Goal: Task Accomplishment & Management: Manage account settings

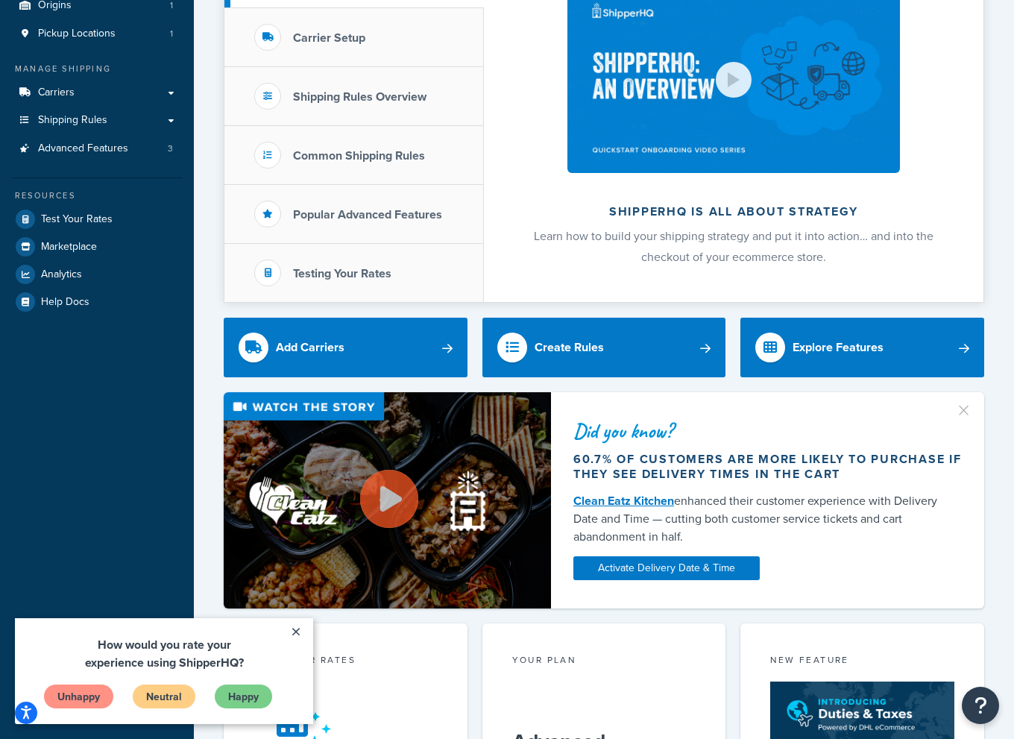
scroll to position [224, 0]
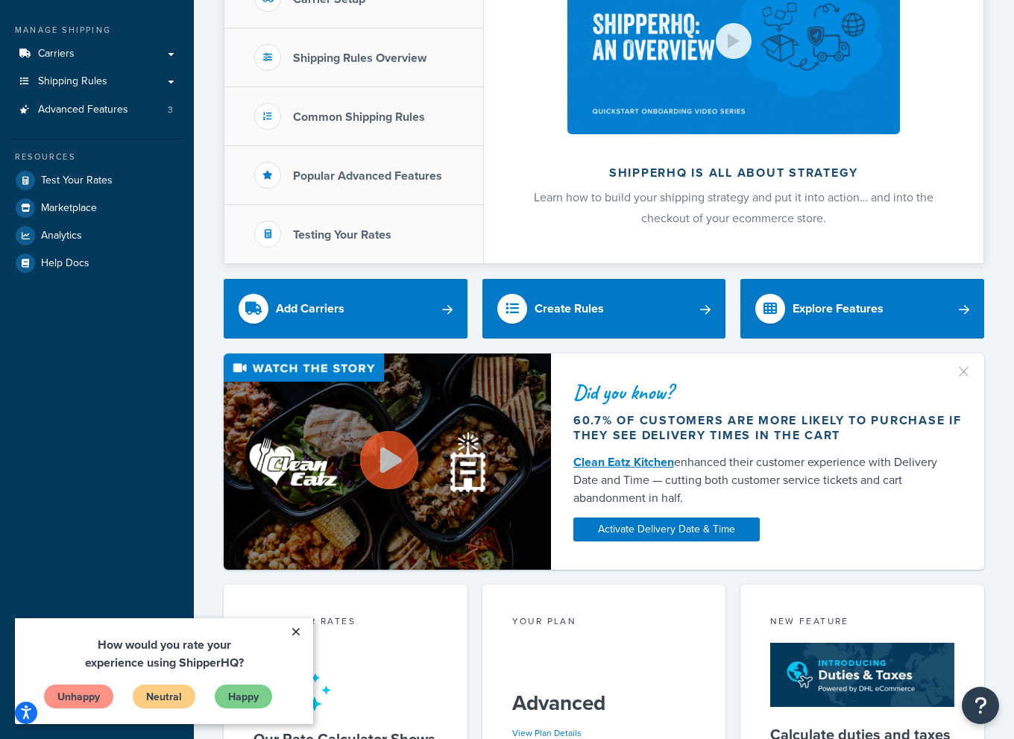
click at [295, 628] on link "×" at bounding box center [296, 631] width 26 height 27
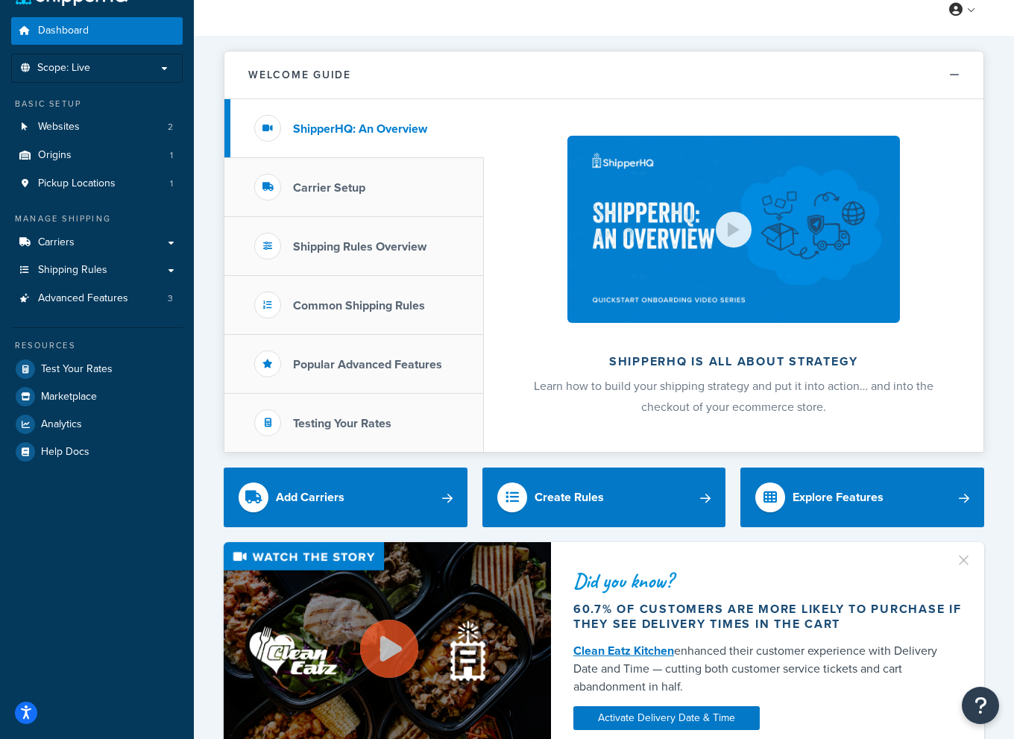
scroll to position [0, 0]
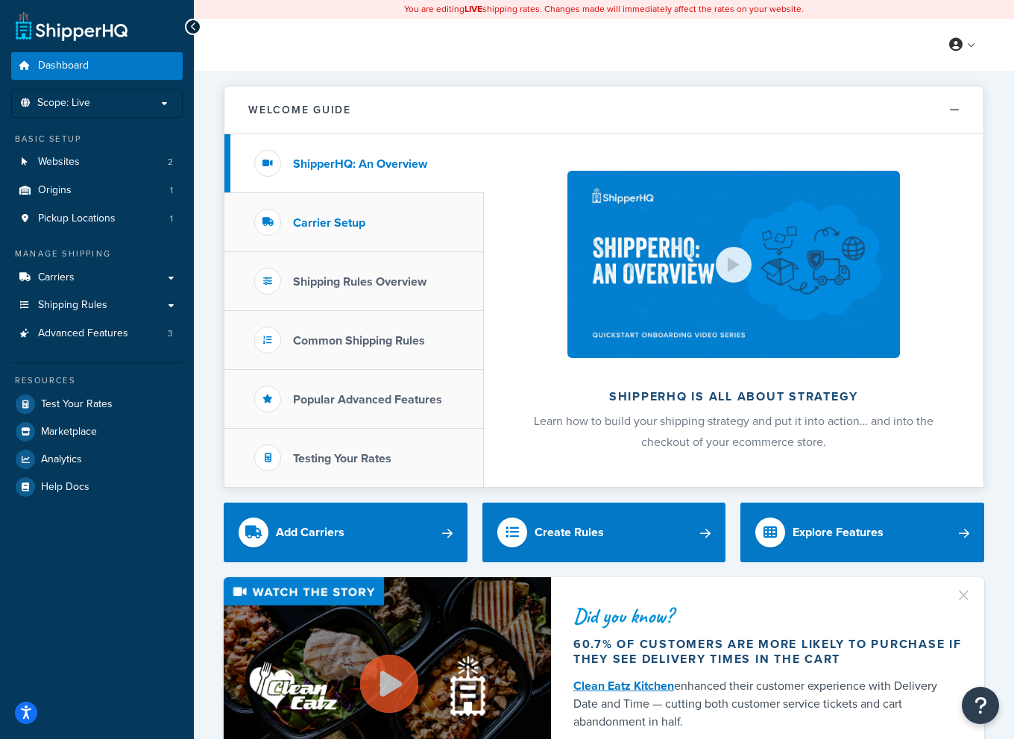
click at [382, 228] on li "Carrier Setup" at bounding box center [353, 222] width 259 height 59
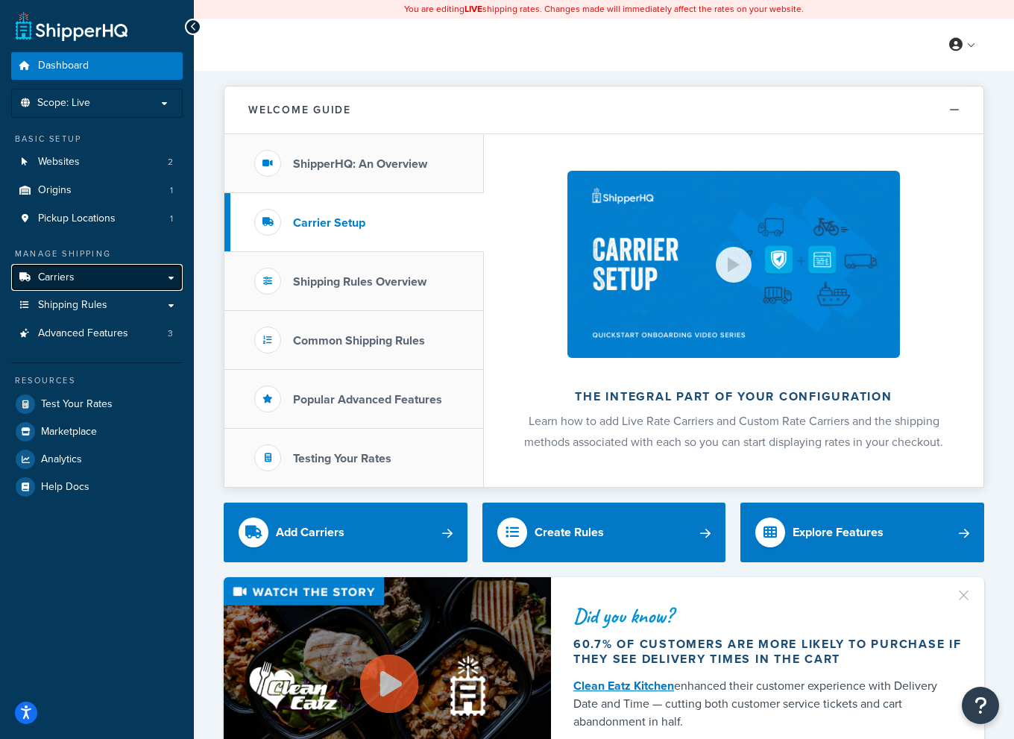
click at [122, 272] on link "Carriers" at bounding box center [96, 278] width 171 height 28
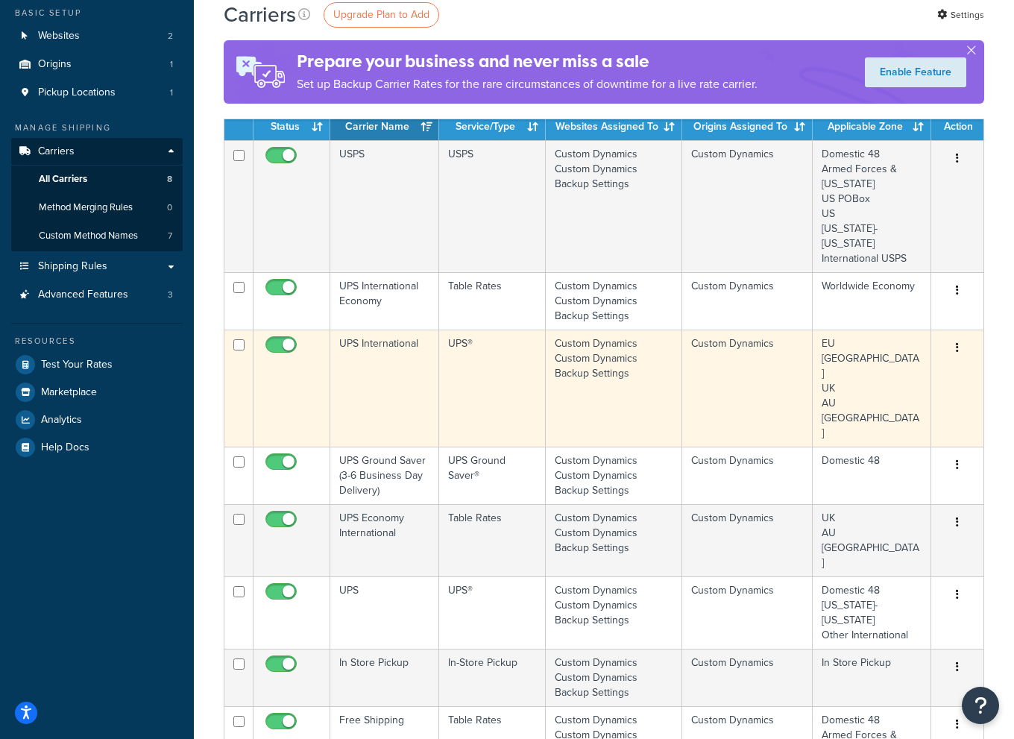
scroll to position [149, 0]
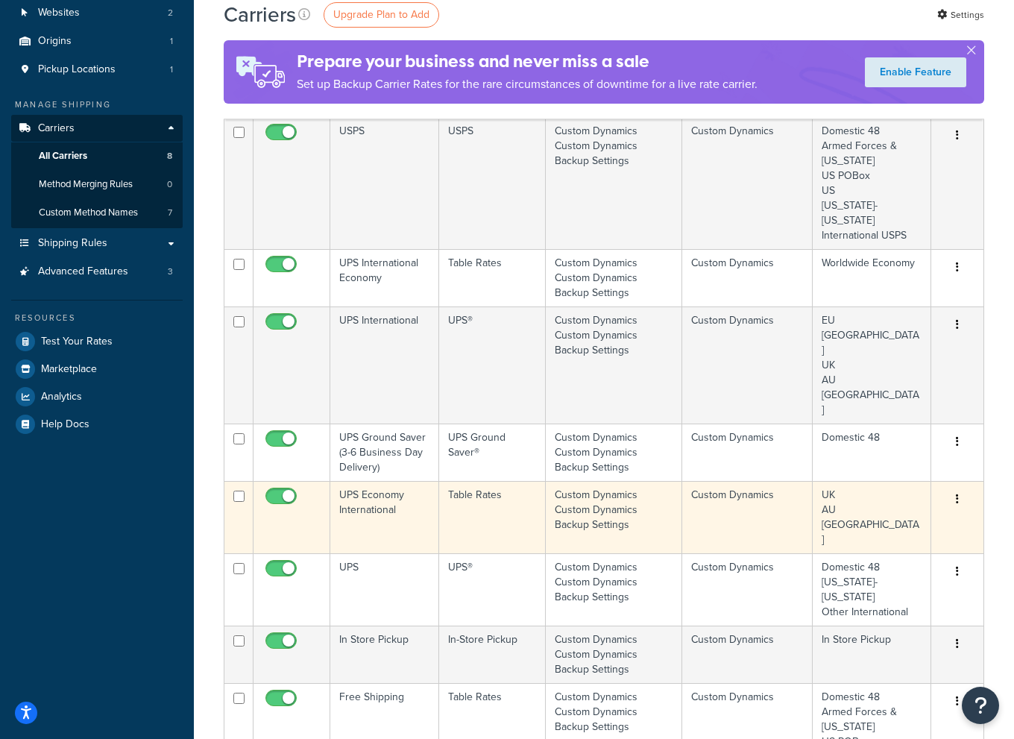
click at [954, 488] on button "button" at bounding box center [957, 500] width 21 height 24
click at [895, 485] on link "Edit" at bounding box center [897, 484] width 118 height 31
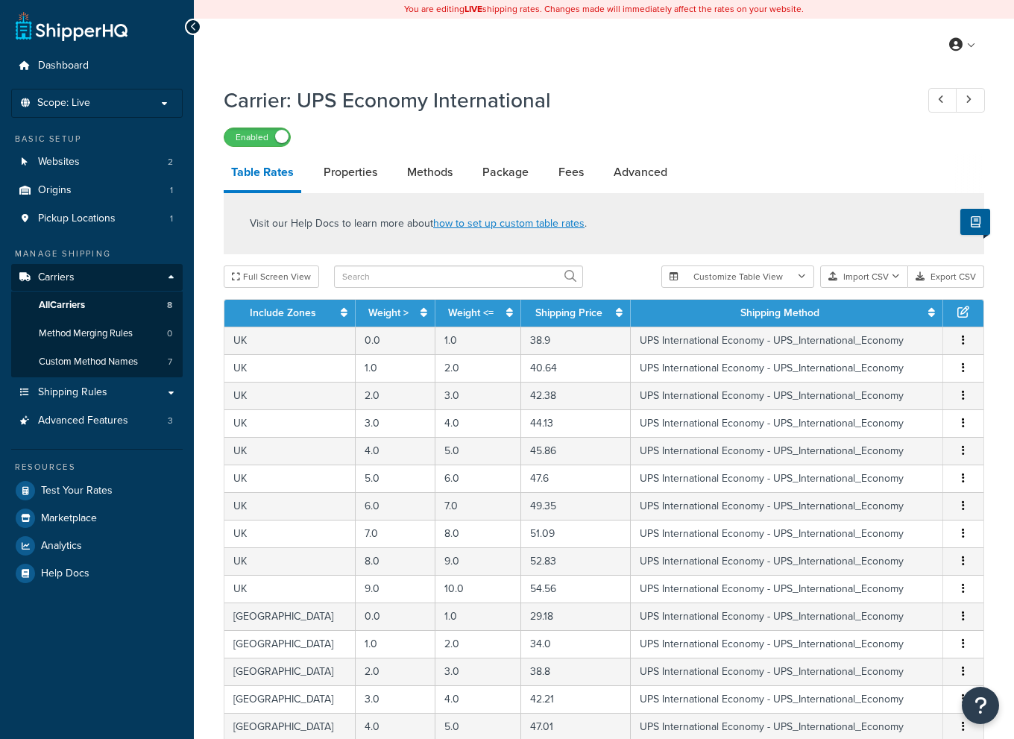
select select "25"
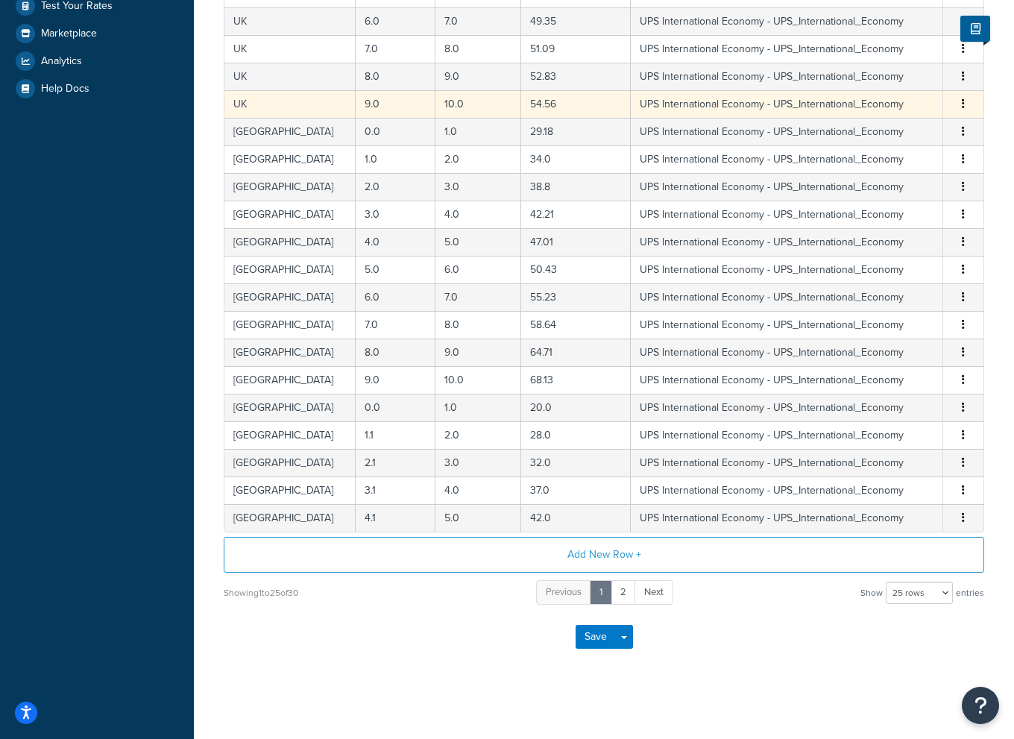
scroll to position [37, 0]
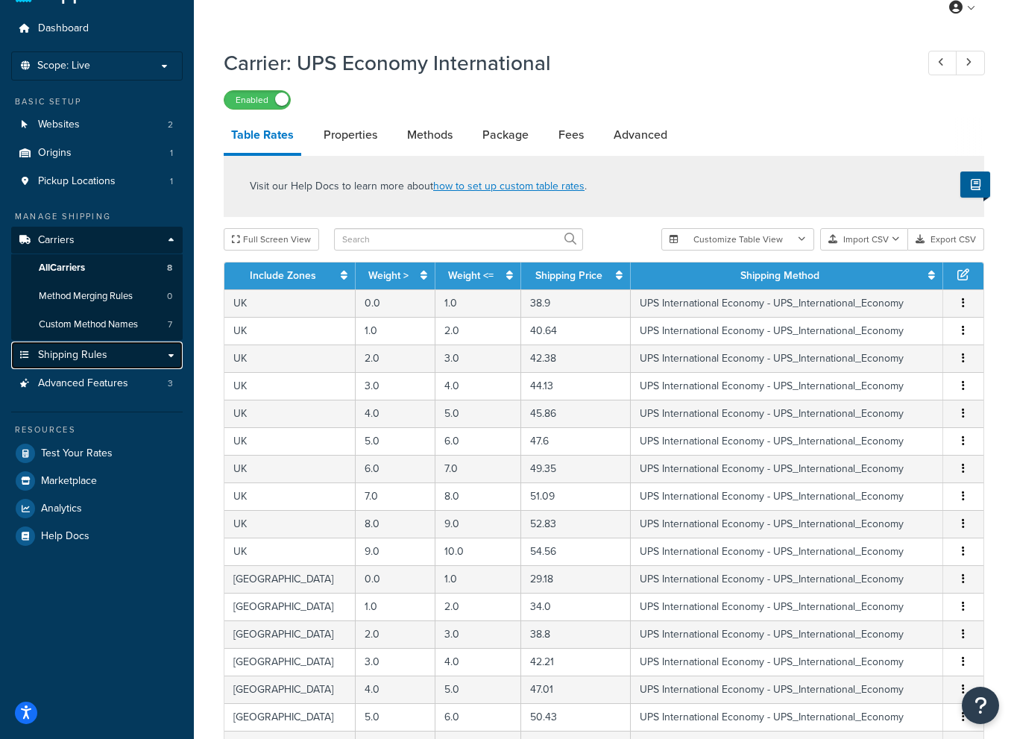
click at [157, 347] on link "Shipping Rules" at bounding box center [96, 355] width 171 height 28
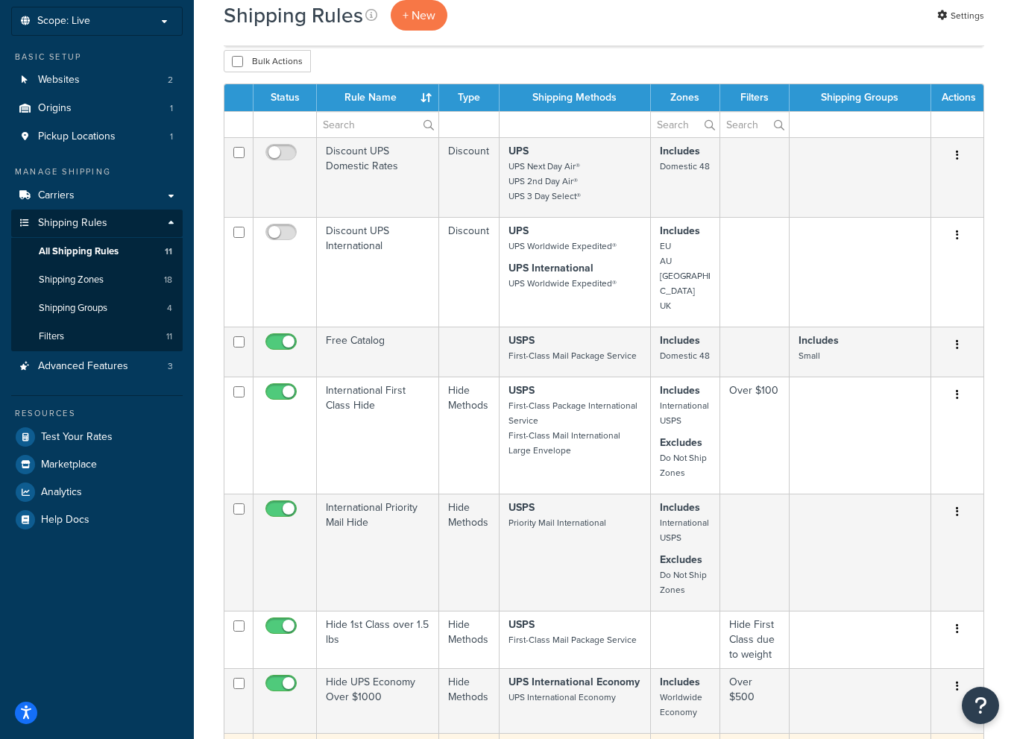
scroll to position [75, 0]
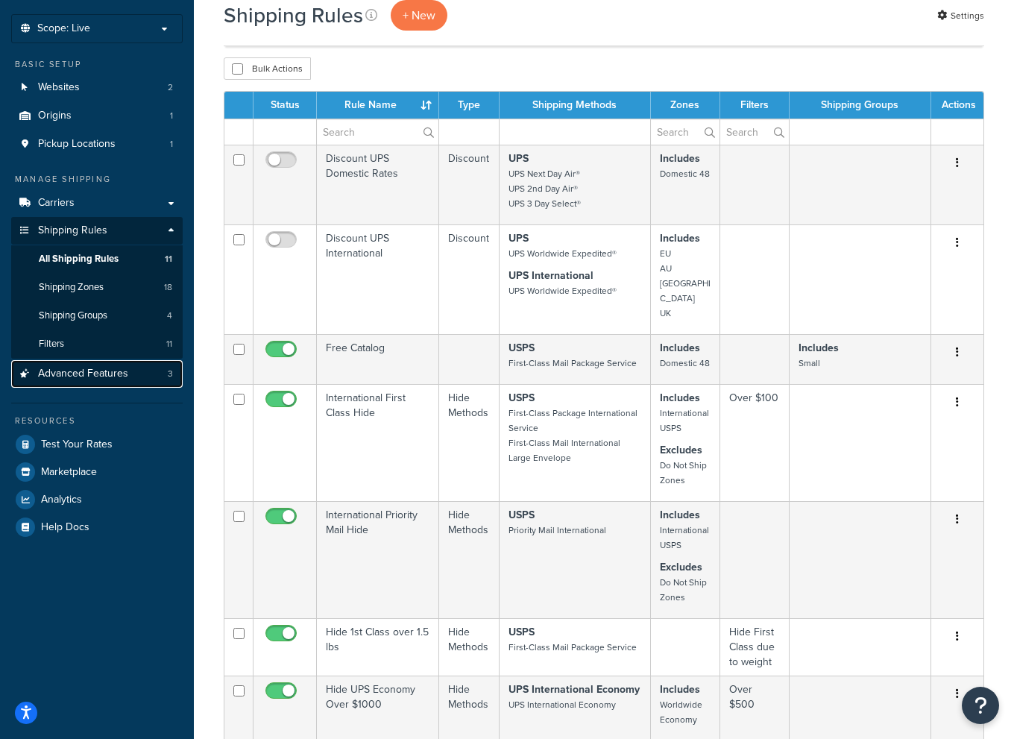
click at [132, 374] on link "Advanced Features 3" at bounding box center [96, 374] width 171 height 28
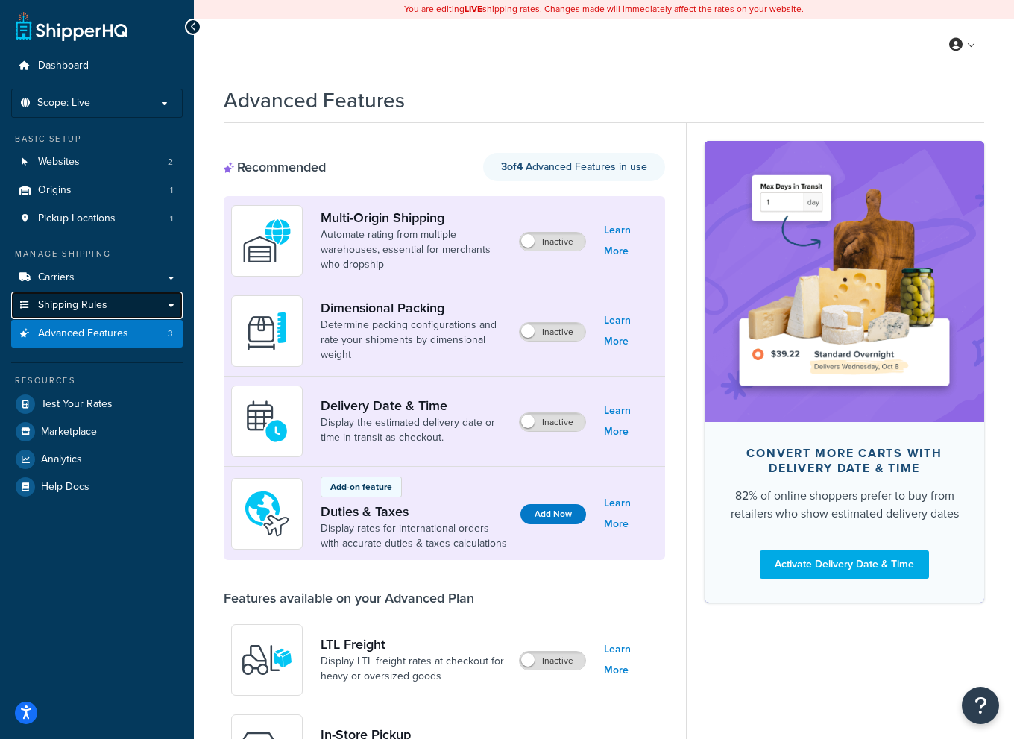
click at [137, 297] on link "Shipping Rules" at bounding box center [96, 306] width 171 height 28
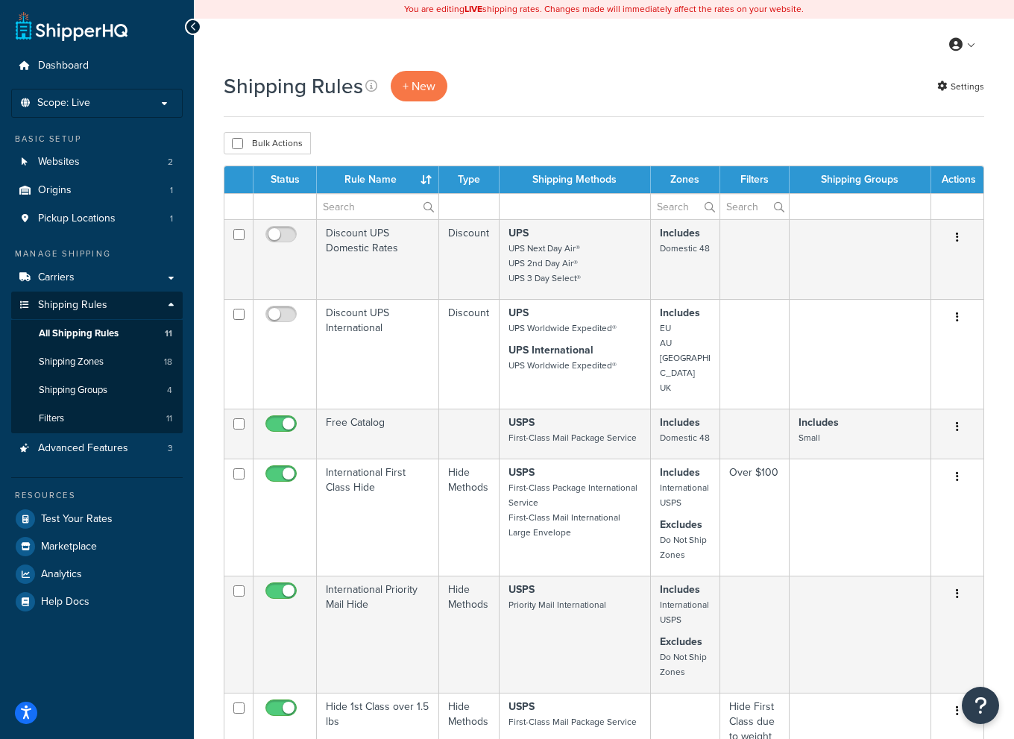
click at [873, 65] on div "My Profile Billing Global Settings Contact Us Logout" at bounding box center [604, 45] width 820 height 52
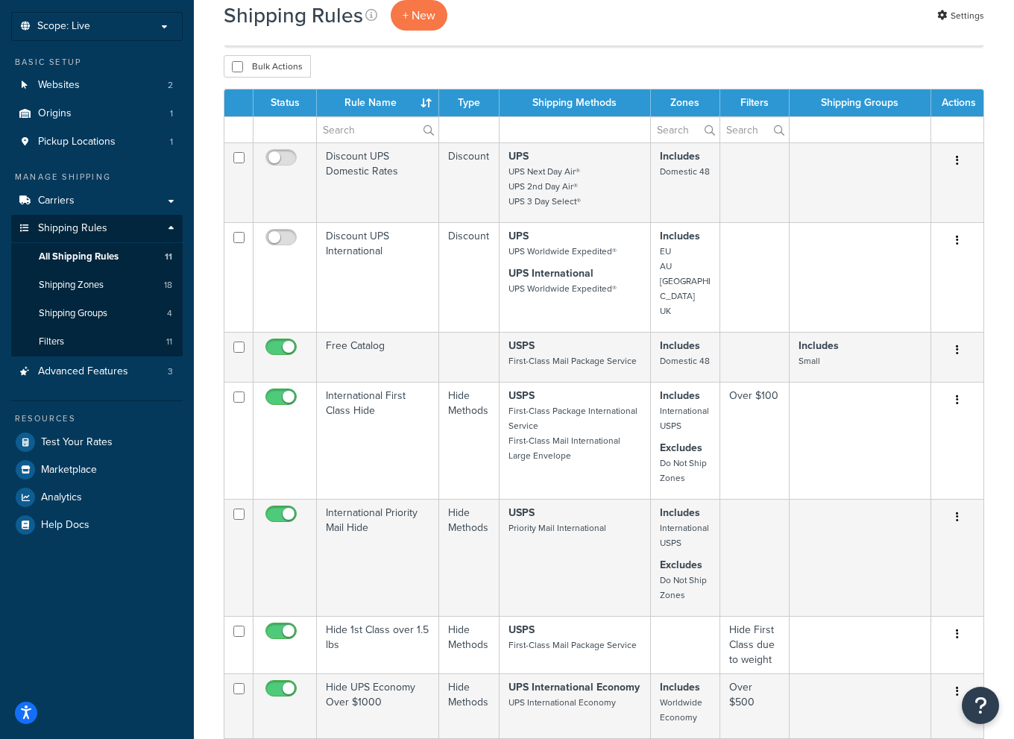
scroll to position [75, 0]
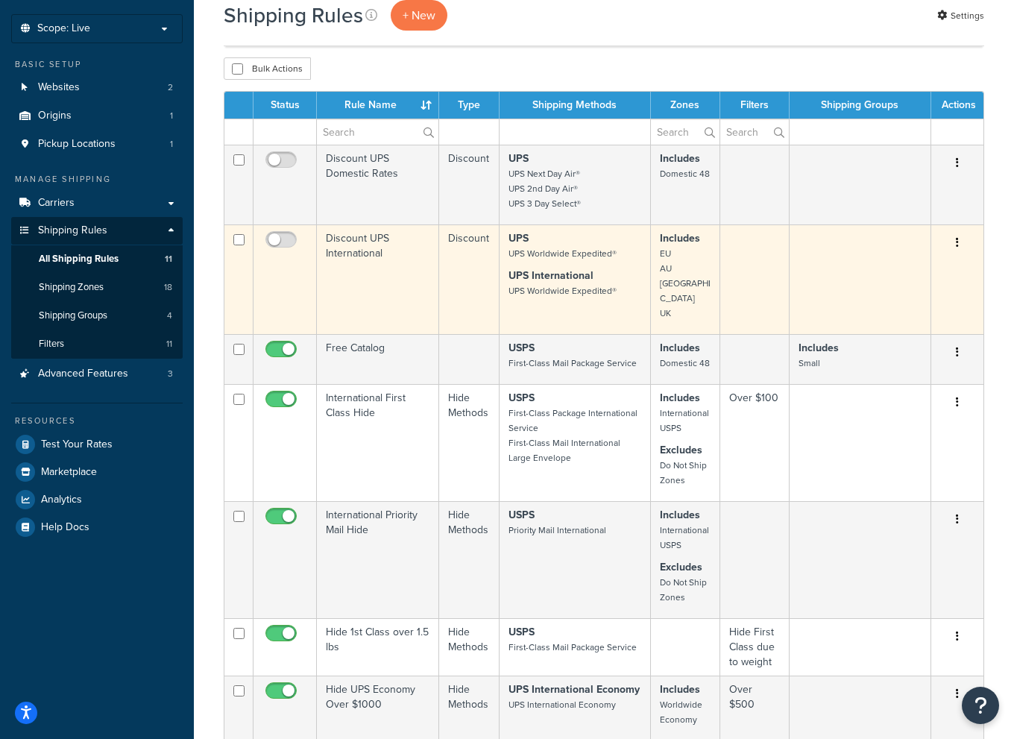
click at [961, 240] on button "button" at bounding box center [957, 243] width 21 height 24
click at [916, 266] on link "Edit" at bounding box center [908, 271] width 118 height 31
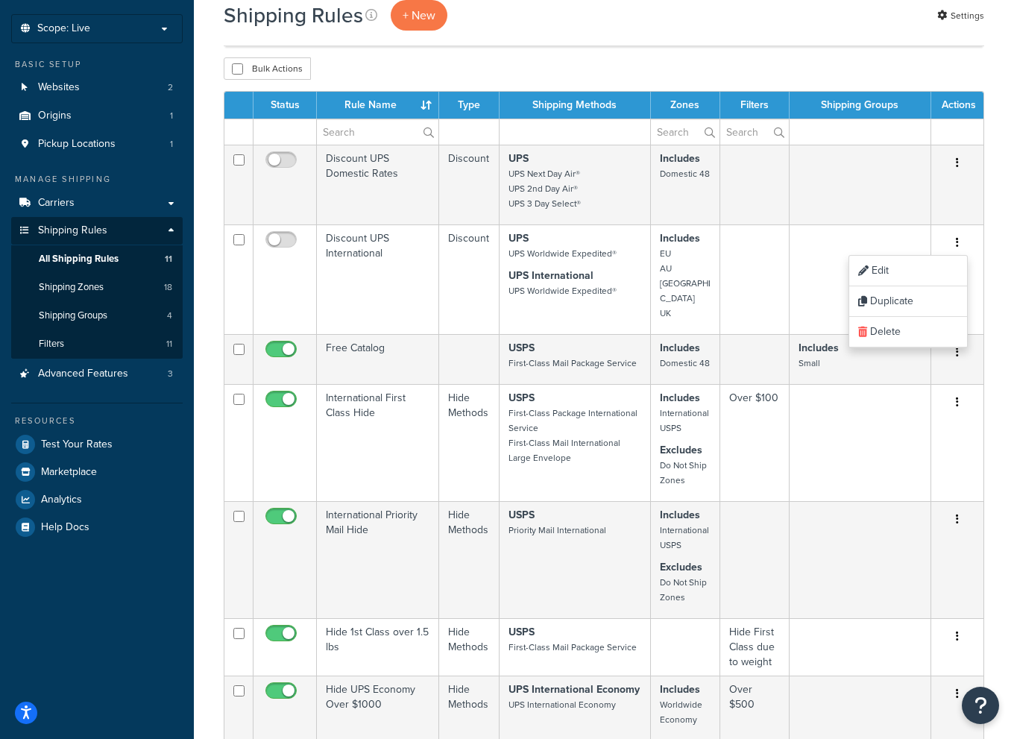
click at [870, 59] on div "Bulk Actions Duplicate Delete" at bounding box center [604, 68] width 760 height 22
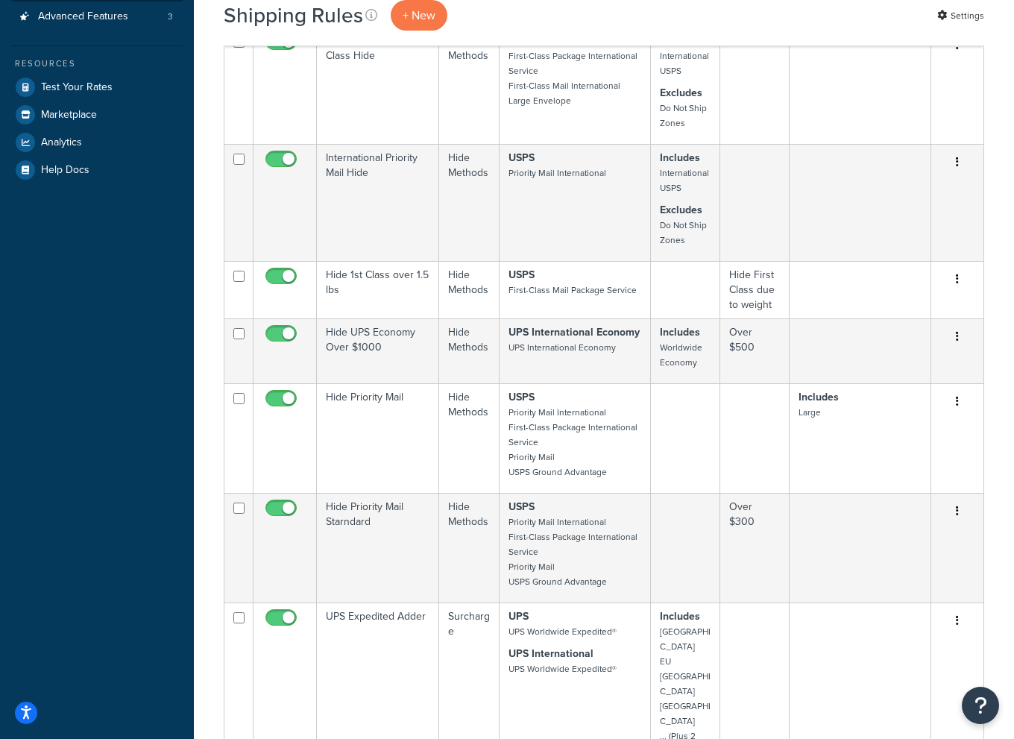
scroll to position [522, 0]
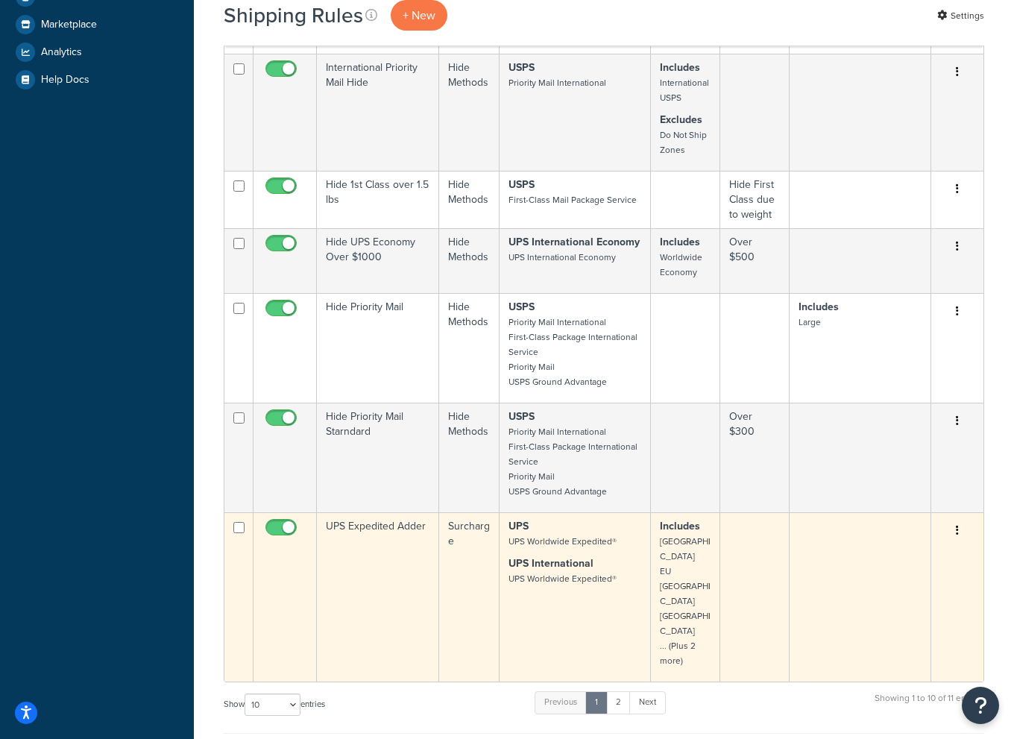
click at [377, 512] on td "UPS Expedited Adder" at bounding box center [378, 596] width 122 height 169
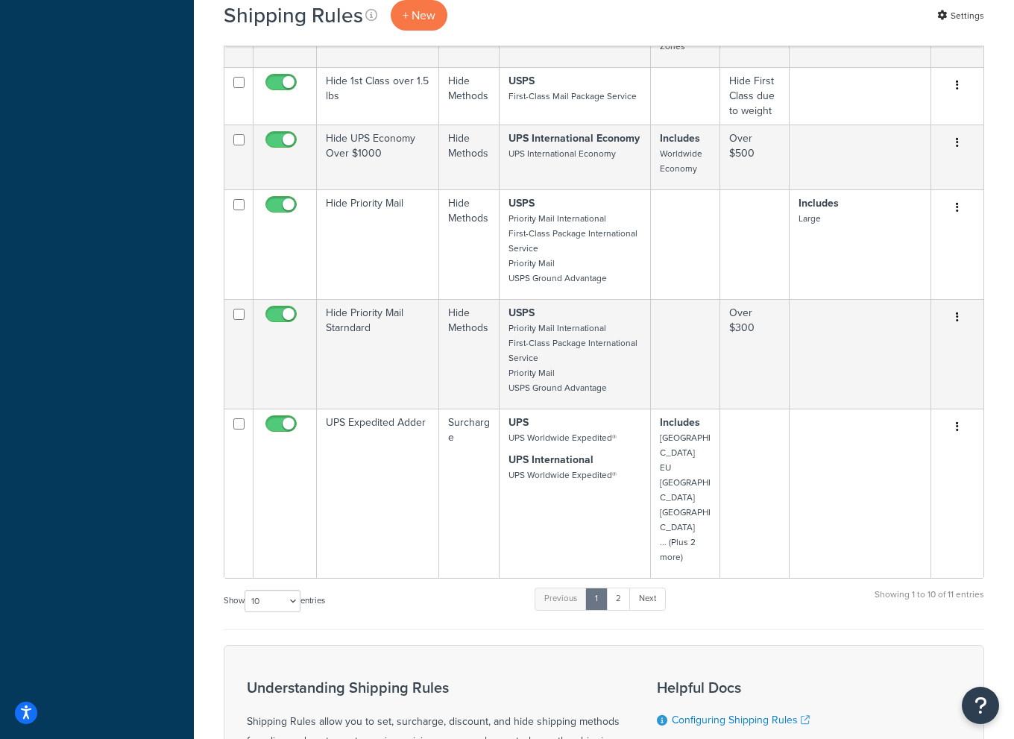
scroll to position [671, 0]
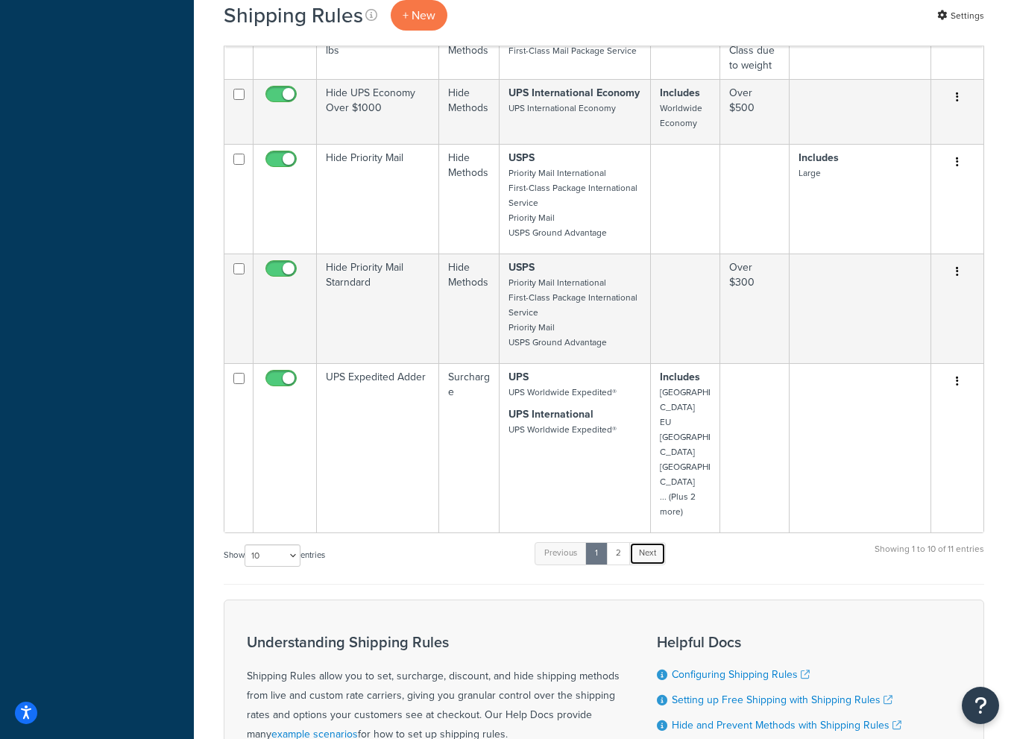
click at [658, 542] on link "Next" at bounding box center [647, 553] width 37 height 22
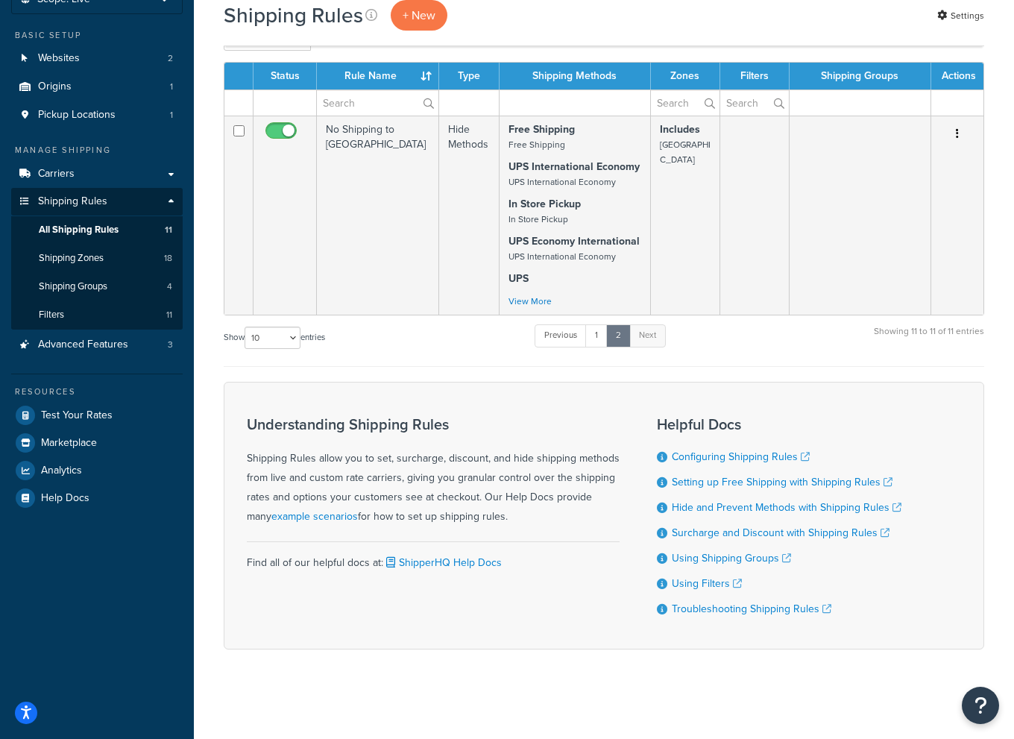
scroll to position [106, 0]
click at [97, 287] on span "Shipping Groups" at bounding box center [73, 286] width 69 height 13
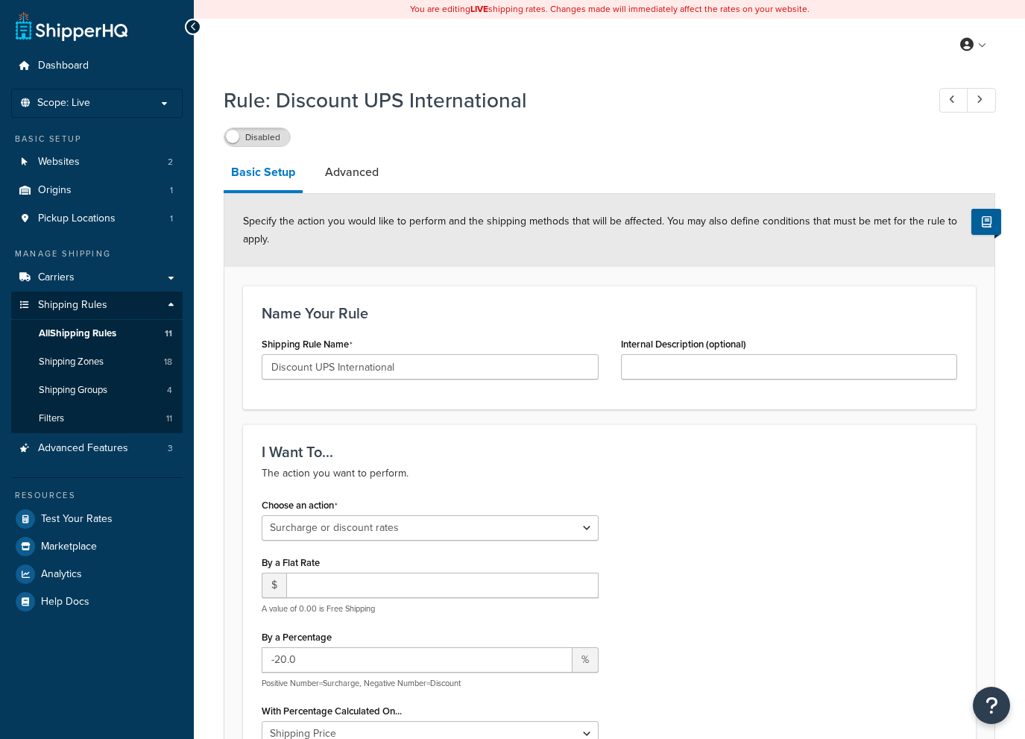
select select "SURCHARGE"
select select "LOCATION"
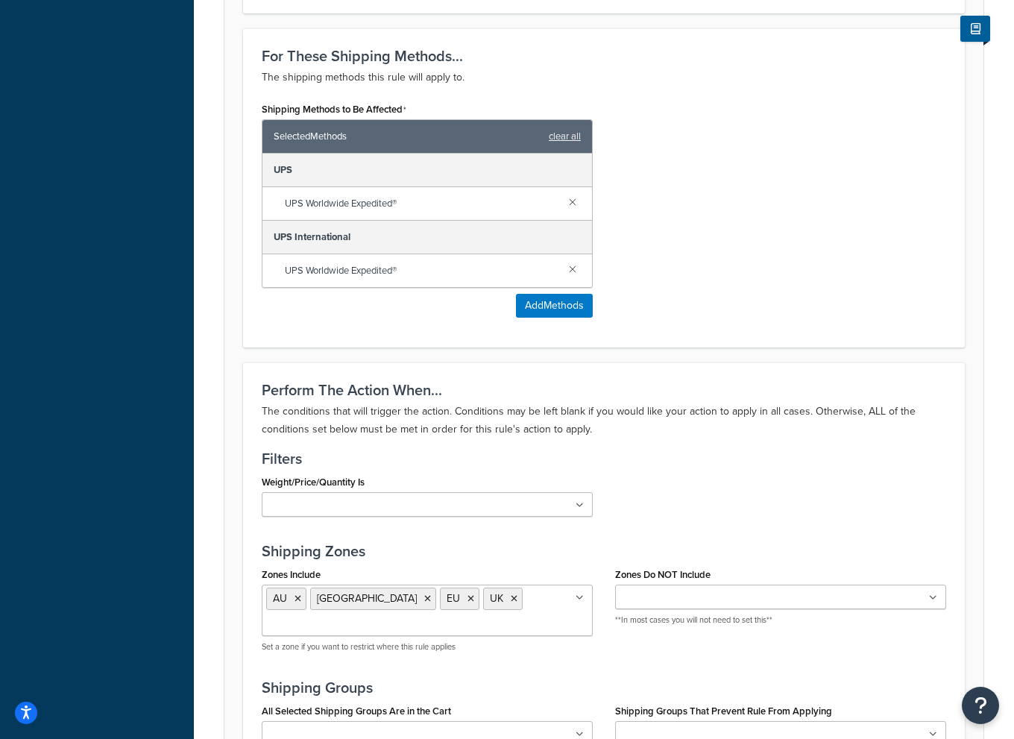
scroll to position [447, 0]
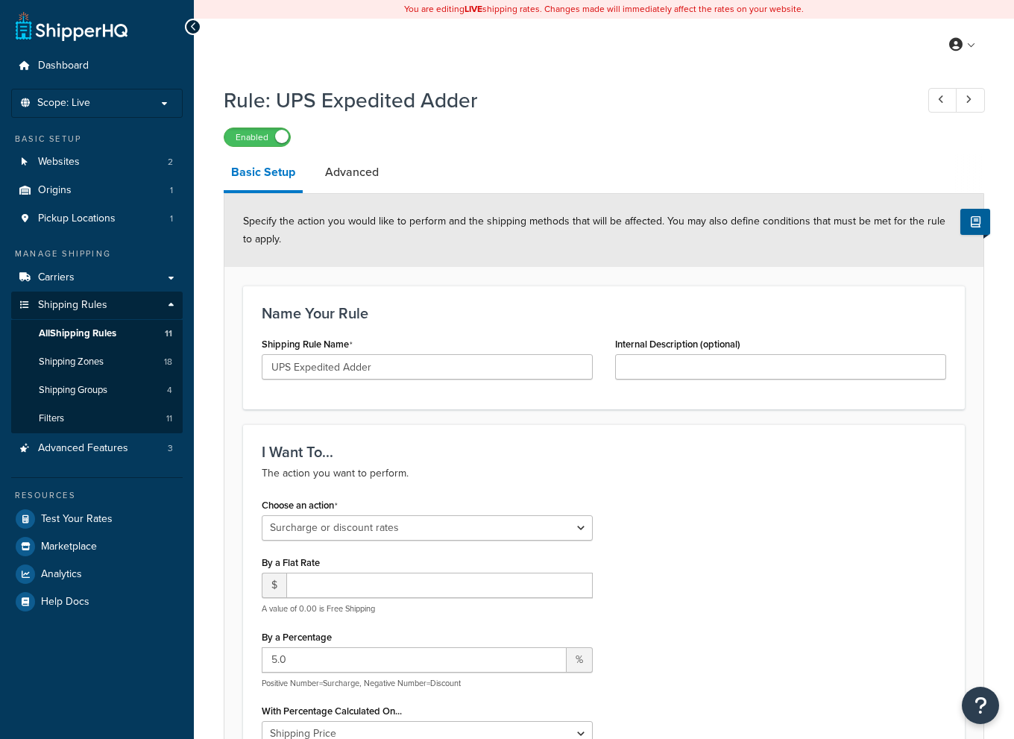
select select "SURCHARGE"
select select "SHIPPING_GROUP"
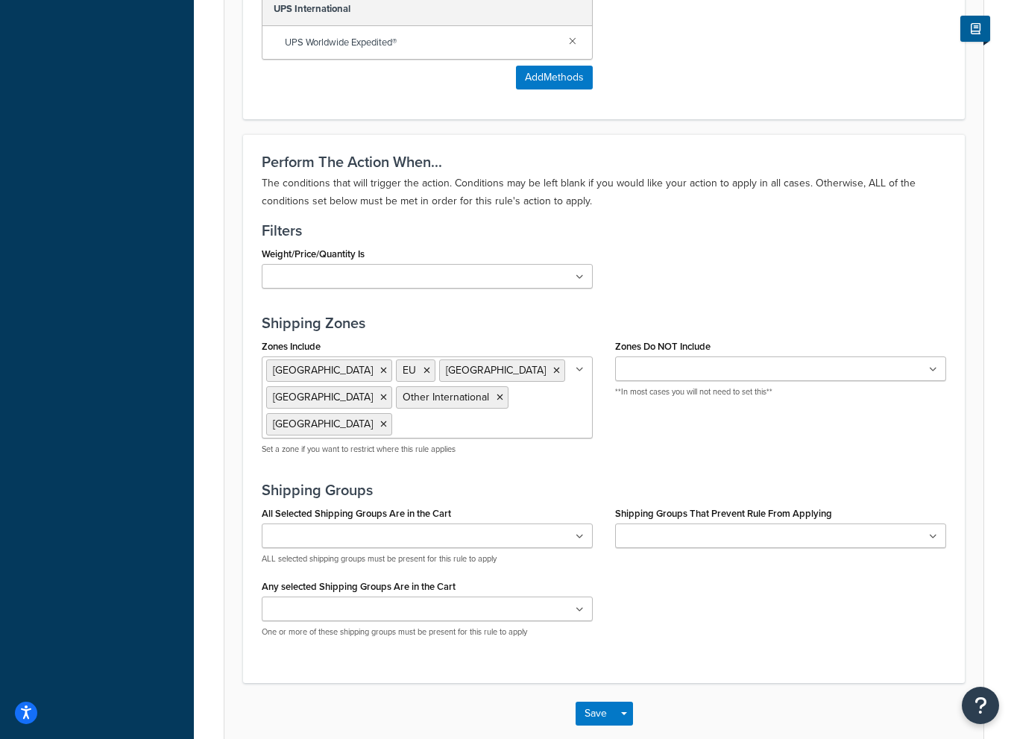
scroll to position [1098, 0]
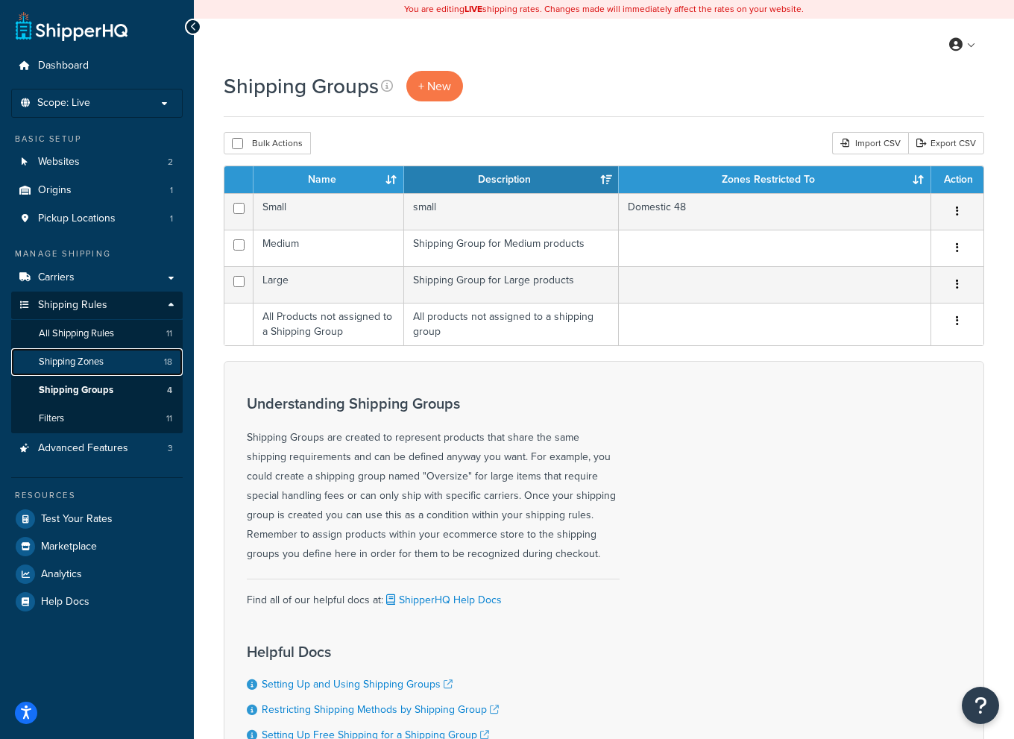
click at [85, 362] on span "Shipping Zones" at bounding box center [71, 362] width 65 height 13
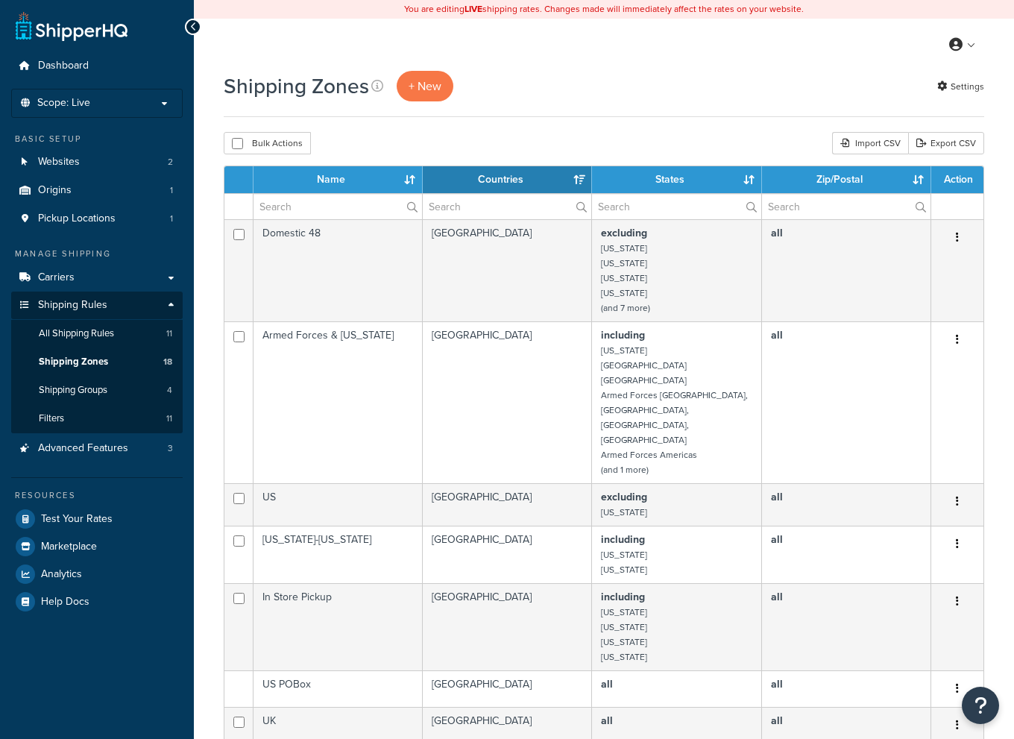
select select "15"
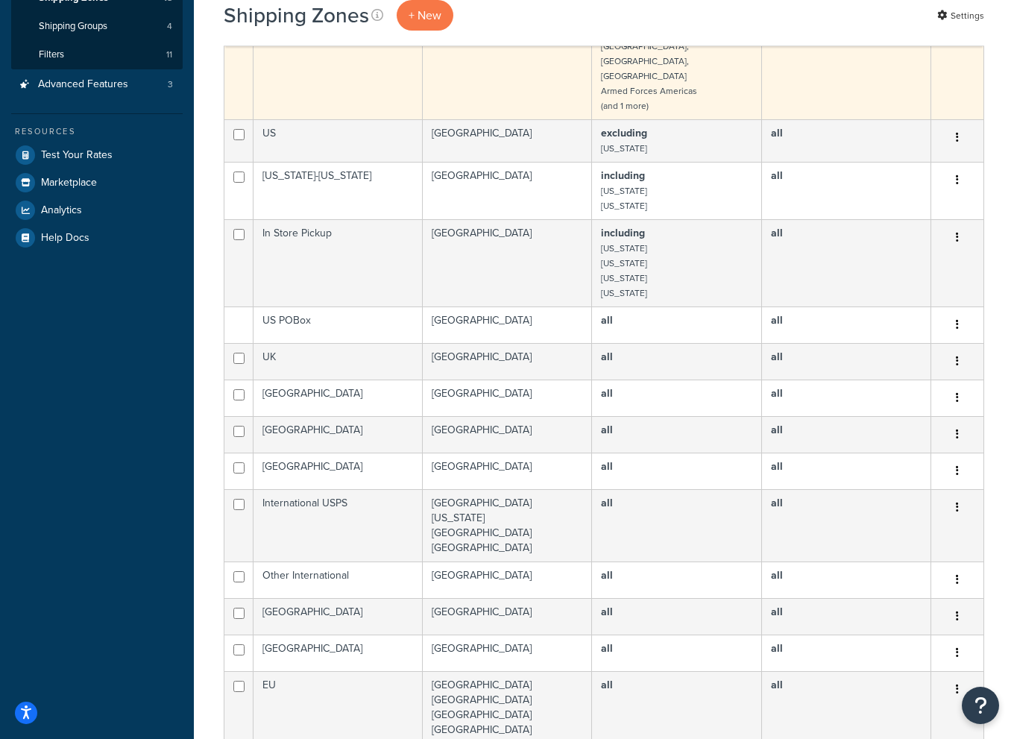
scroll to position [373, 0]
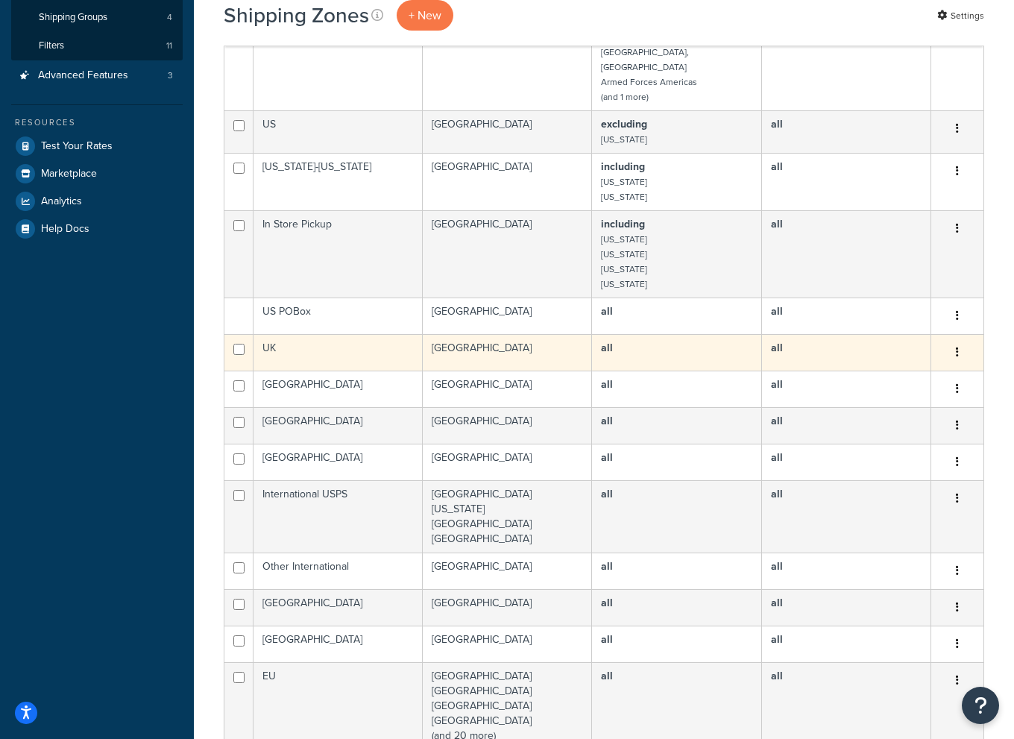
click at [274, 334] on td "UK" at bounding box center [337, 352] width 169 height 37
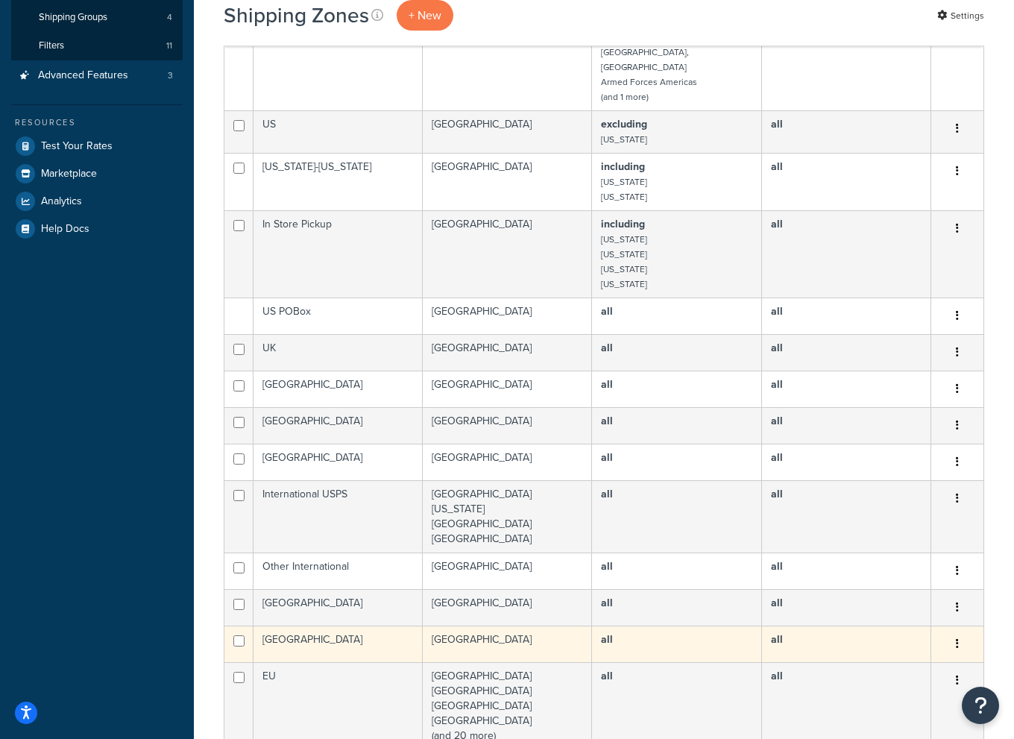
click at [307, 625] on td "Canada" at bounding box center [337, 643] width 169 height 37
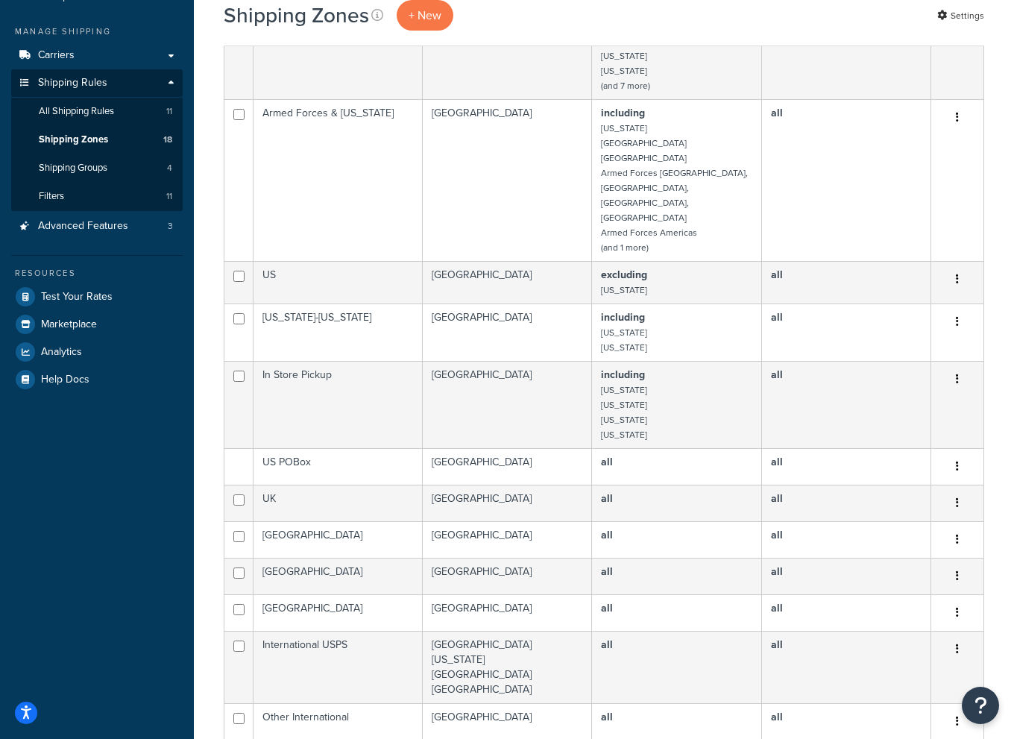
scroll to position [0, 0]
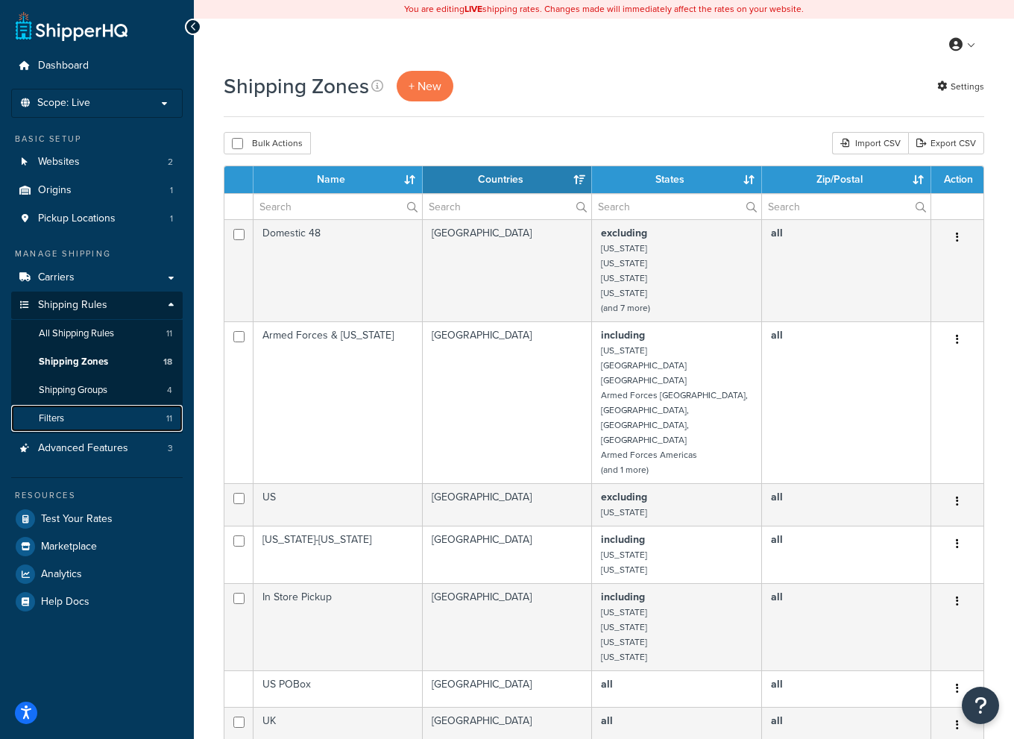
click at [98, 429] on link "Filters 11" at bounding box center [96, 419] width 171 height 28
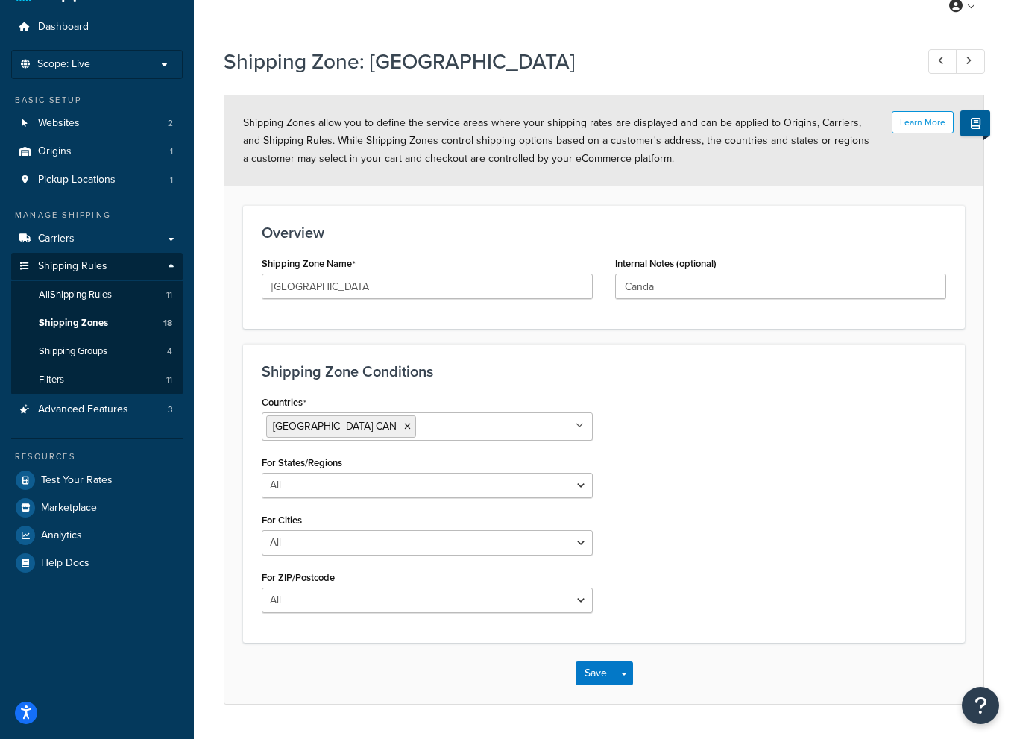
scroll to position [3, 0]
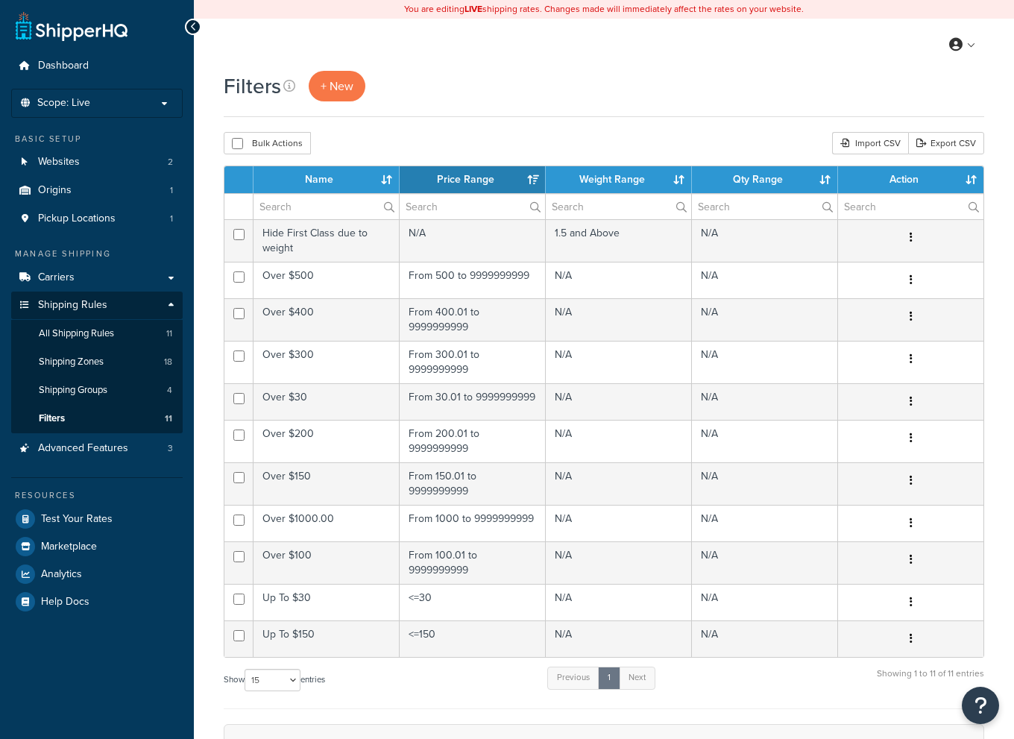
select select "15"
click at [137, 446] on link "Advanced Features 3" at bounding box center [96, 449] width 171 height 28
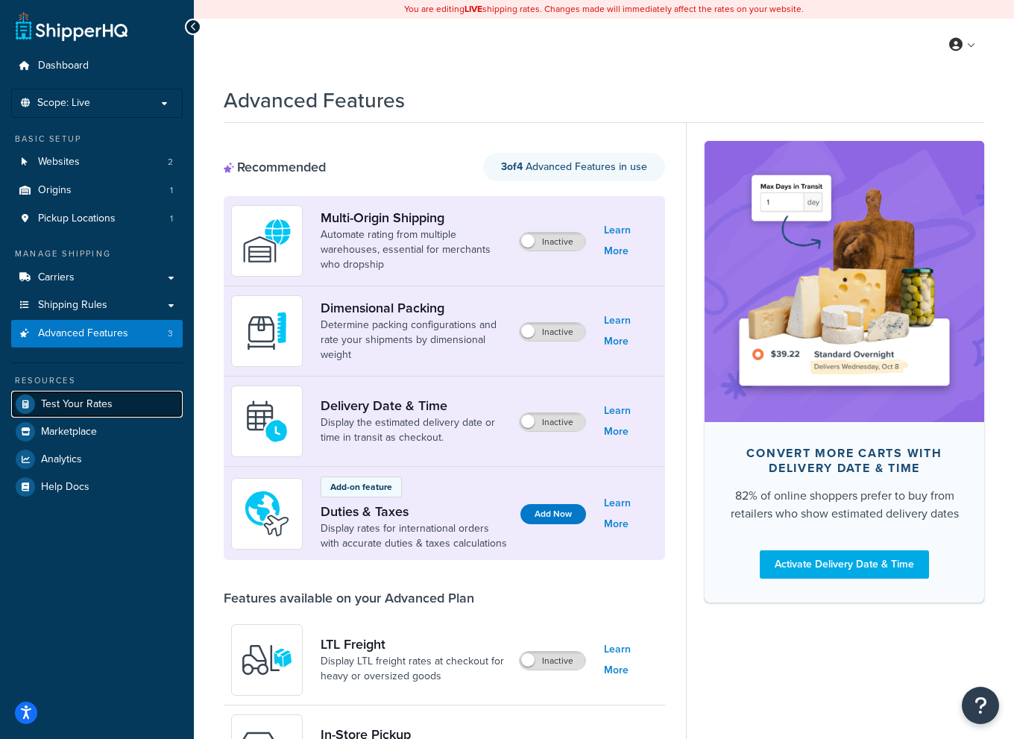
click at [110, 406] on span "Test Your Rates" at bounding box center [77, 404] width 72 height 13
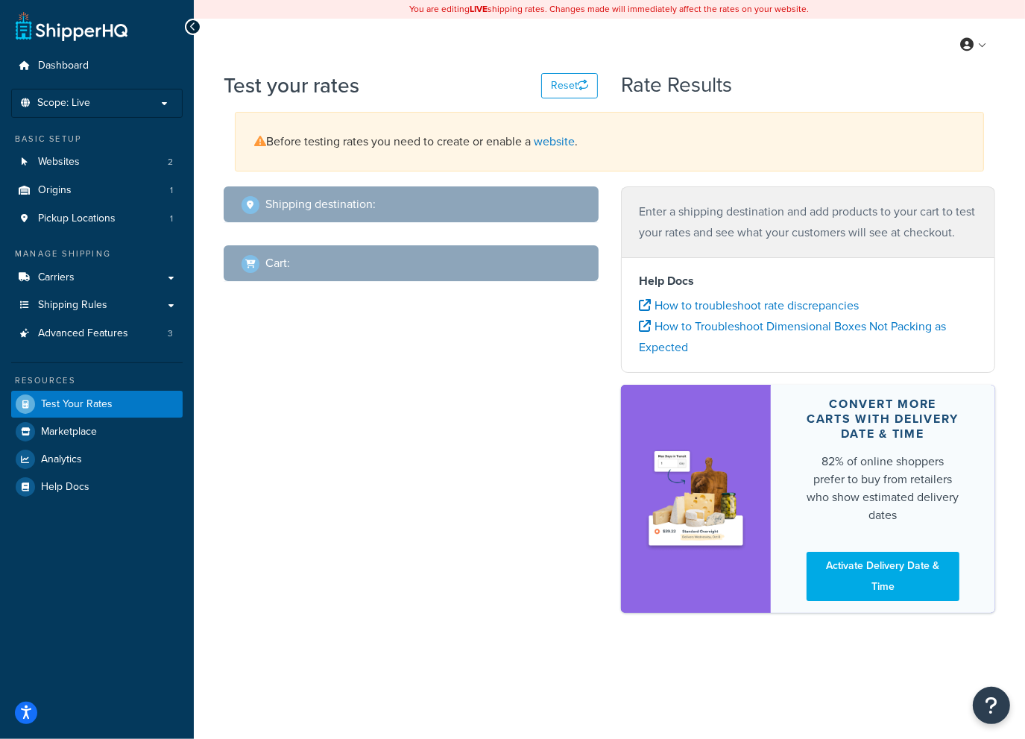
select select "TX"
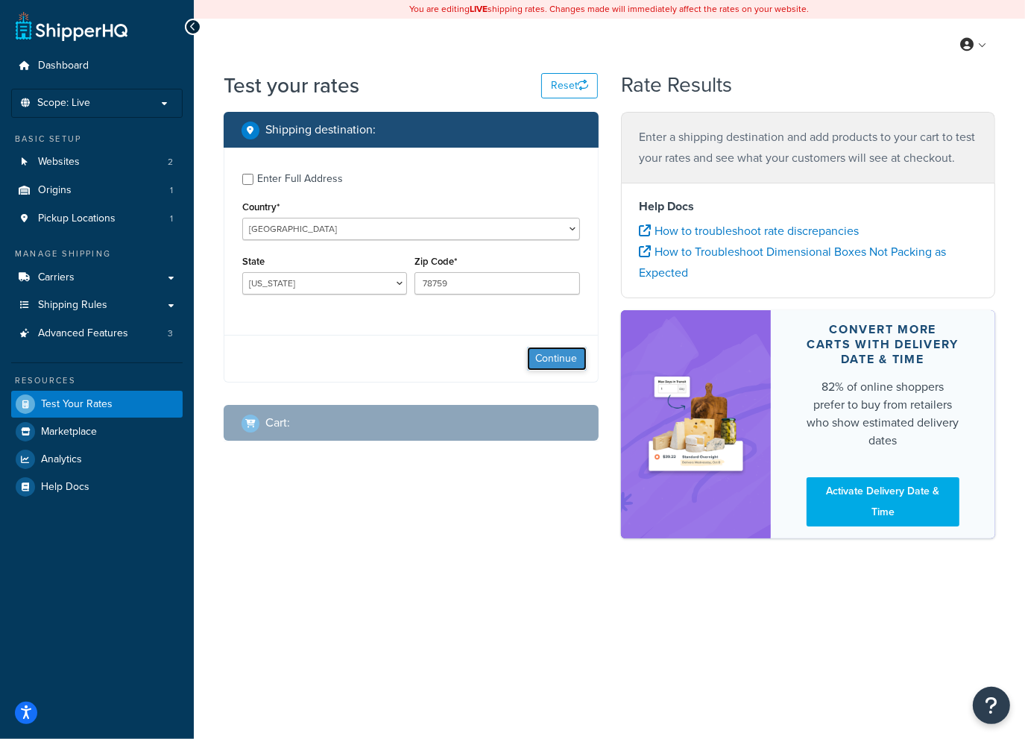
click at [540, 358] on button "Continue" at bounding box center [557, 359] width 60 height 24
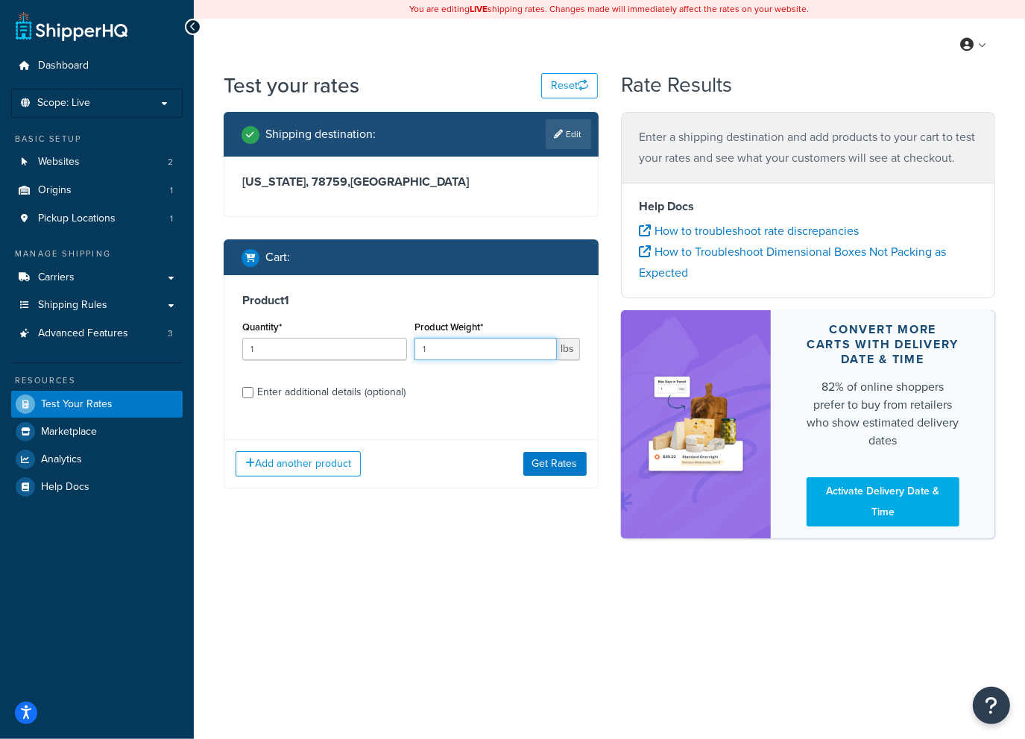
click at [467, 349] on input "1" at bounding box center [486, 349] width 142 height 22
type input "19"
click at [249, 390] on input "Enter additional details (optional)" at bounding box center [247, 392] width 11 height 11
checkbox input "true"
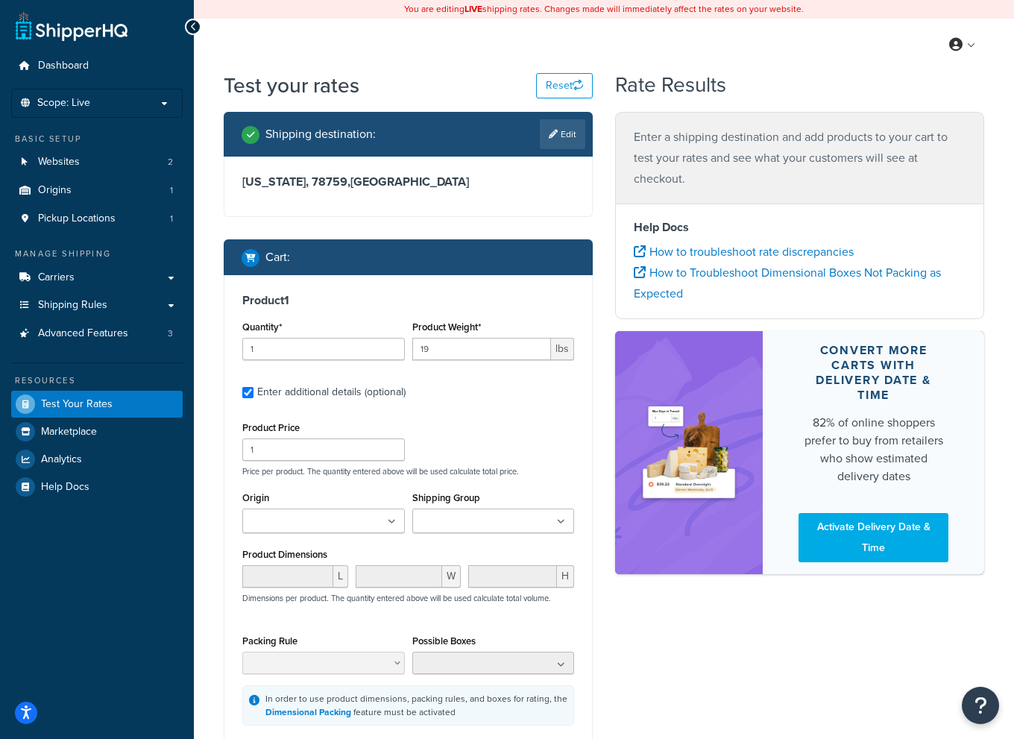
click at [505, 517] on input "Shipping Group" at bounding box center [483, 522] width 132 height 16
click at [508, 470] on p "Price per product. The quantity entered above will be used calculate total pric…" at bounding box center [408, 471] width 339 height 10
click at [339, 578] on span "L" at bounding box center [340, 576] width 15 height 22
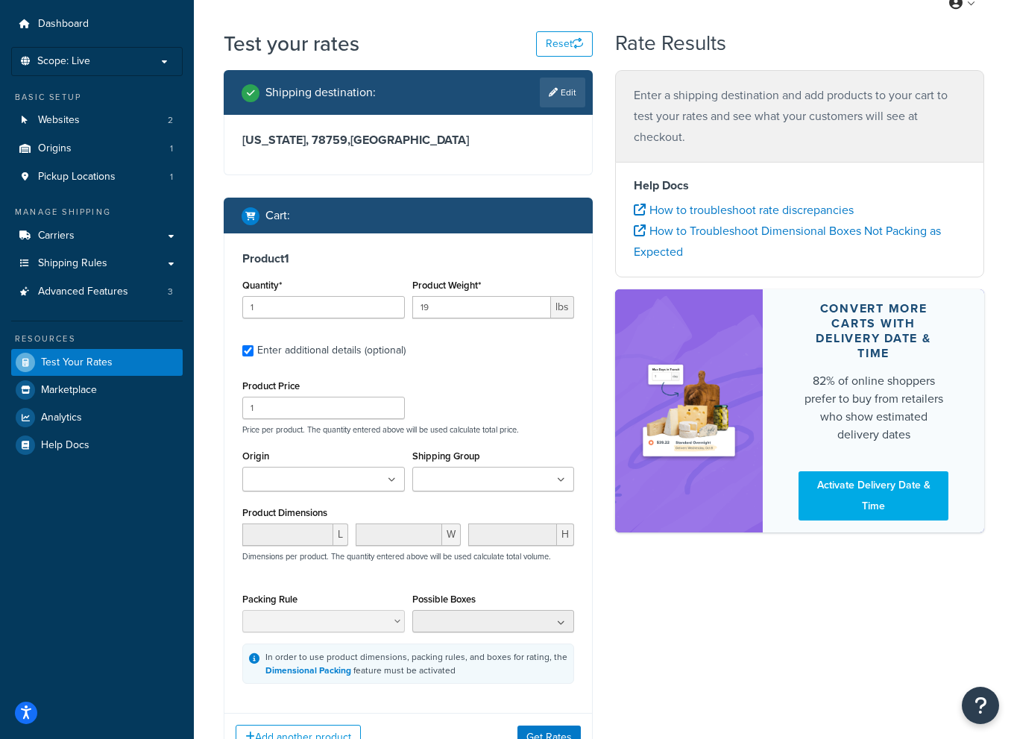
scroll to position [75, 0]
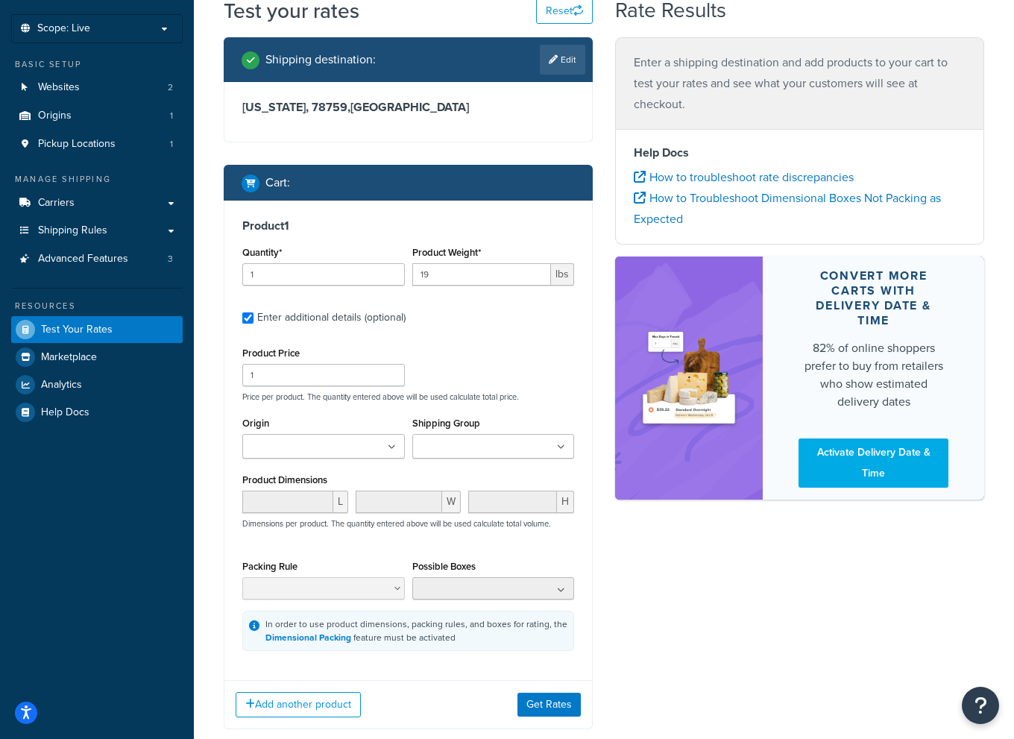
click at [301, 438] on ul at bounding box center [323, 446] width 163 height 25
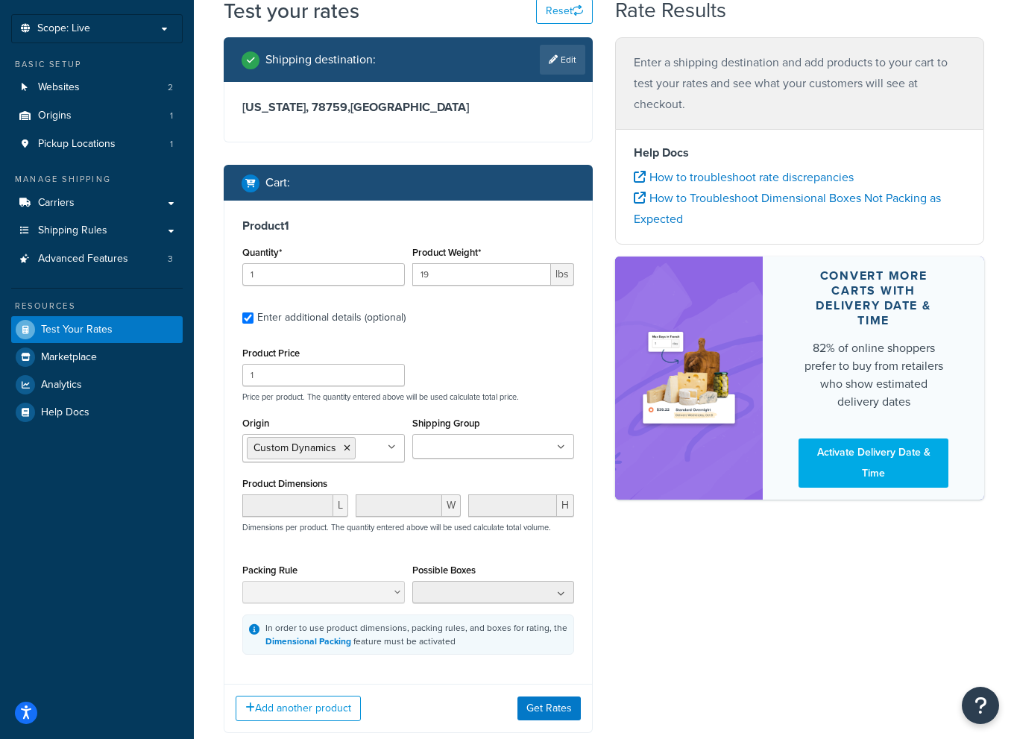
click at [547, 447] on ul at bounding box center [493, 446] width 163 height 25
click at [549, 393] on p "Price per product. The quantity entered above will be used calculate total pric…" at bounding box center [408, 396] width 339 height 10
click at [325, 497] on div "Product Dimensions L W H Dimensions per product. The quantity entered above wil…" at bounding box center [408, 510] width 332 height 75
click at [564, 442] on ul at bounding box center [493, 446] width 163 height 25
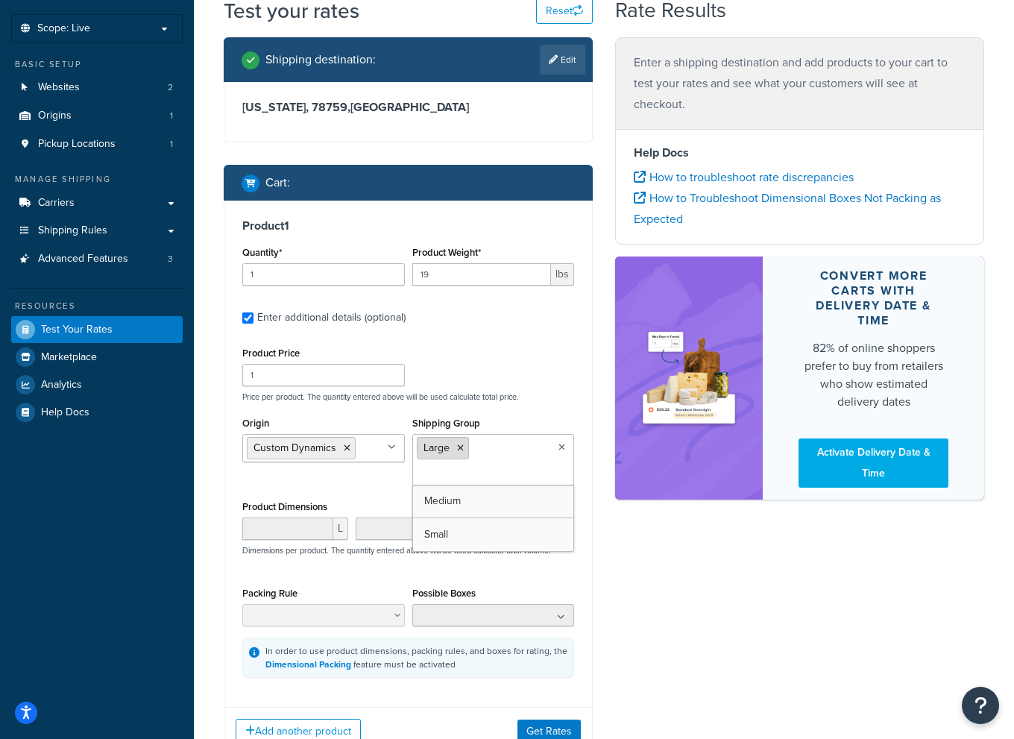
click at [458, 449] on icon at bounding box center [460, 448] width 7 height 9
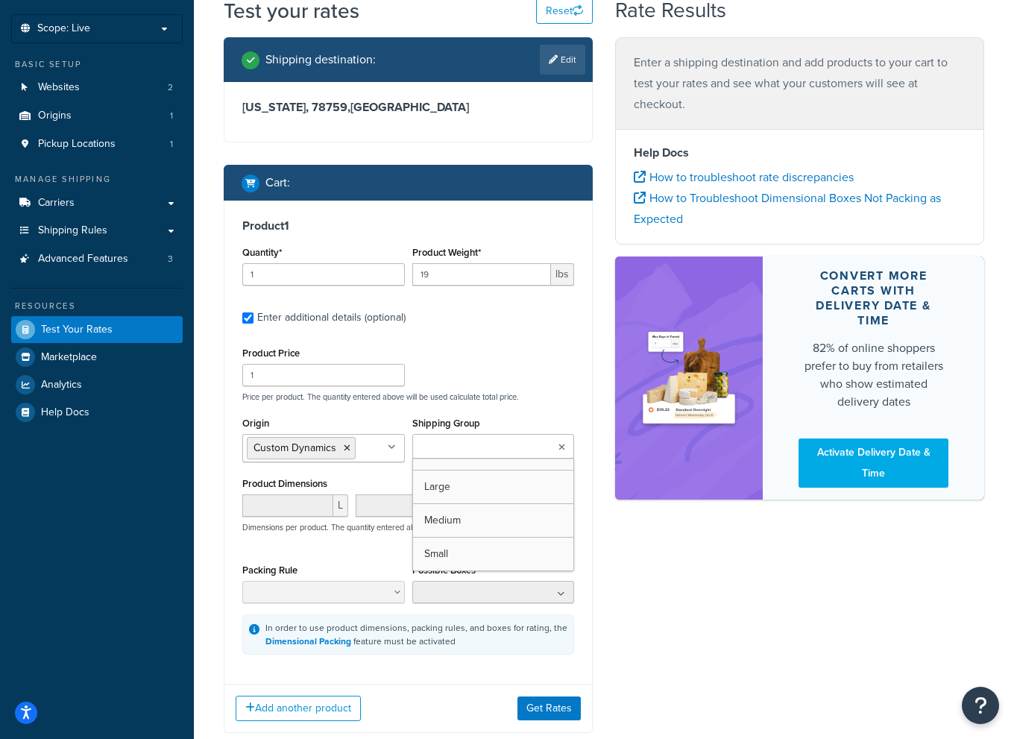
click at [340, 531] on p "Dimensions per product. The quantity entered above will be used calculate total…" at bounding box center [395, 527] width 312 height 10
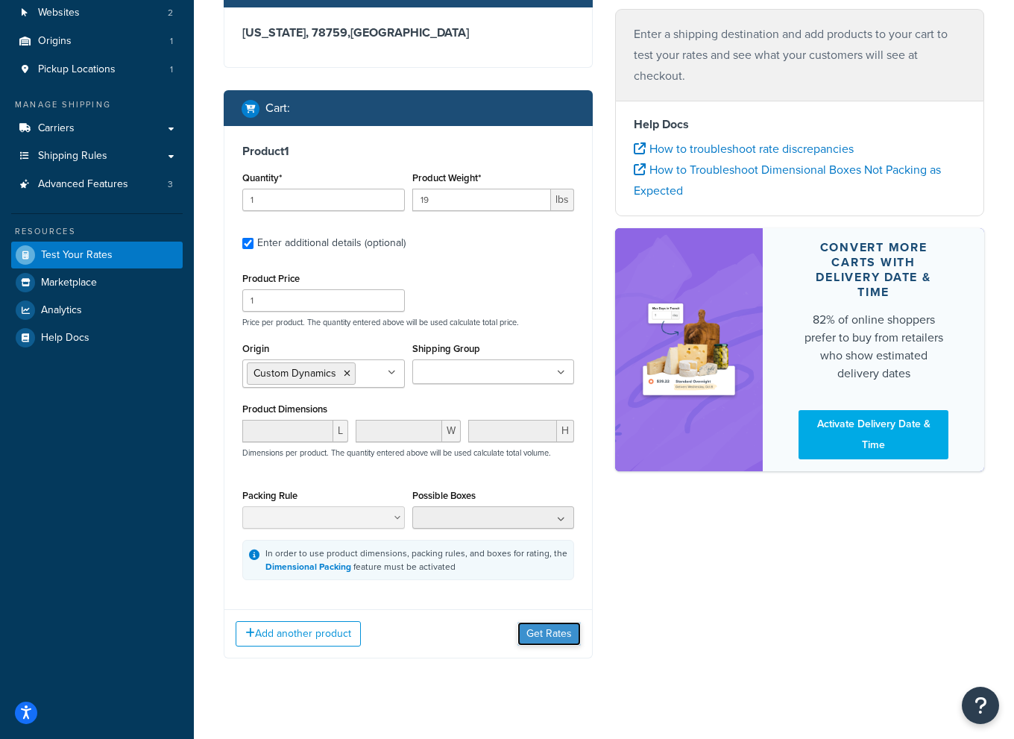
click at [570, 631] on button "Get Rates" at bounding box center [548, 634] width 63 height 24
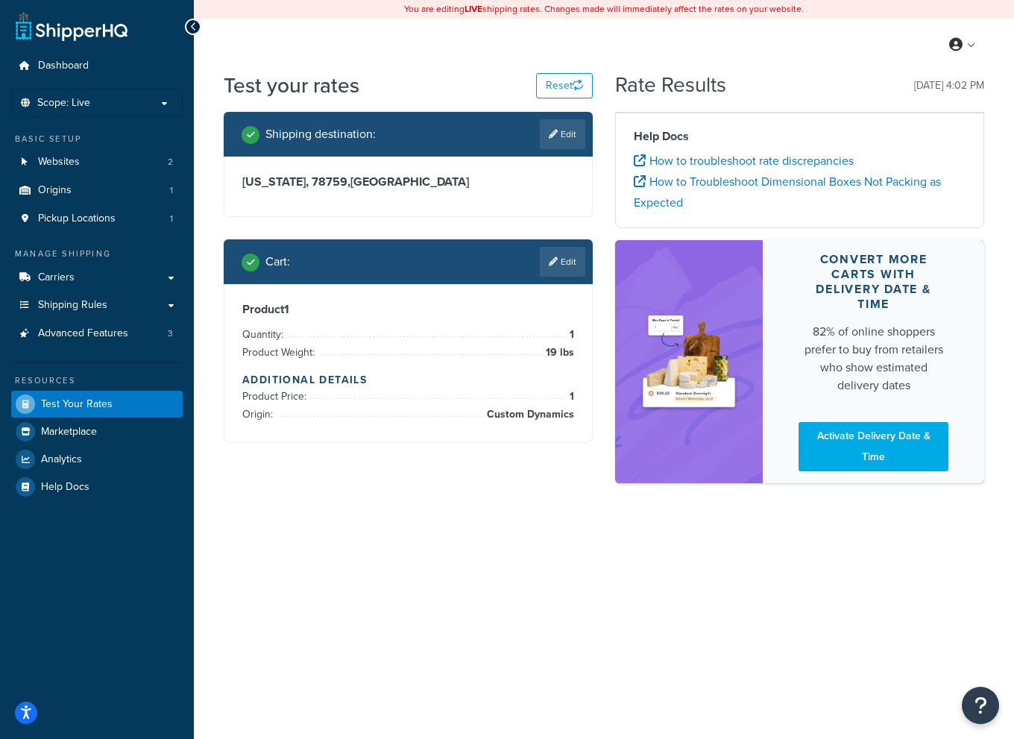
scroll to position [0, 0]
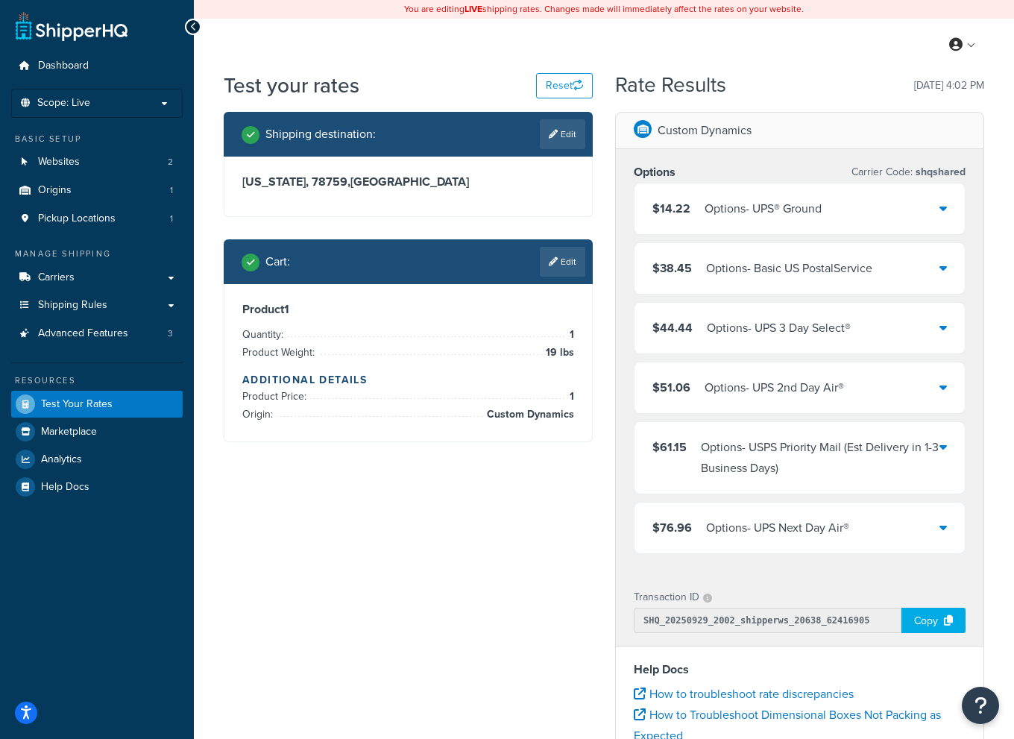
click at [948, 202] on div "$14.22 Options - UPS® Ground" at bounding box center [799, 208] width 330 height 51
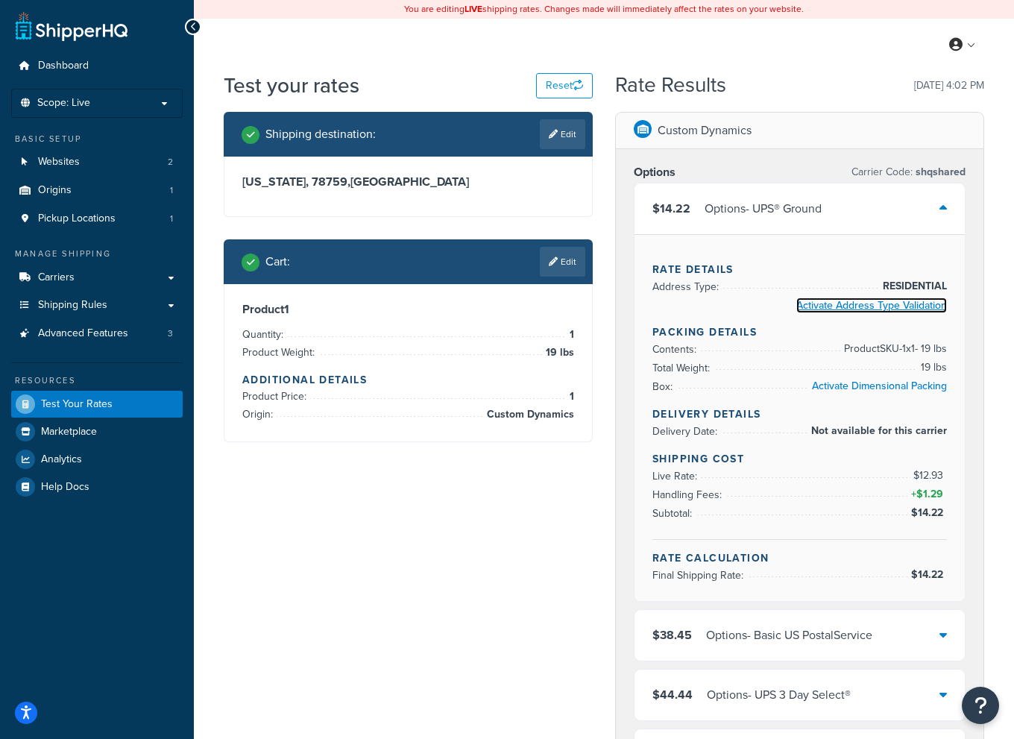
click at [916, 309] on link "Activate Address Type Validation" at bounding box center [871, 305] width 151 height 16
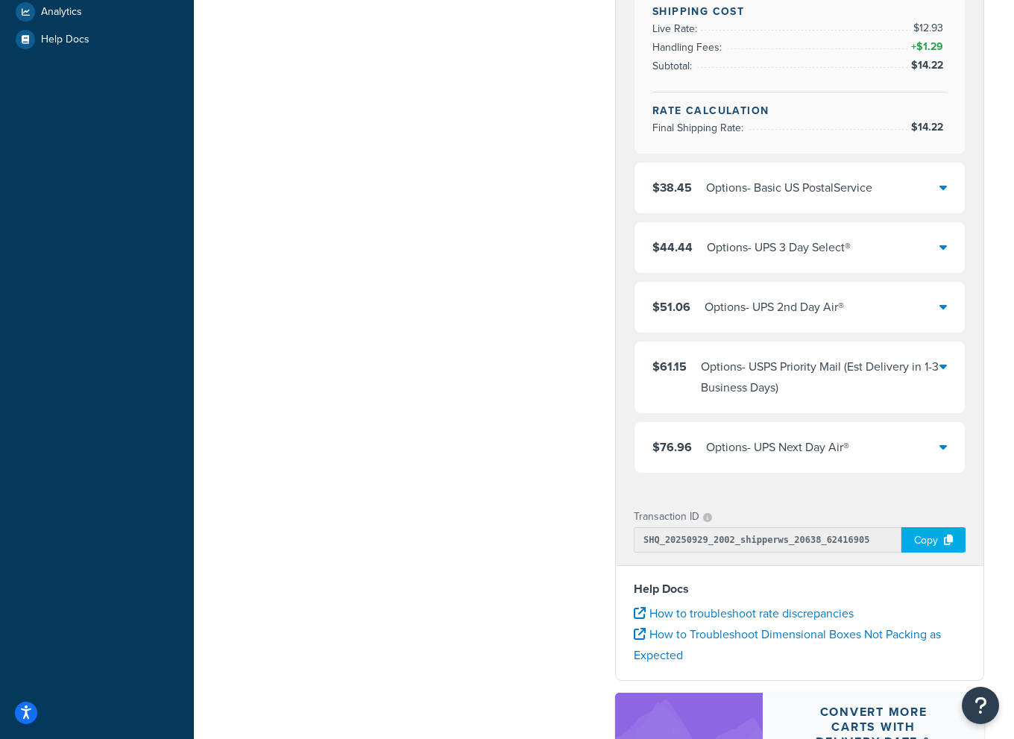
scroll to position [373, 0]
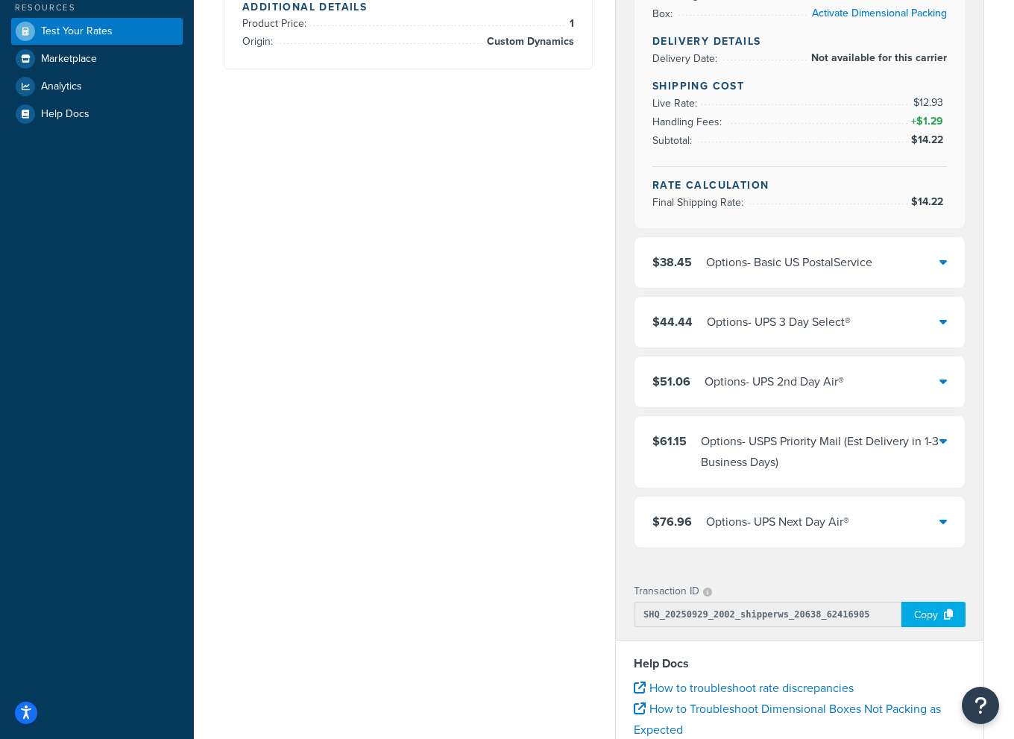
click at [936, 521] on div "$76.96 Options - UPS Next Day Air®" at bounding box center [799, 522] width 330 height 51
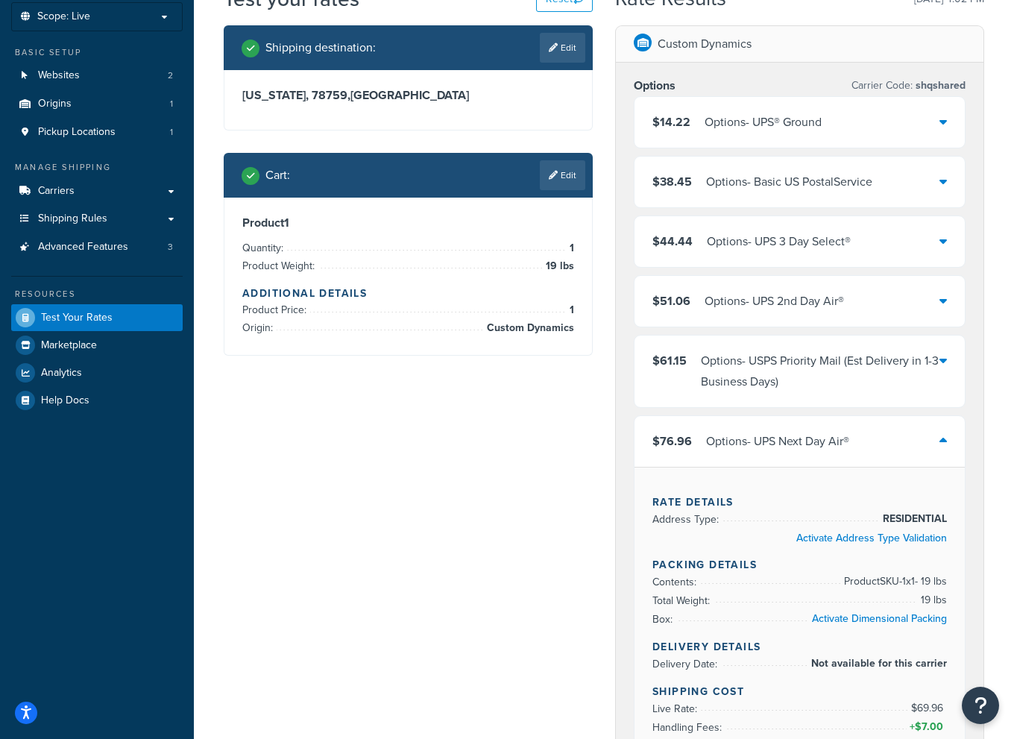
scroll to position [0, 0]
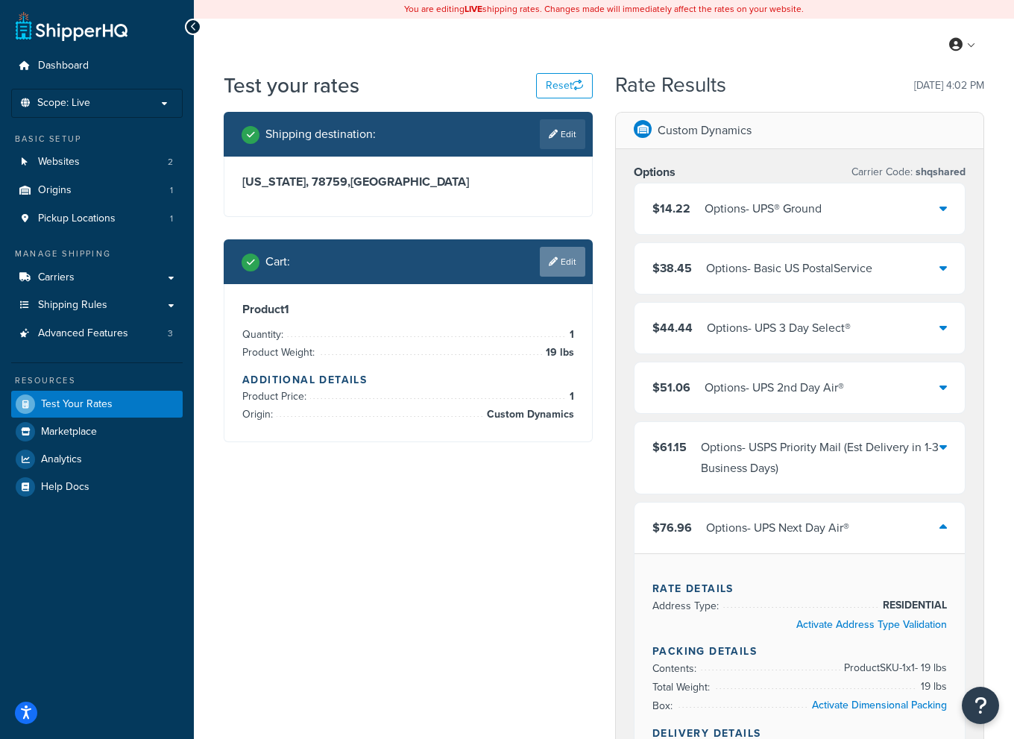
click at [570, 257] on link "Edit" at bounding box center [562, 262] width 45 height 30
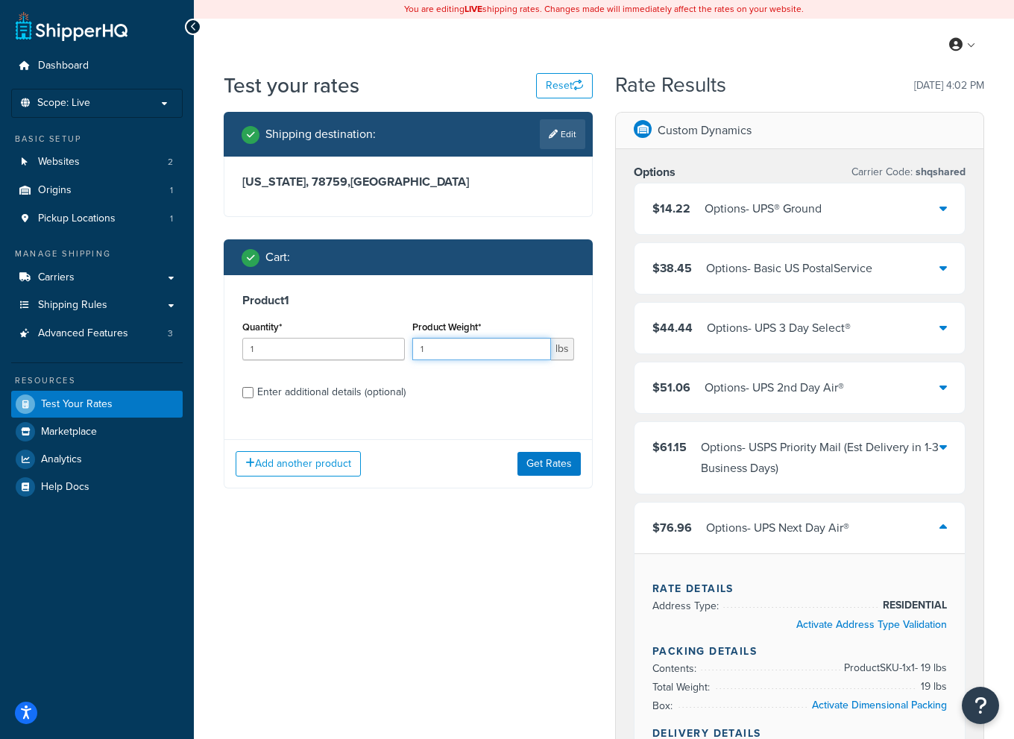
drag, startPoint x: 439, startPoint y: 353, endPoint x: 405, endPoint y: 358, distance: 34.7
click at [405, 358] on div "Quantity* 1 Product Weight* 1 lbs" at bounding box center [408, 344] width 339 height 54
type input "42"
click at [248, 393] on input "Enter additional details (optional)" at bounding box center [247, 392] width 11 height 11
checkbox input "true"
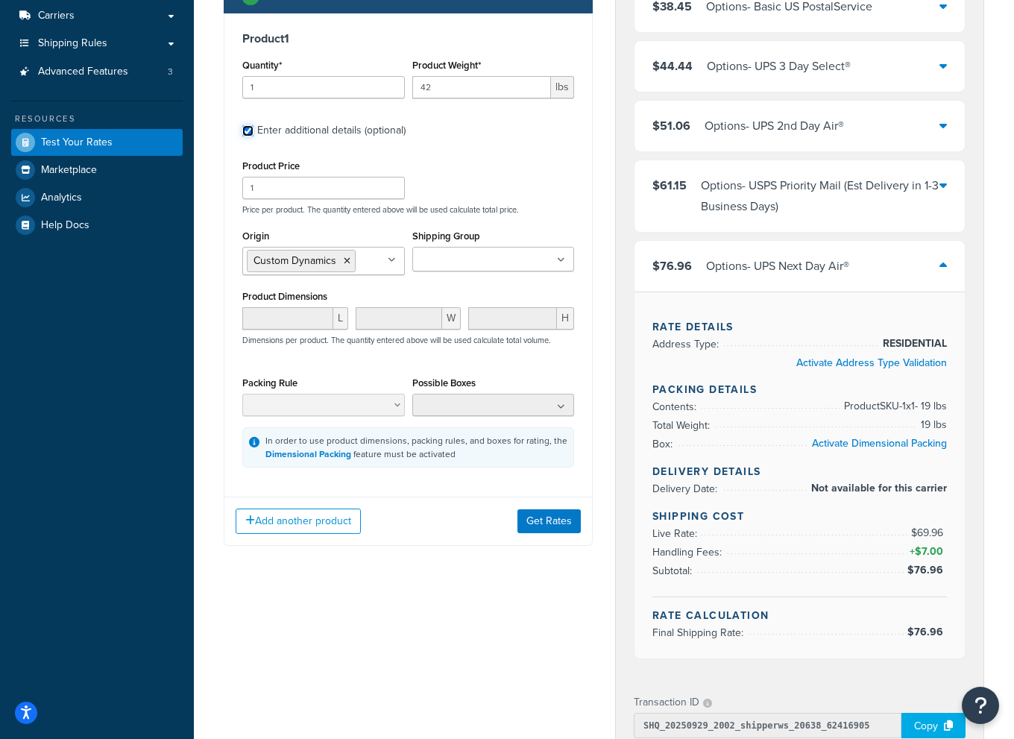
scroll to position [298, 0]
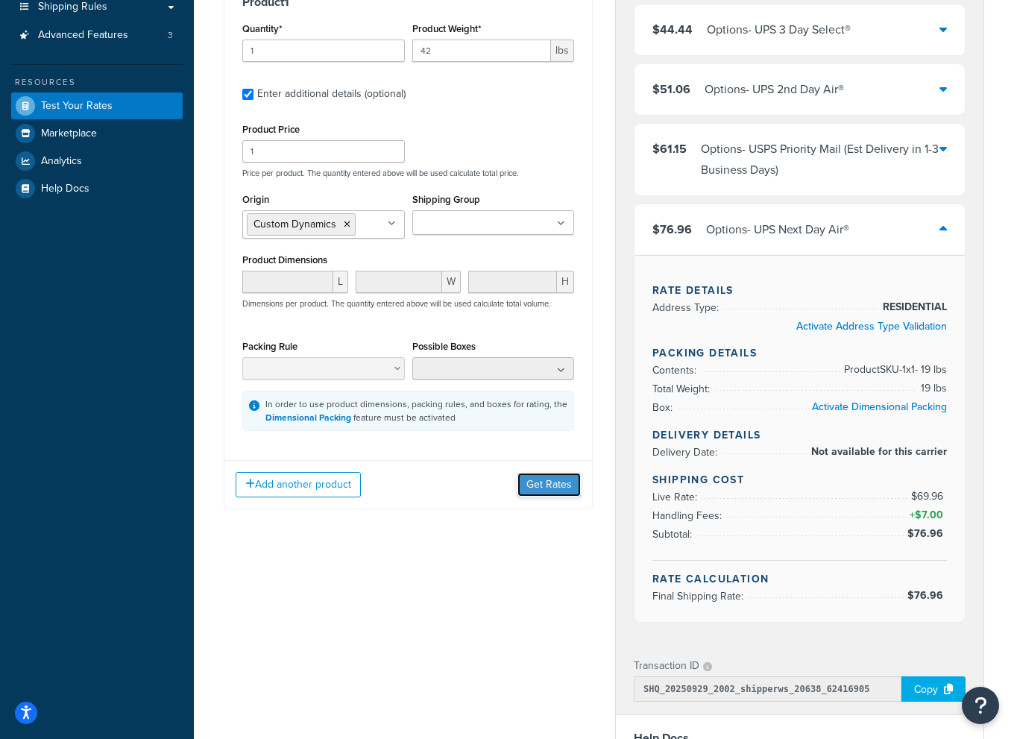
click at [563, 488] on button "Get Rates" at bounding box center [548, 485] width 63 height 24
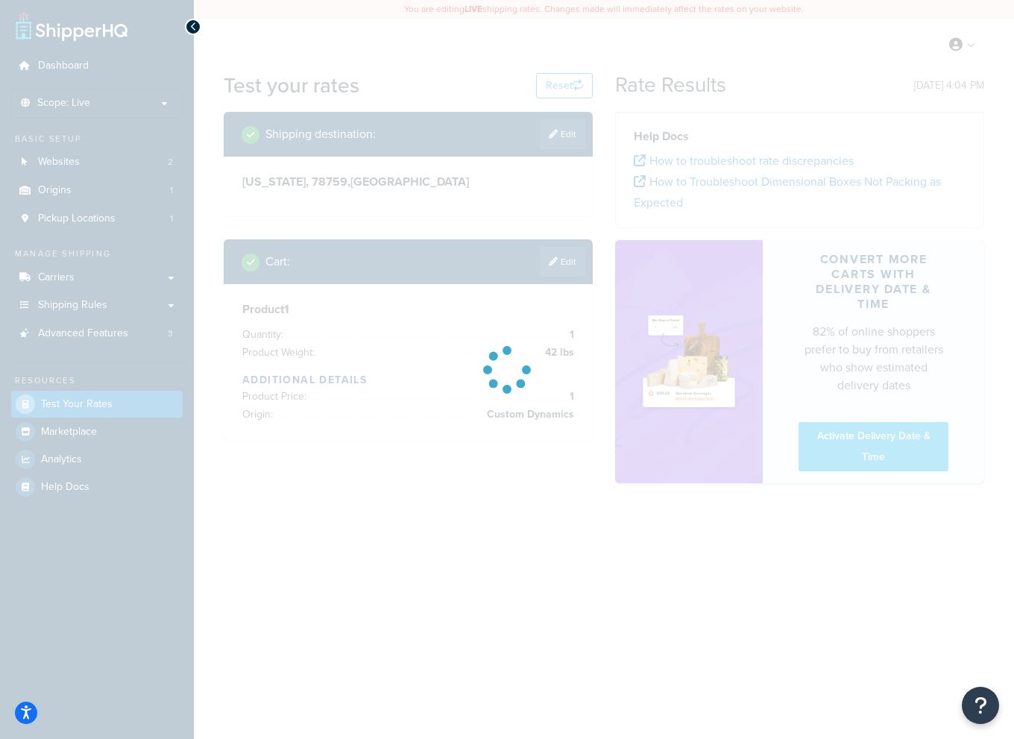
scroll to position [0, 0]
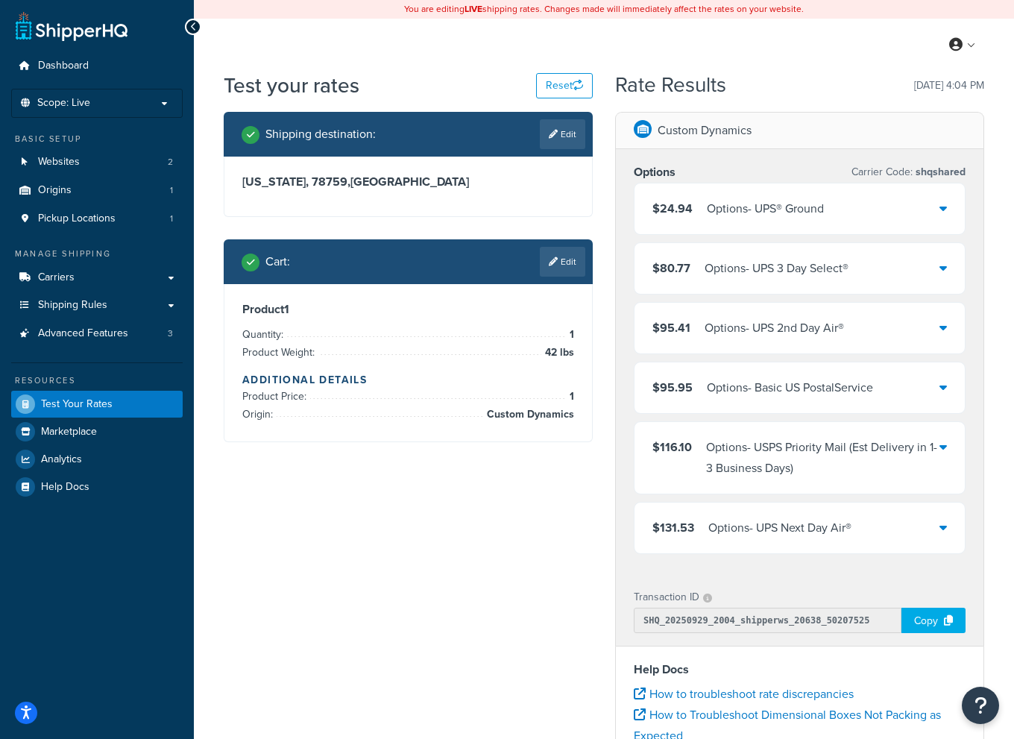
click at [948, 524] on div "$131.53 Options - UPS Next Day Air®" at bounding box center [799, 527] width 330 height 51
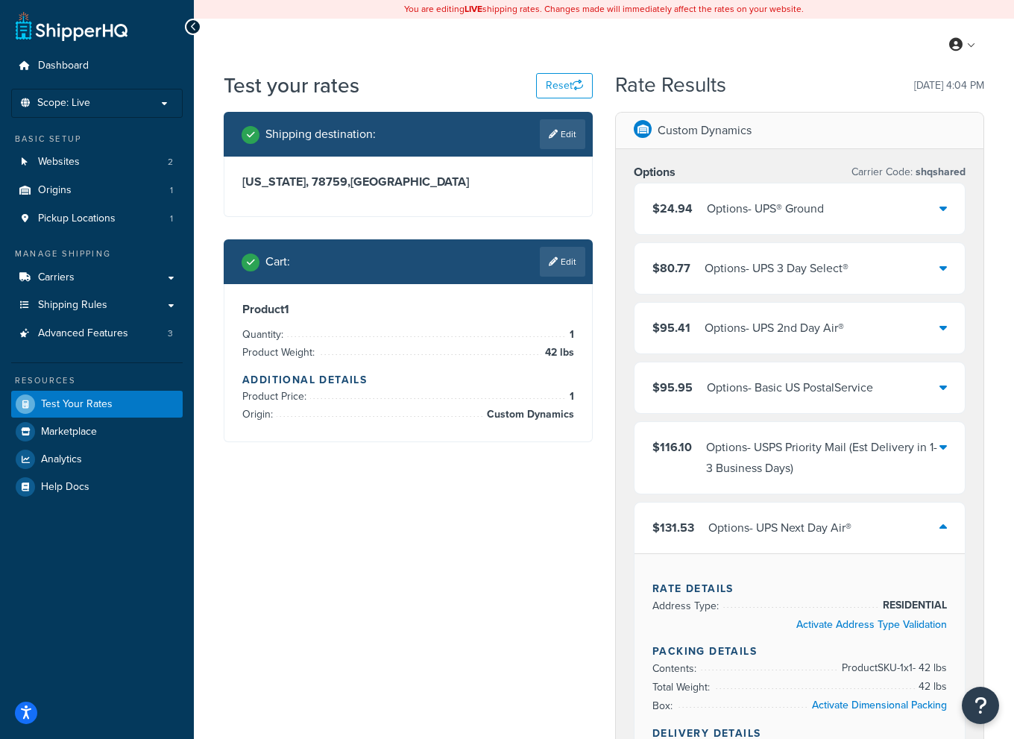
click at [927, 207] on div "$24.94 Options - UPS® Ground" at bounding box center [799, 208] width 330 height 51
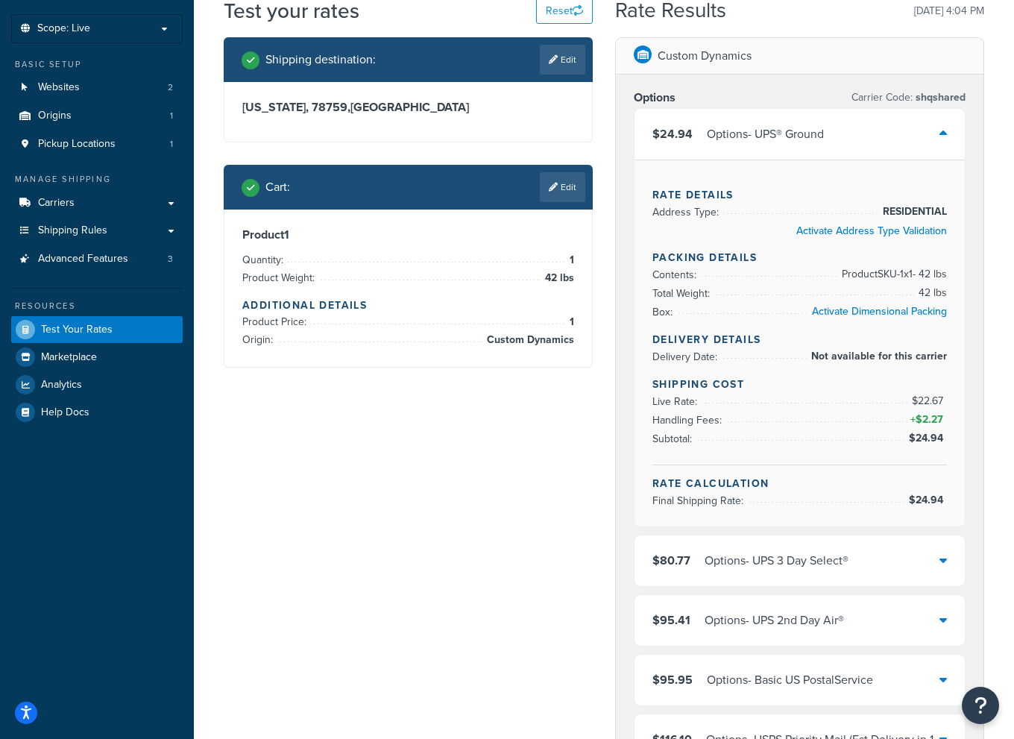
scroll to position [58, 0]
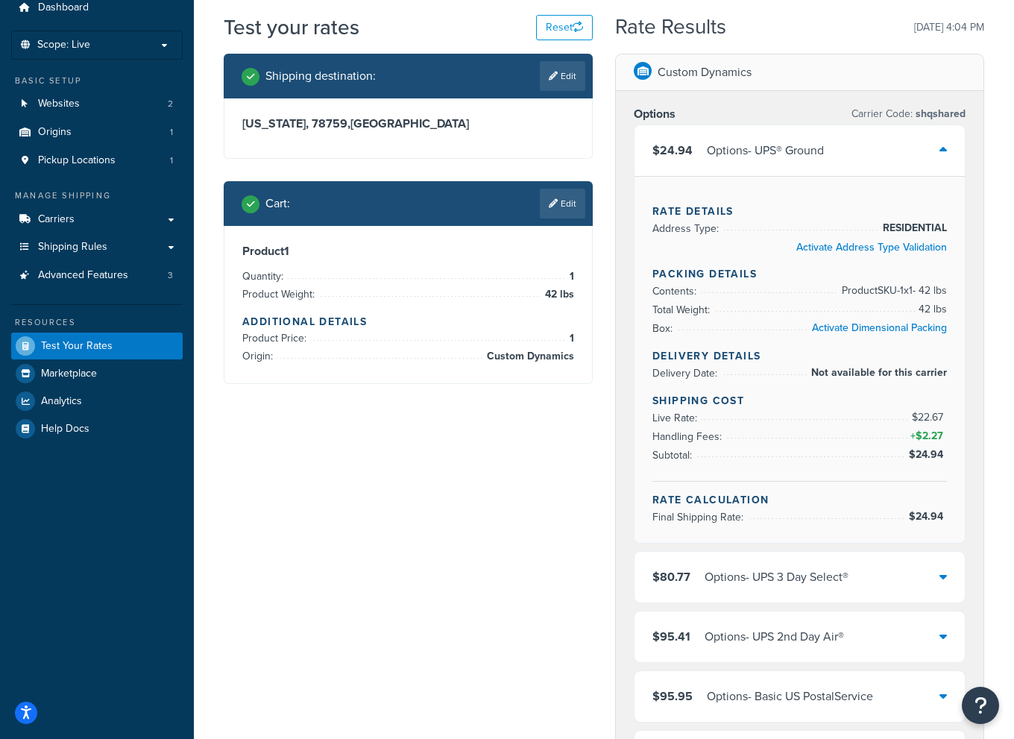
click at [942, 151] on icon at bounding box center [942, 150] width 7 height 12
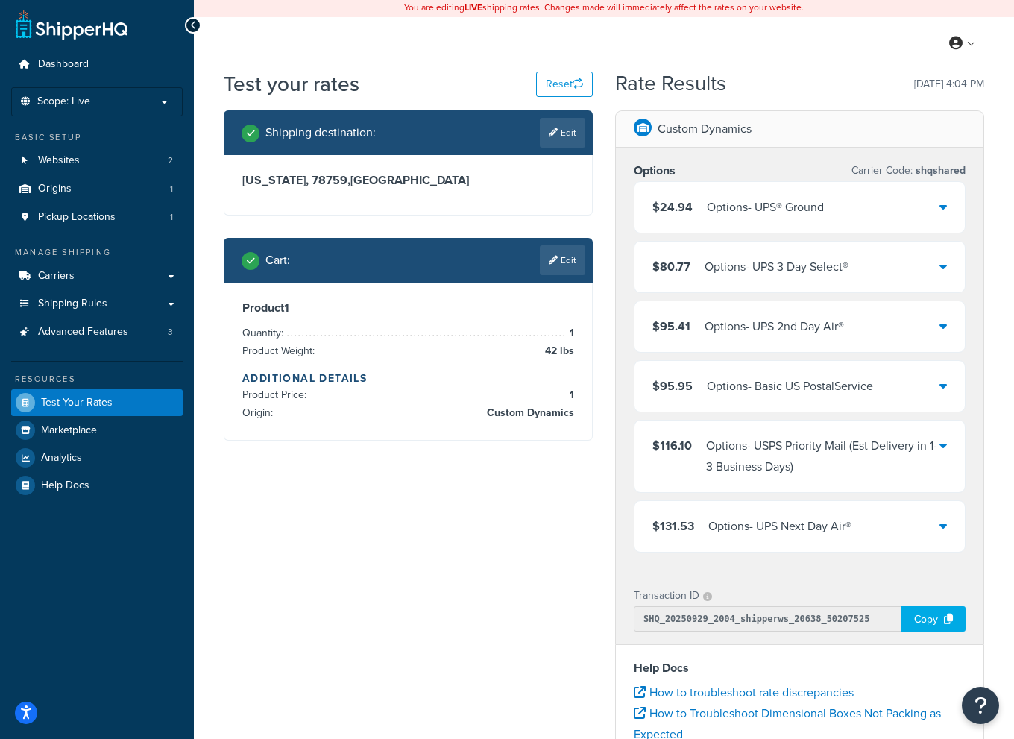
scroll to position [0, 0]
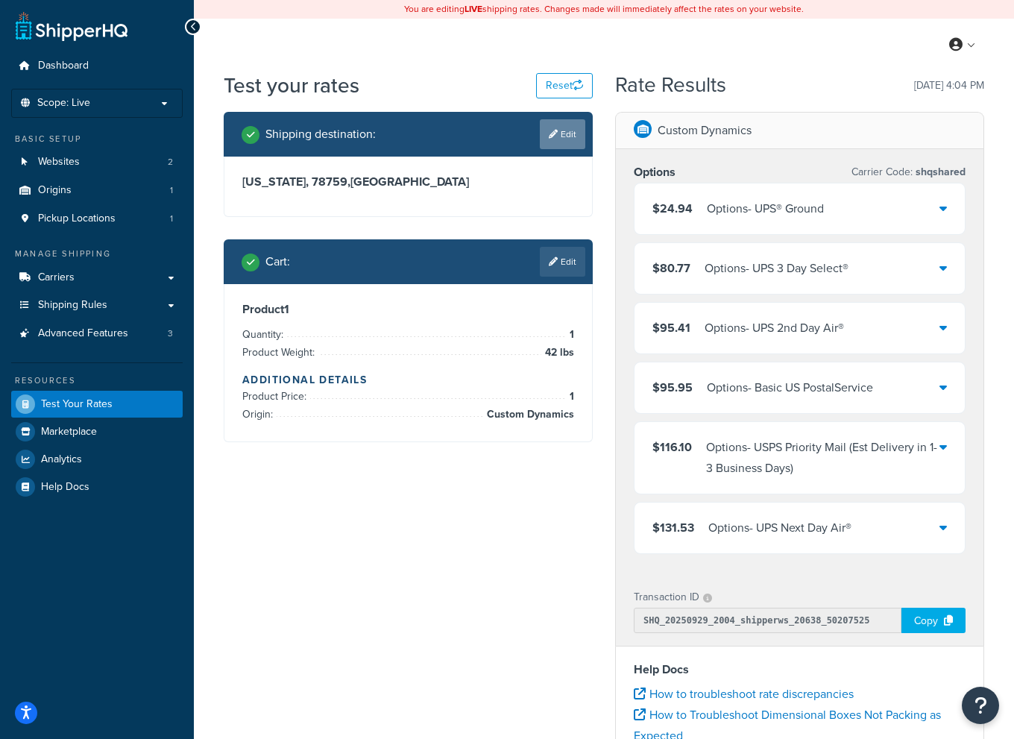
click at [573, 130] on link "Edit" at bounding box center [562, 134] width 45 height 30
select select "TX"
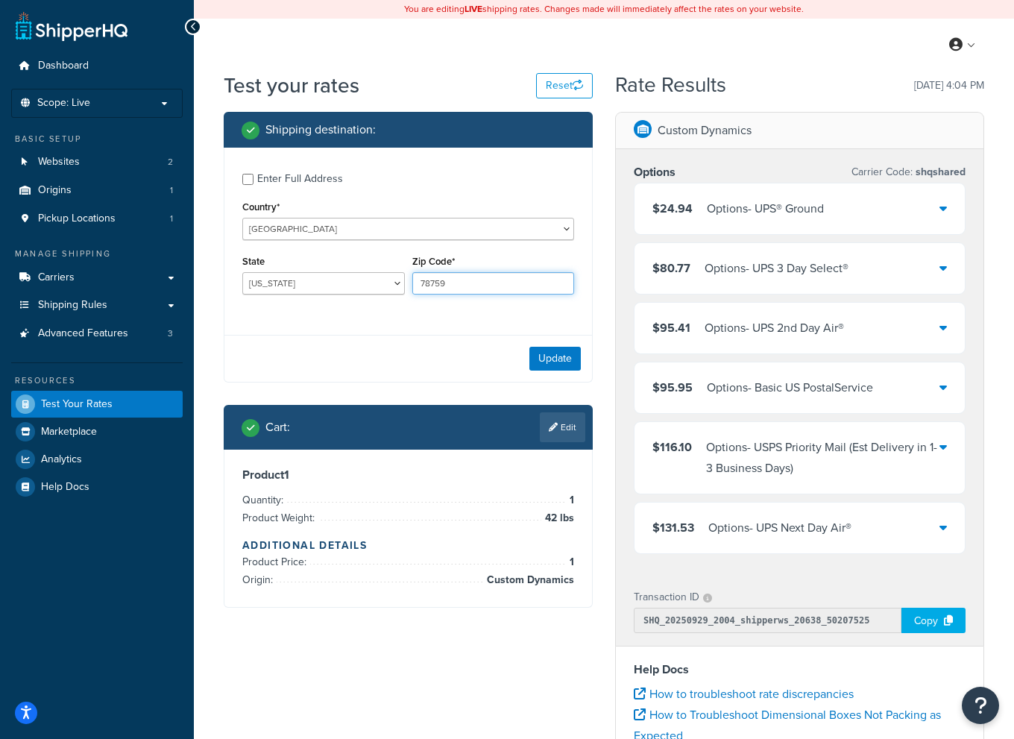
drag, startPoint x: 470, startPoint y: 284, endPoint x: 351, endPoint y: 304, distance: 120.2
click at [351, 304] on div "State Alabama Alaska American Samoa Arizona Arkansas Armed Forces Americas Arme…" at bounding box center [408, 278] width 339 height 54
type input "90210"
click at [353, 280] on select "Alabama Alaska American Samoa Arizona Arkansas Armed Forces Americas Armed Forc…" at bounding box center [323, 283] width 163 height 22
select select "CA"
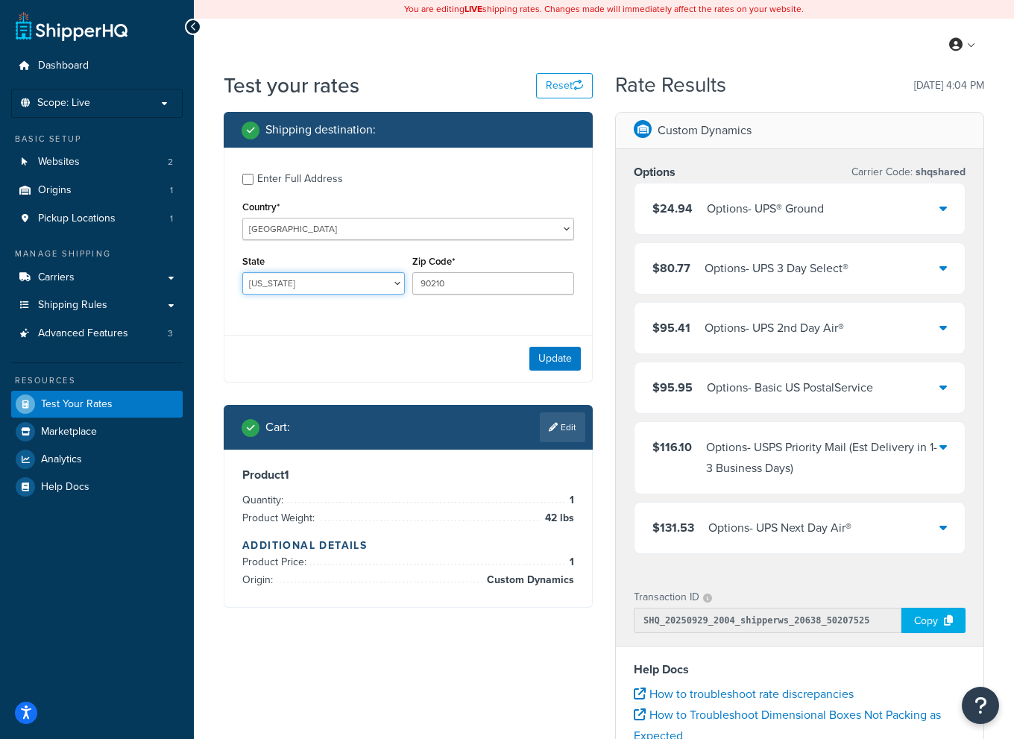
click at [242, 273] on select "Alabama Alaska American Samoa Arizona Arkansas Armed Forces Americas Armed Forc…" at bounding box center [323, 283] width 163 height 22
click at [539, 371] on button "Update" at bounding box center [554, 359] width 51 height 24
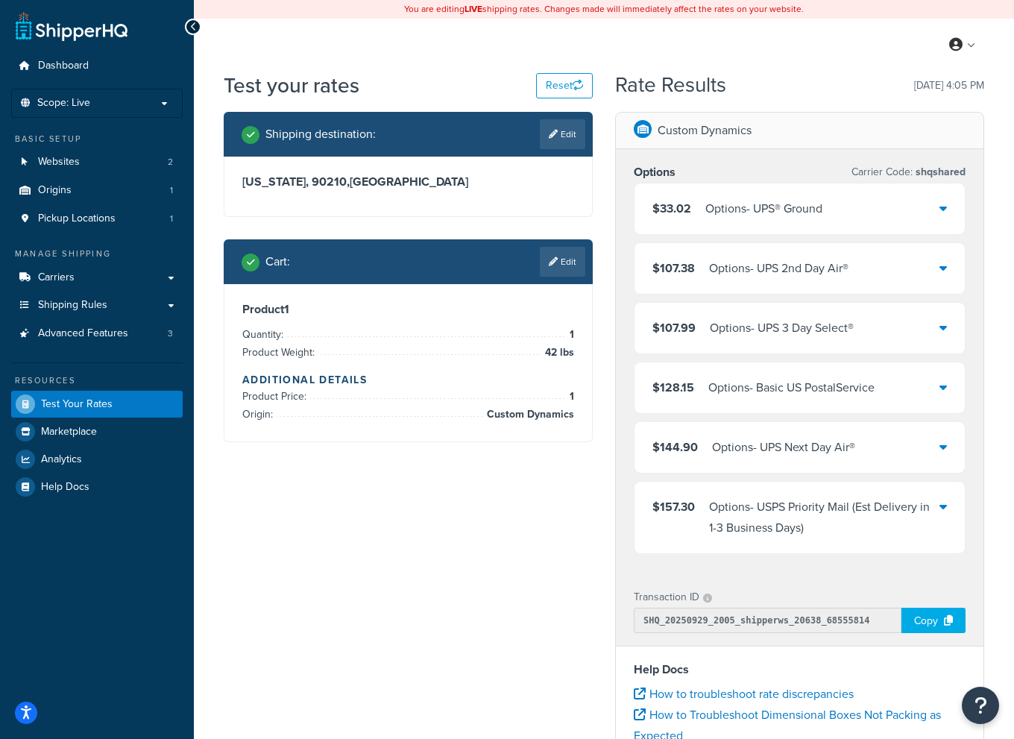
click at [956, 201] on div "$33.02 Options - UPS® Ground" at bounding box center [799, 208] width 330 height 51
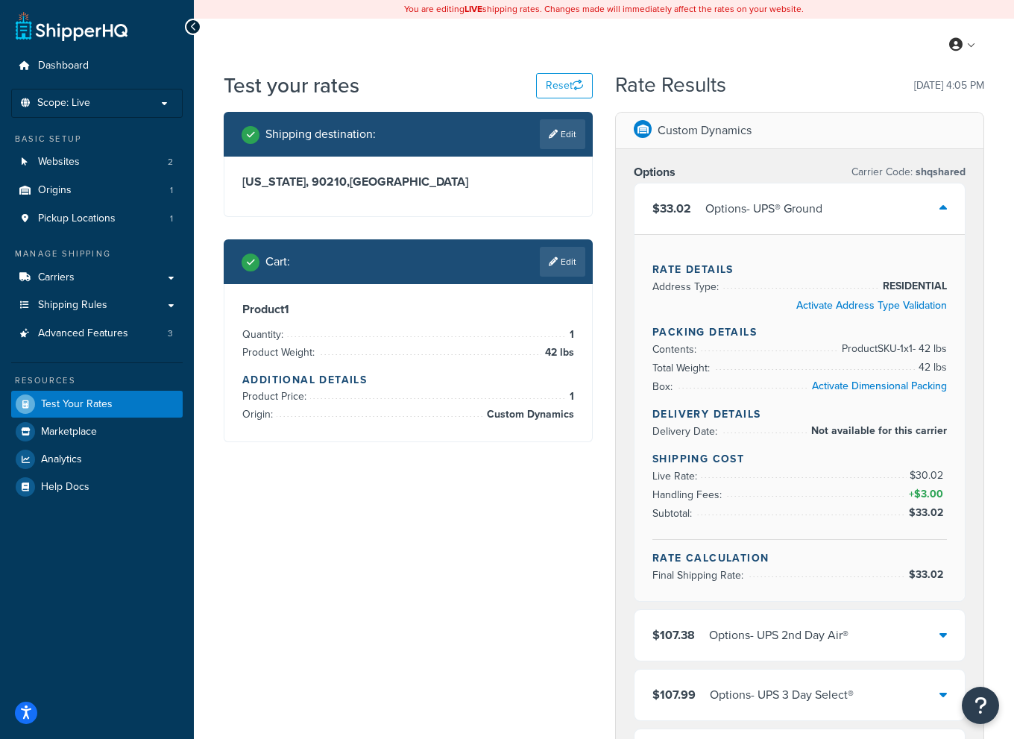
click at [945, 207] on icon at bounding box center [942, 208] width 7 height 12
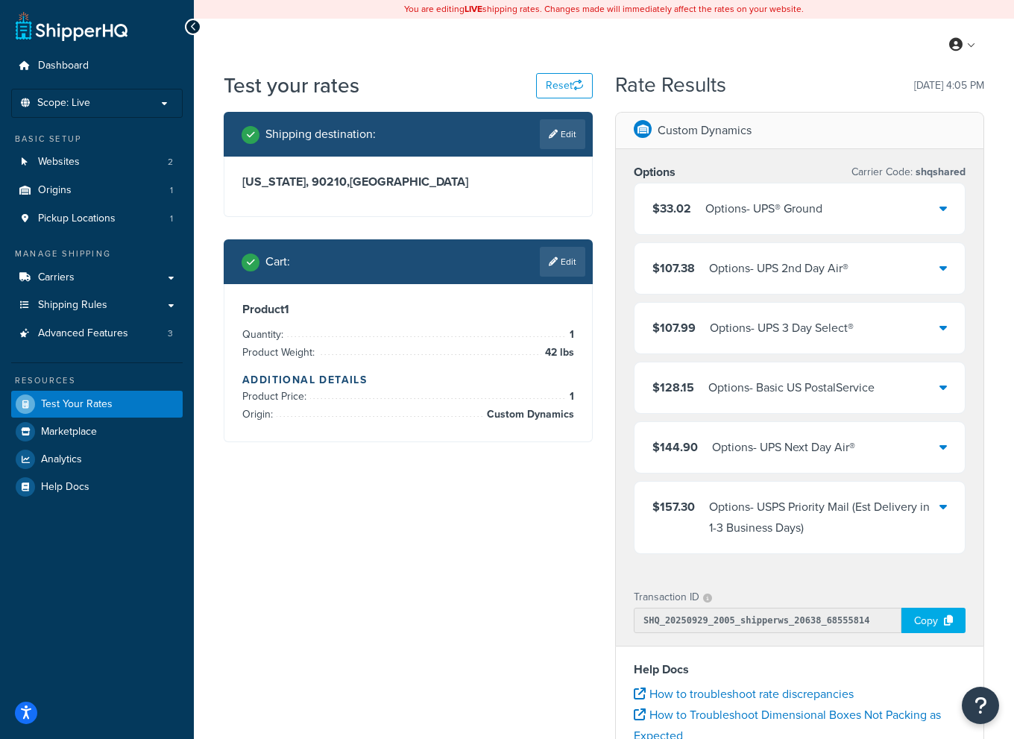
click at [937, 450] on div "$144.90 Options - UPS Next Day Air®" at bounding box center [799, 447] width 330 height 51
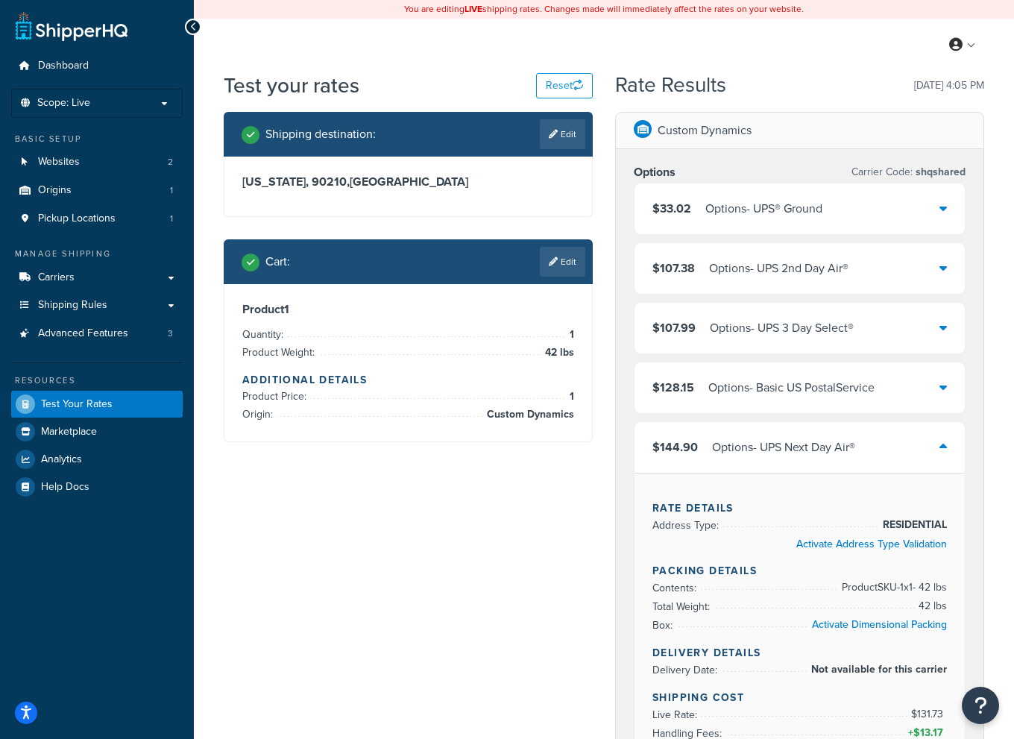
click at [937, 450] on div "$144.90 Options - UPS Next Day Air®" at bounding box center [799, 447] width 330 height 51
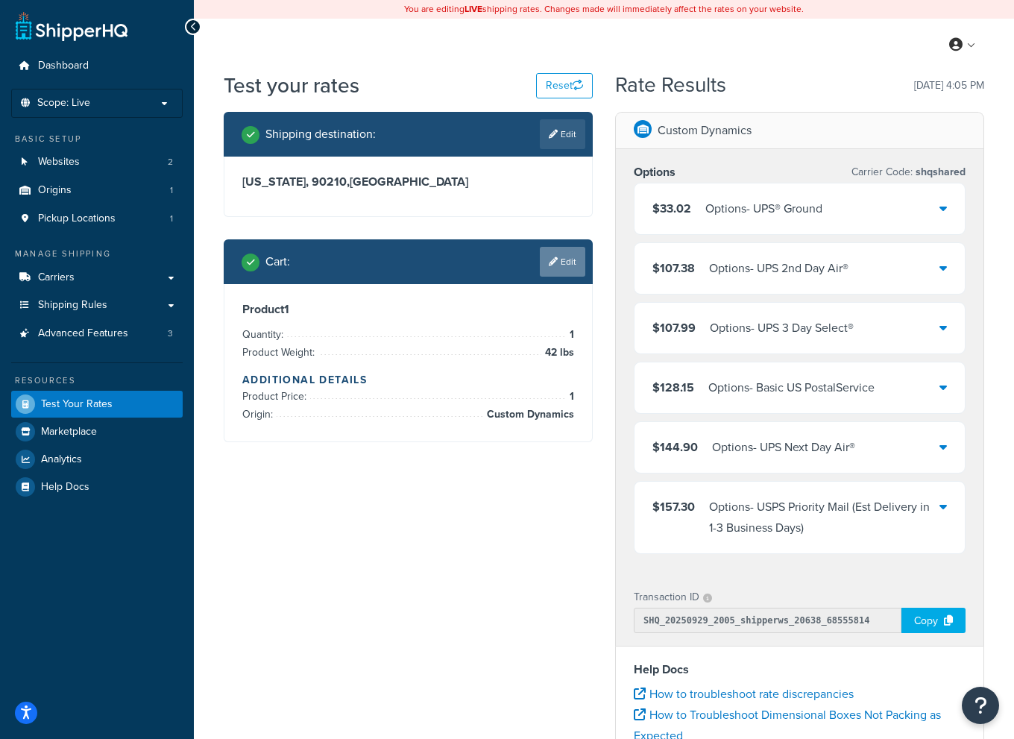
click at [572, 263] on link "Edit" at bounding box center [562, 262] width 45 height 30
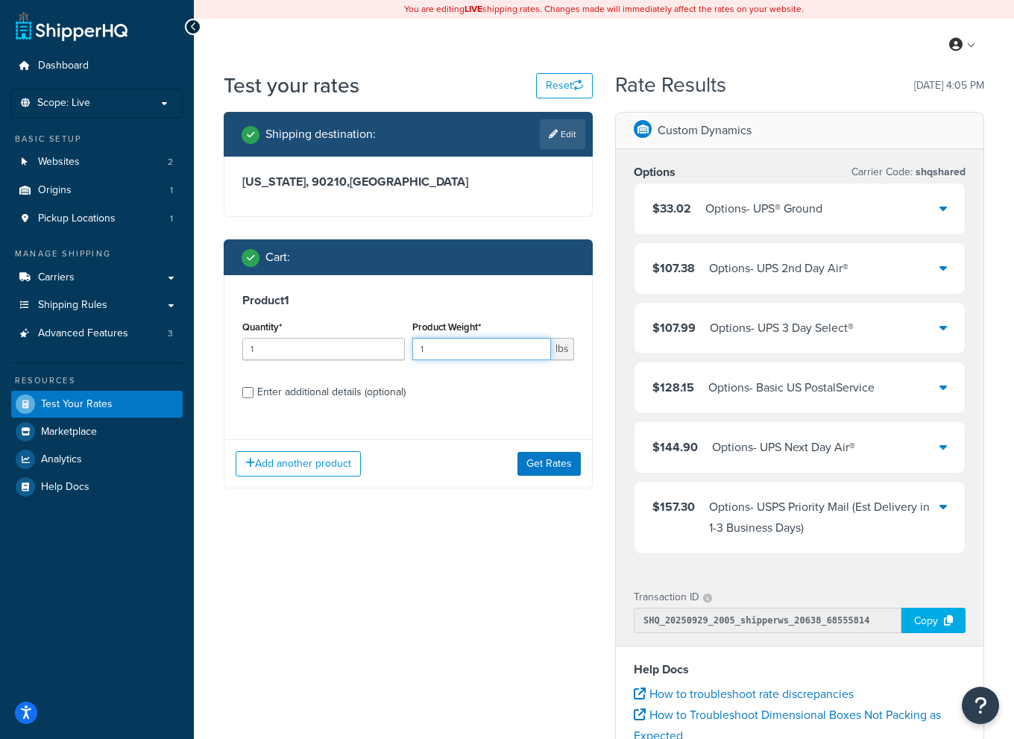
click at [470, 352] on input "1" at bounding box center [481, 349] width 139 height 22
click at [549, 464] on button "Get Rates" at bounding box center [548, 464] width 63 height 24
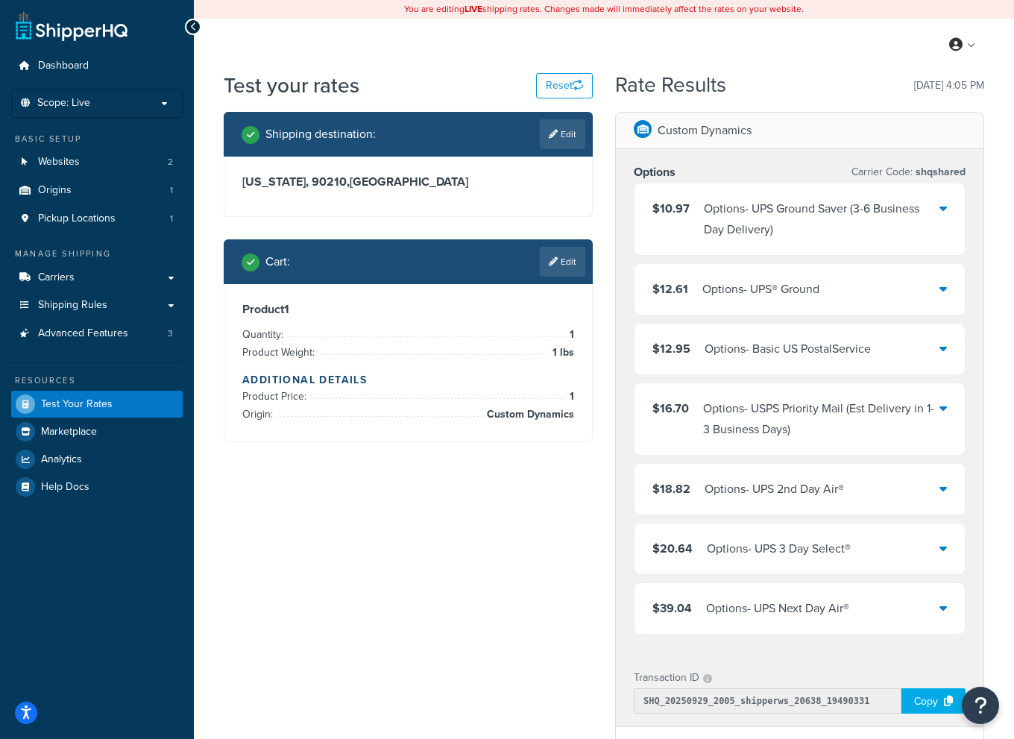
click at [945, 211] on icon at bounding box center [942, 208] width 7 height 12
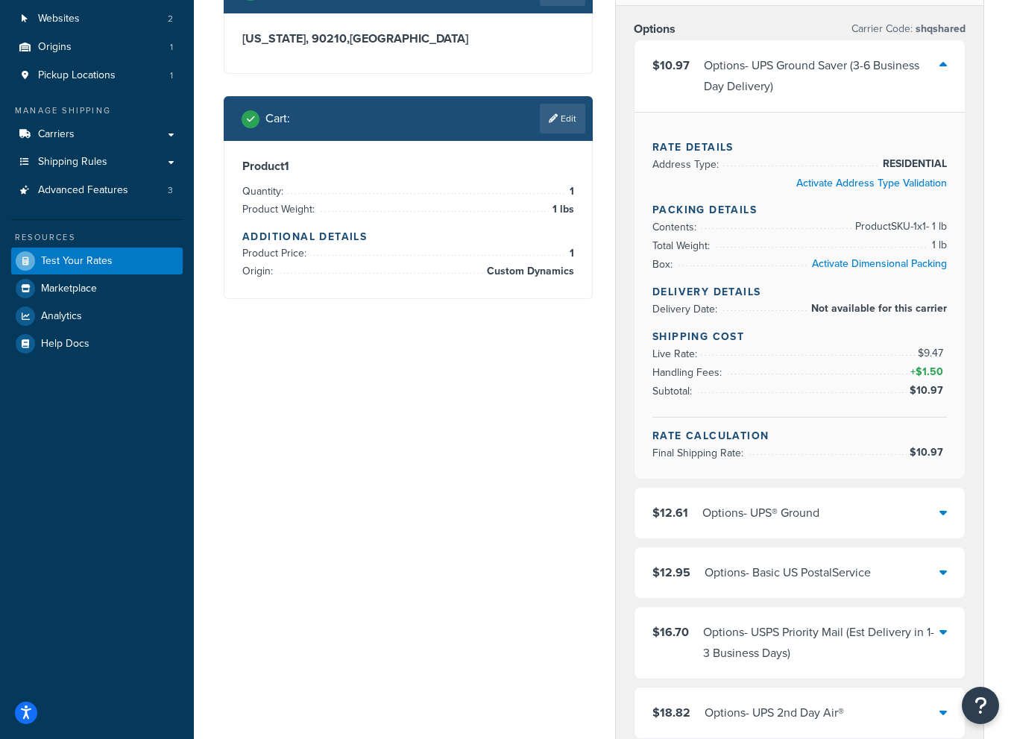
scroll to position [149, 0]
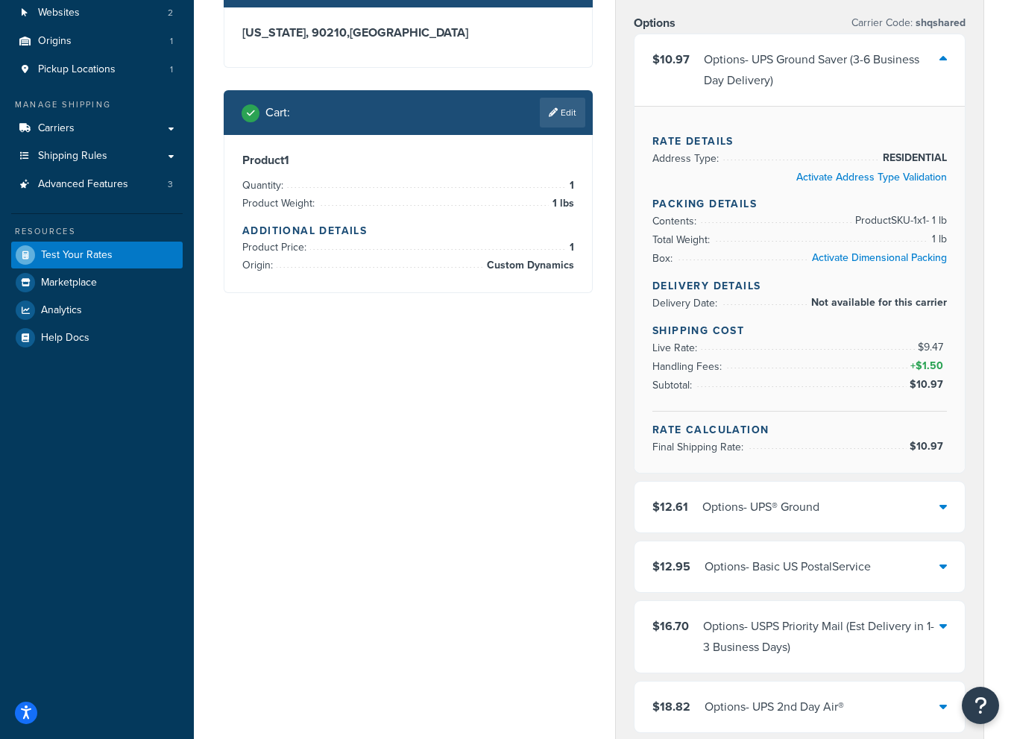
click at [939, 514] on div "$12.61 Options - UPS® Ground" at bounding box center [799, 507] width 330 height 51
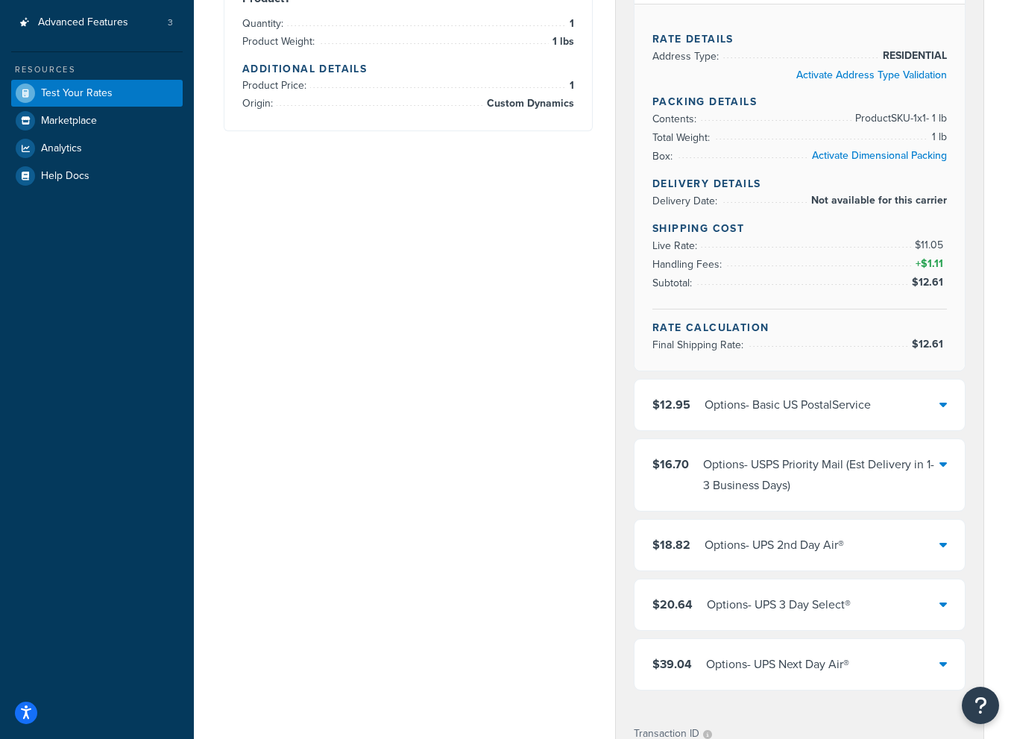
scroll to position [224, 0]
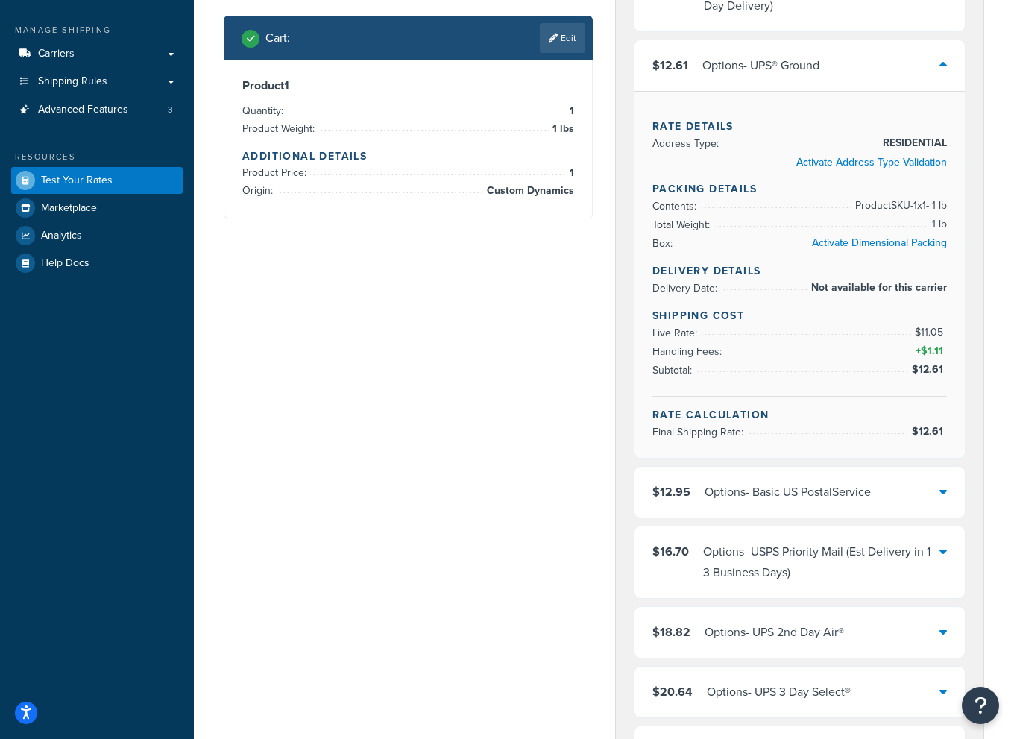
click at [942, 62] on icon at bounding box center [942, 65] width 7 height 12
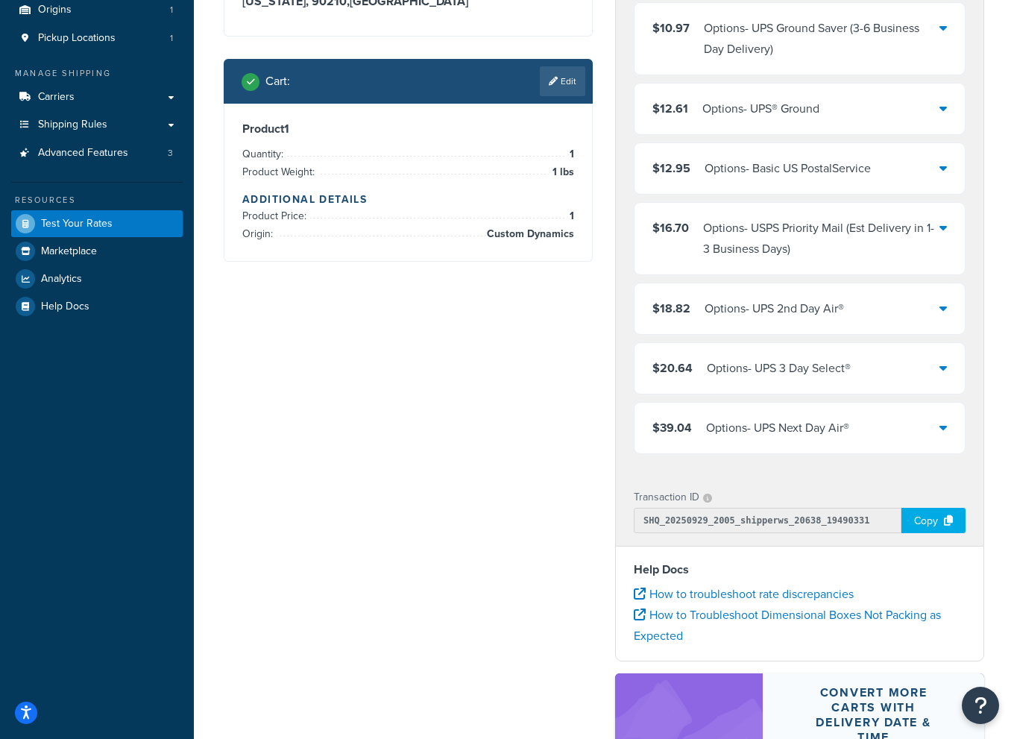
scroll to position [75, 0]
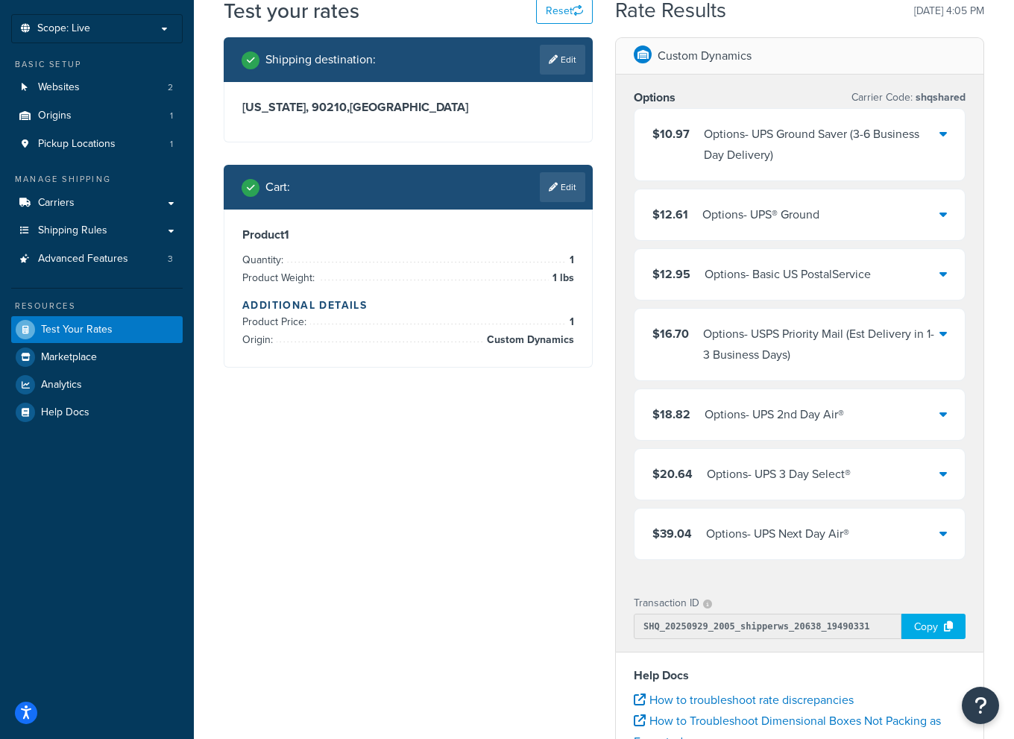
click at [944, 274] on icon at bounding box center [942, 274] width 7 height 12
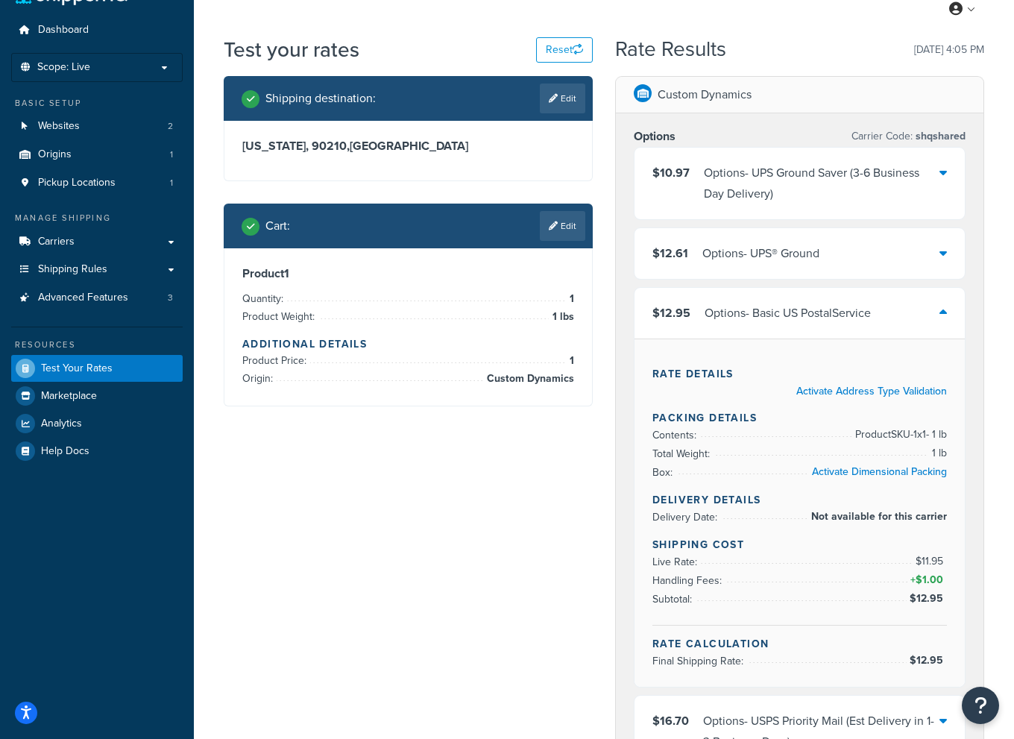
scroll to position [0, 0]
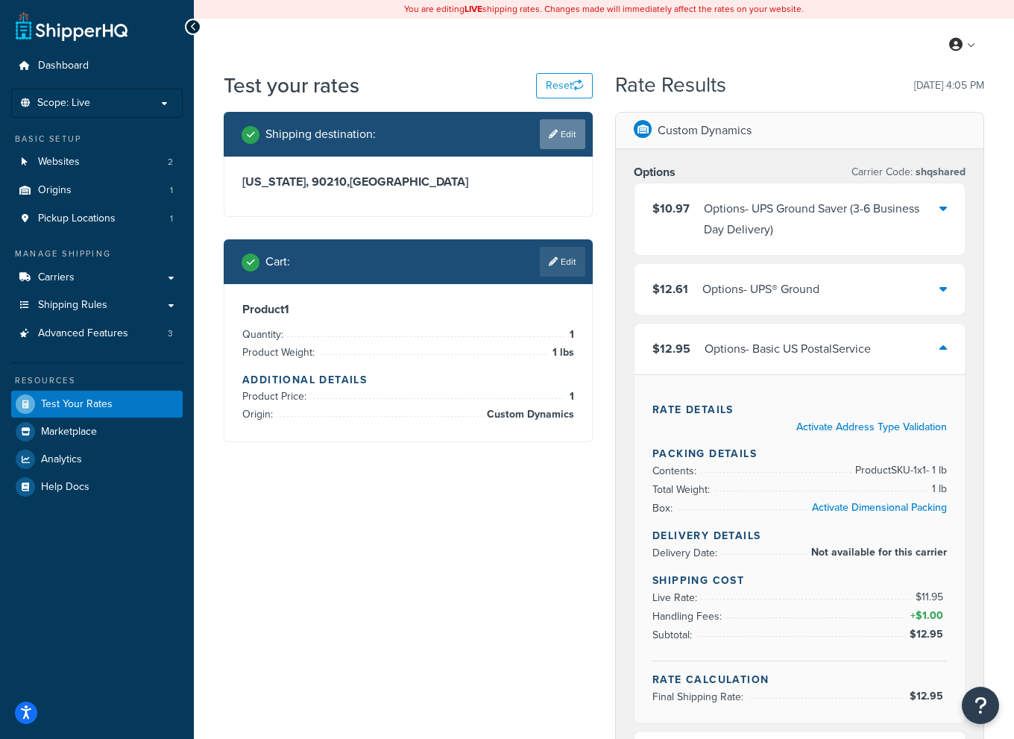
click at [562, 138] on link "Edit" at bounding box center [562, 134] width 45 height 30
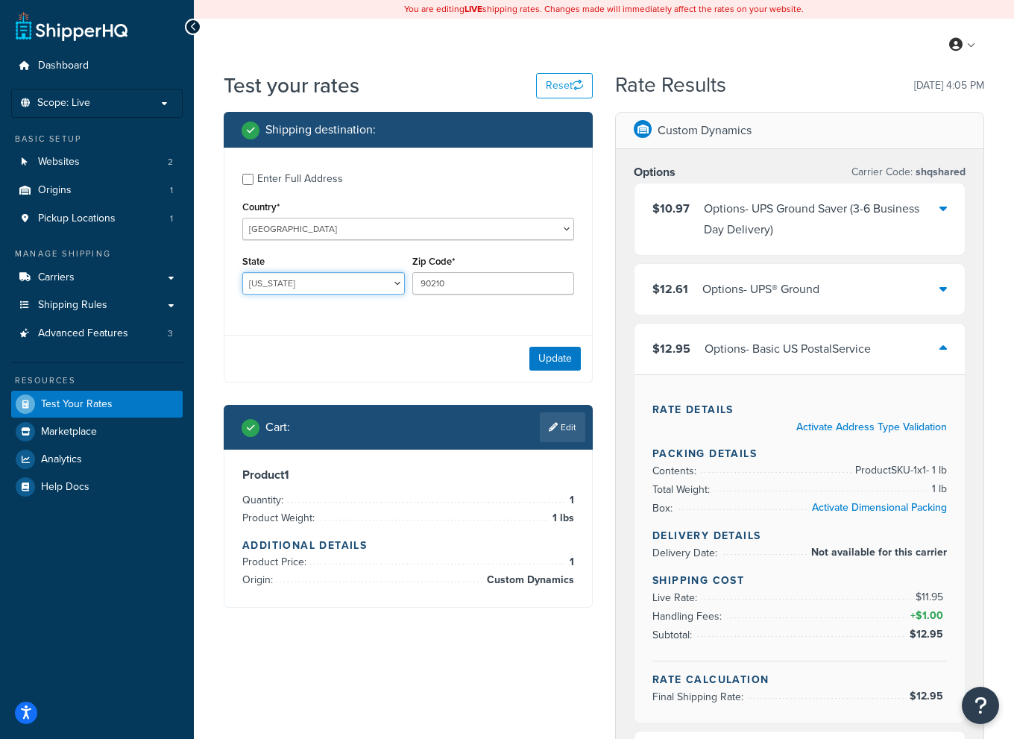
click at [323, 292] on select "Alabama Alaska American Samoa Arizona Arkansas Armed Forces Americas Armed Forc…" at bounding box center [323, 283] width 163 height 22
select select "NC"
click at [242, 273] on select "Alabama Alaska American Samoa Arizona Arkansas Armed Forces Americas Armed Forc…" at bounding box center [323, 283] width 163 height 22
click at [447, 292] on input "90210" at bounding box center [493, 283] width 163 height 22
click at [447, 290] on input "90210" at bounding box center [493, 283] width 163 height 22
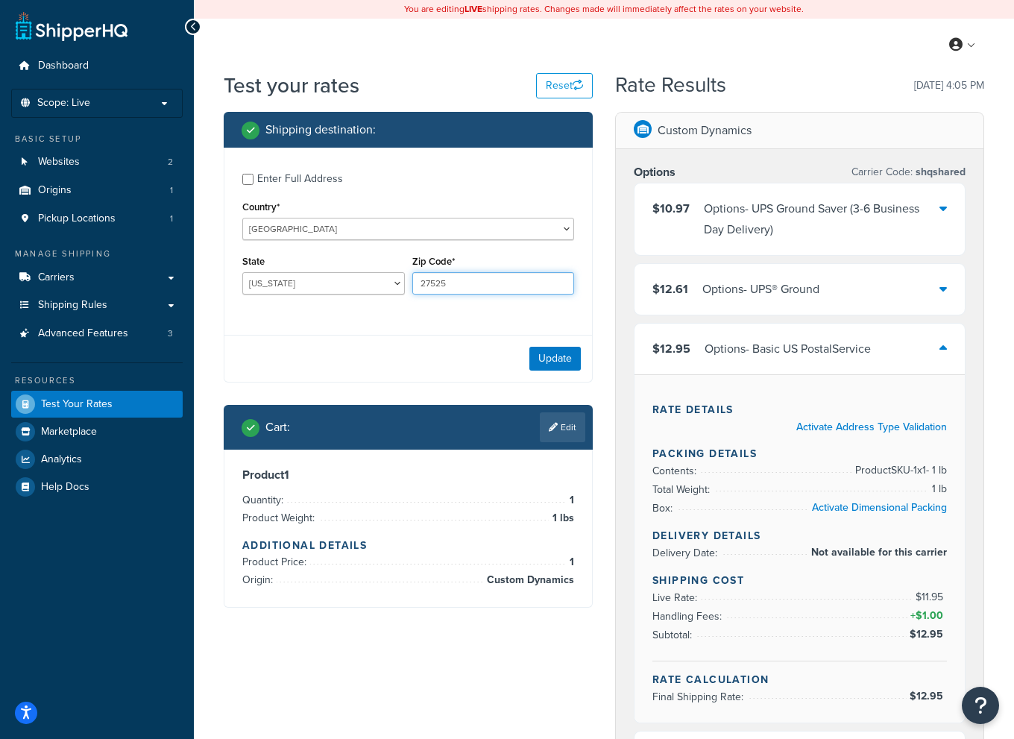
type input "27525"
click at [435, 320] on div "Enter Full Address Country* United States United Kingdom Afghanistan Åland Isla…" at bounding box center [408, 236] width 368 height 176
click at [550, 364] on button "Update" at bounding box center [554, 359] width 51 height 24
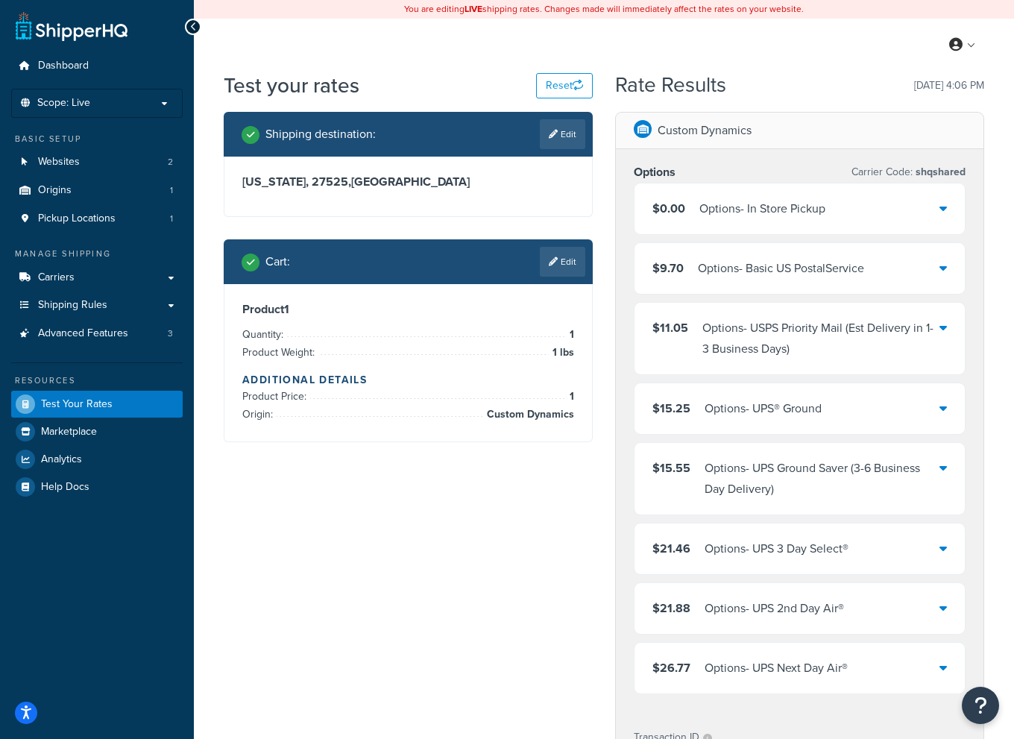
drag, startPoint x: 319, startPoint y: 561, endPoint x: 330, endPoint y: 555, distance: 12.0
click at [320, 561] on div "Shipping destination : Edit North Carolina, 27525 , United States Cart : Edit P…" at bounding box center [603, 641] width 783 height 1059
click at [949, 408] on div "$15.25 Options - UPS® Ground" at bounding box center [799, 408] width 330 height 51
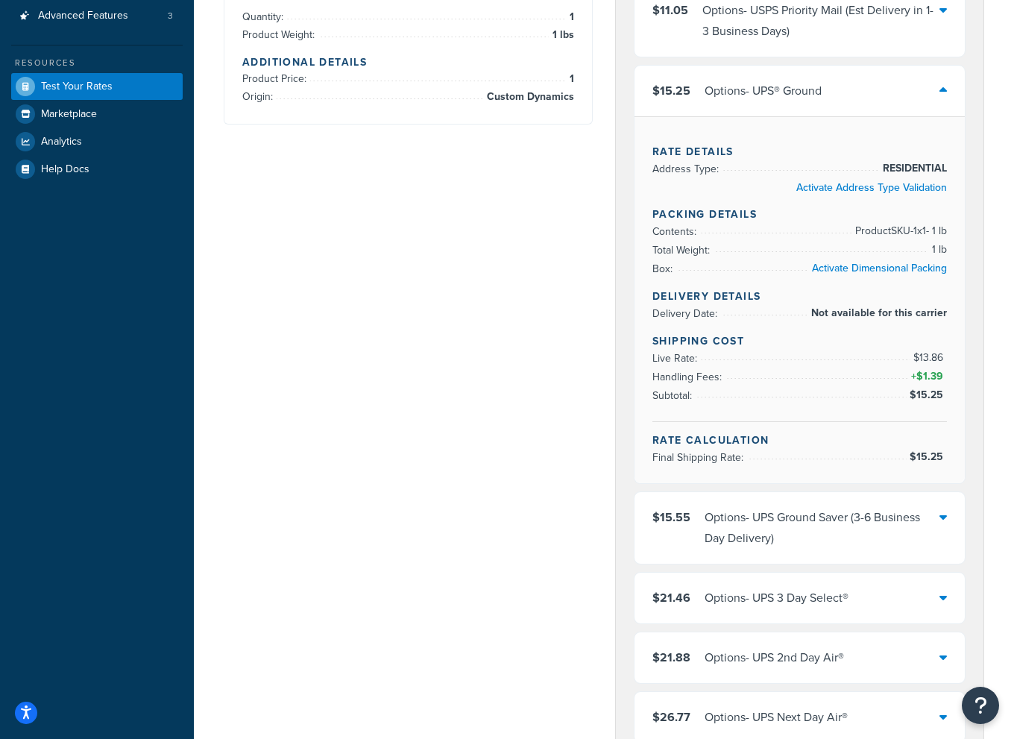
scroll to position [373, 0]
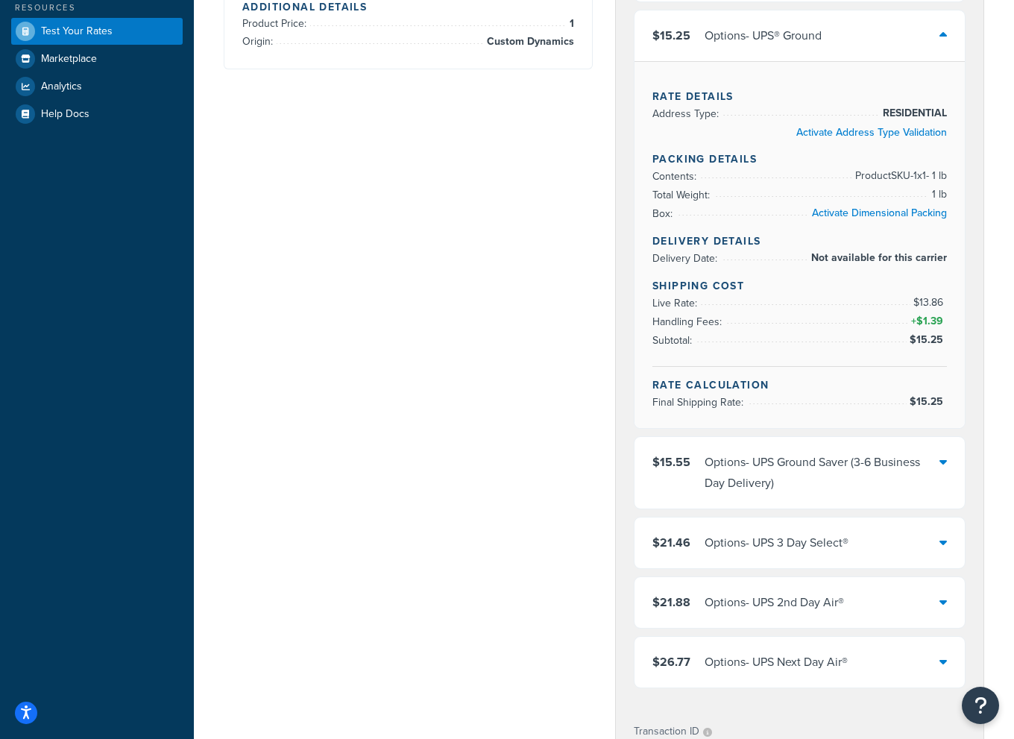
click at [940, 476] on div at bounding box center [942, 473] width 7 height 42
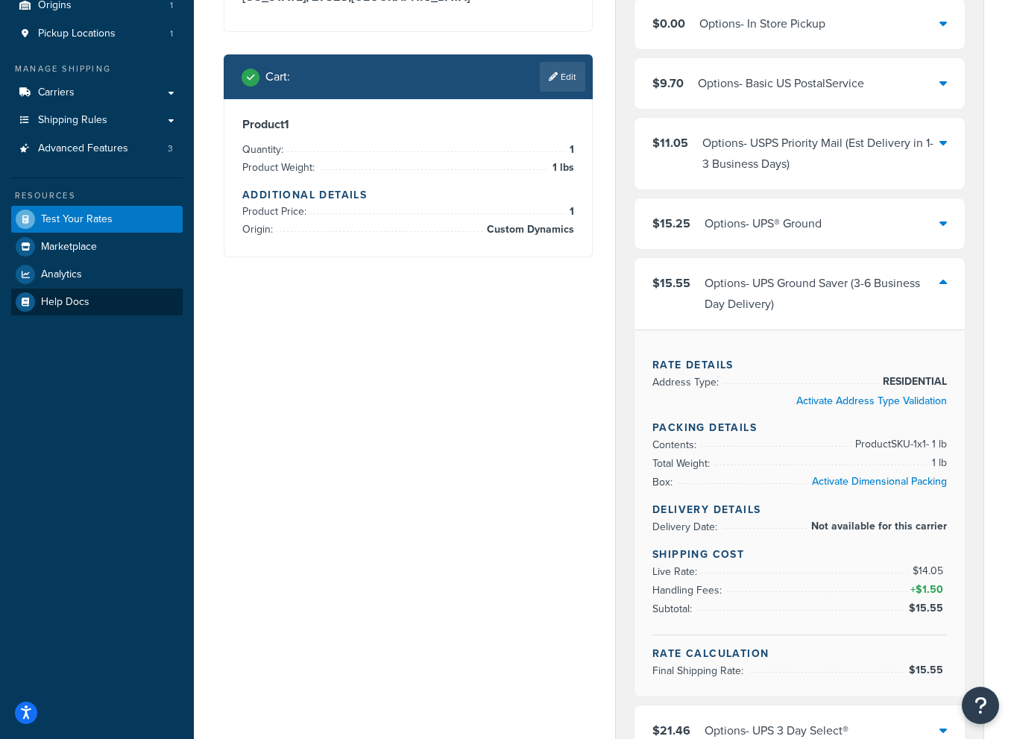
scroll to position [149, 0]
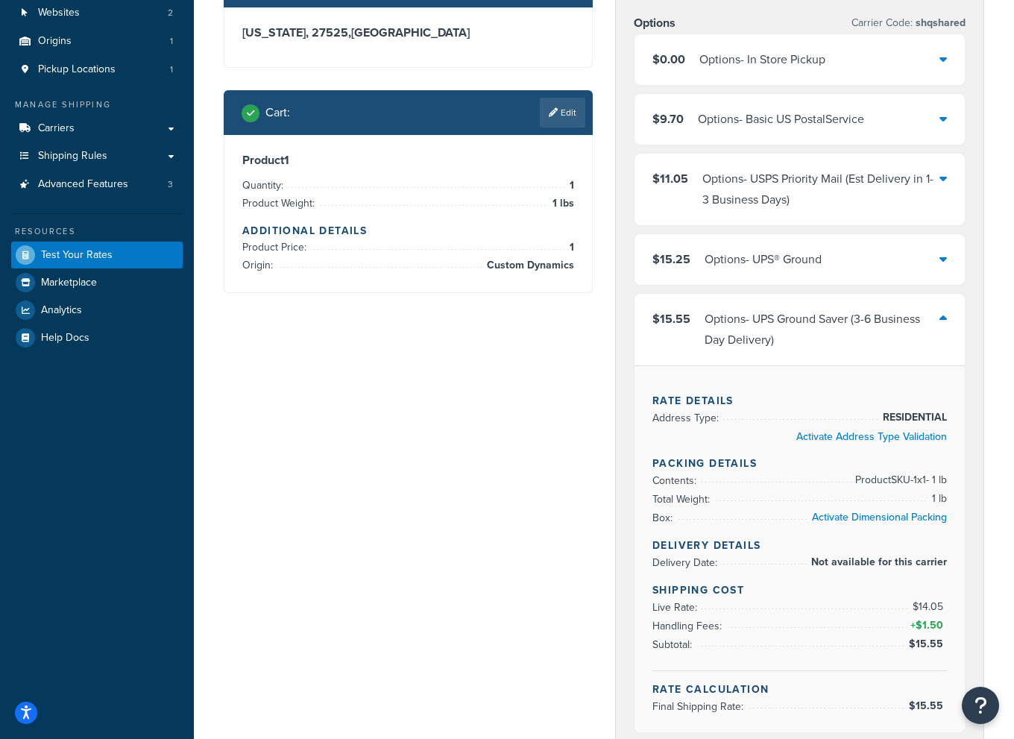
click at [504, 539] on div "Shipping destination : Edit North Carolina, 27525 , United States Cart : Edit P…" at bounding box center [603, 676] width 783 height 1426
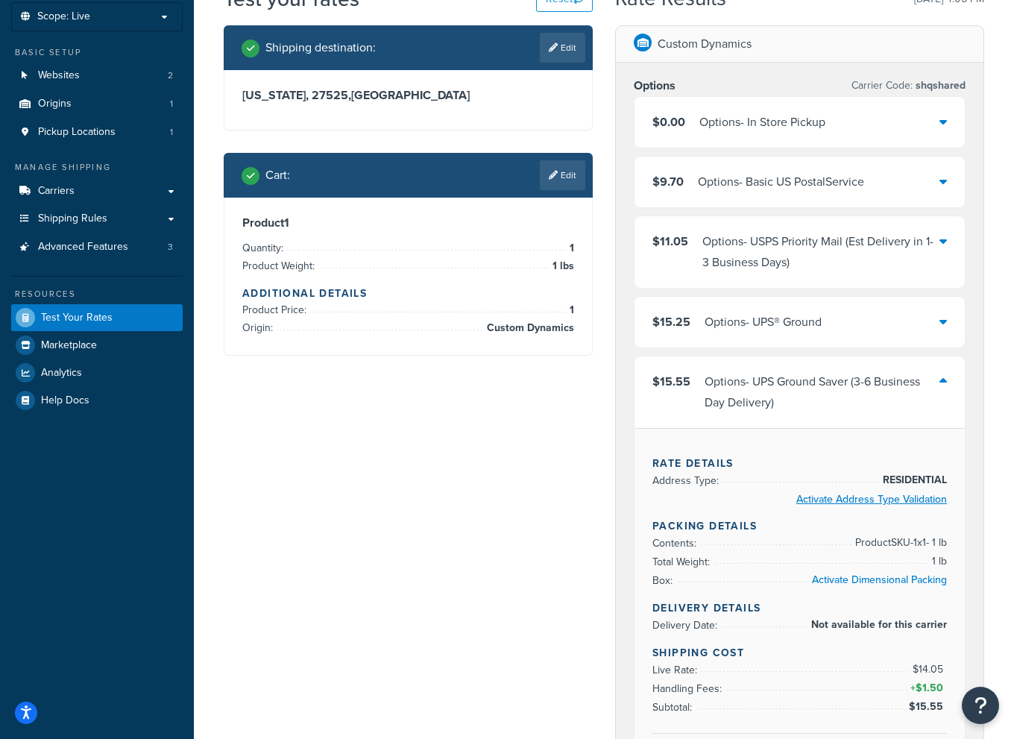
scroll to position [0, 0]
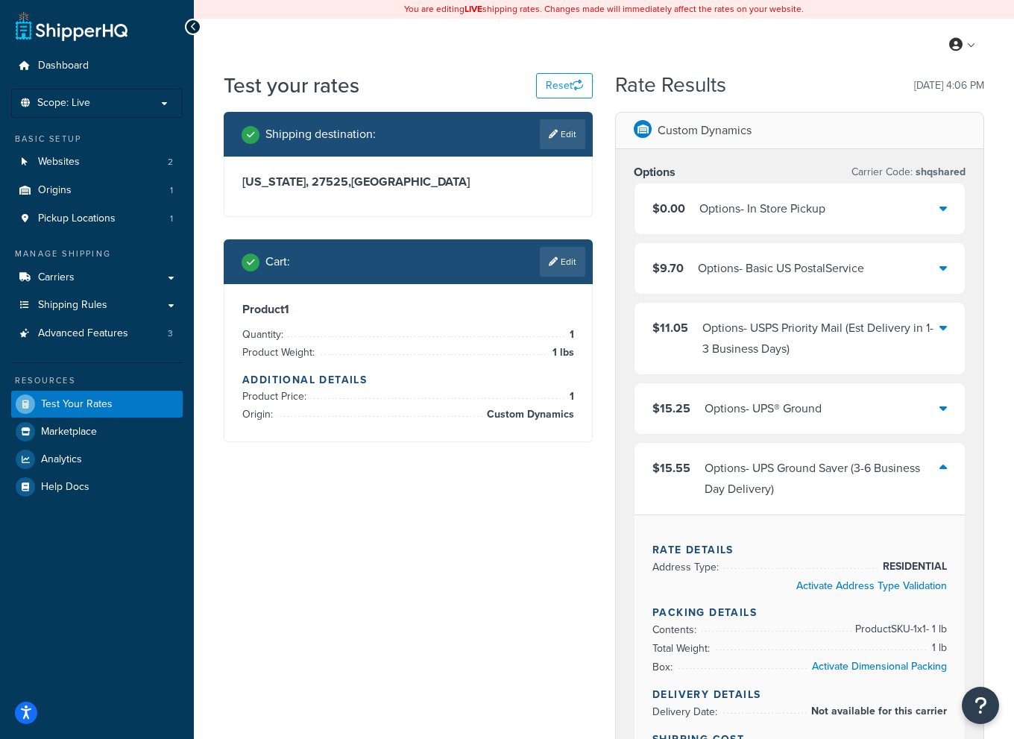
click at [930, 261] on div "$9.70 Options - Basic US PostalService" at bounding box center [799, 268] width 330 height 51
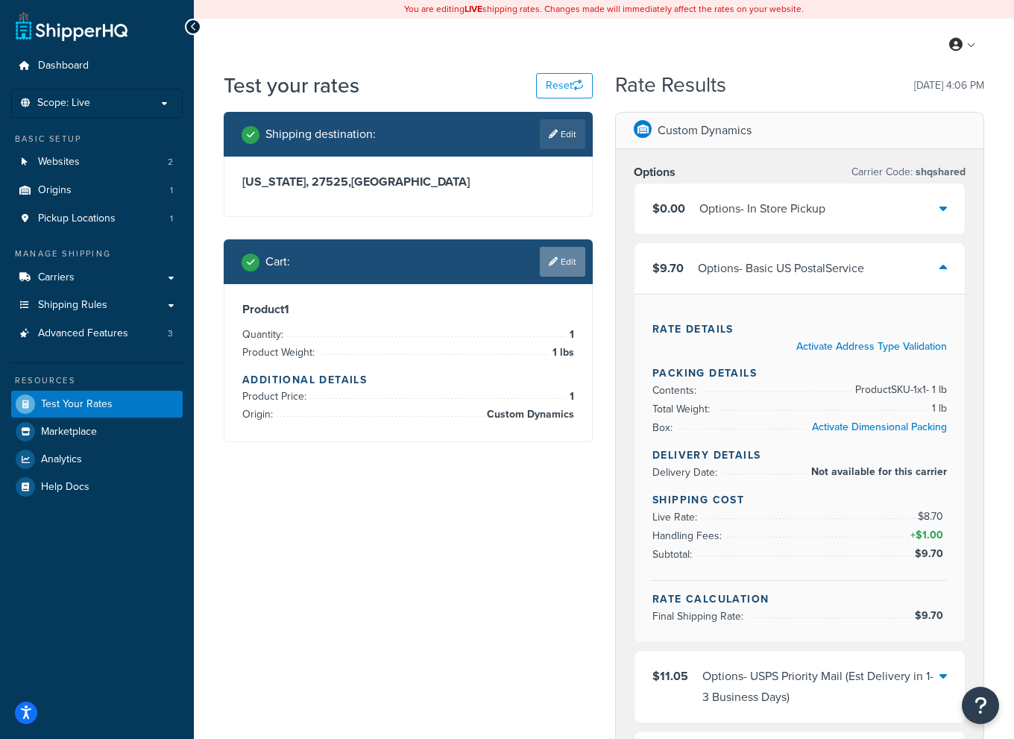
click at [558, 274] on link "Edit" at bounding box center [562, 262] width 45 height 30
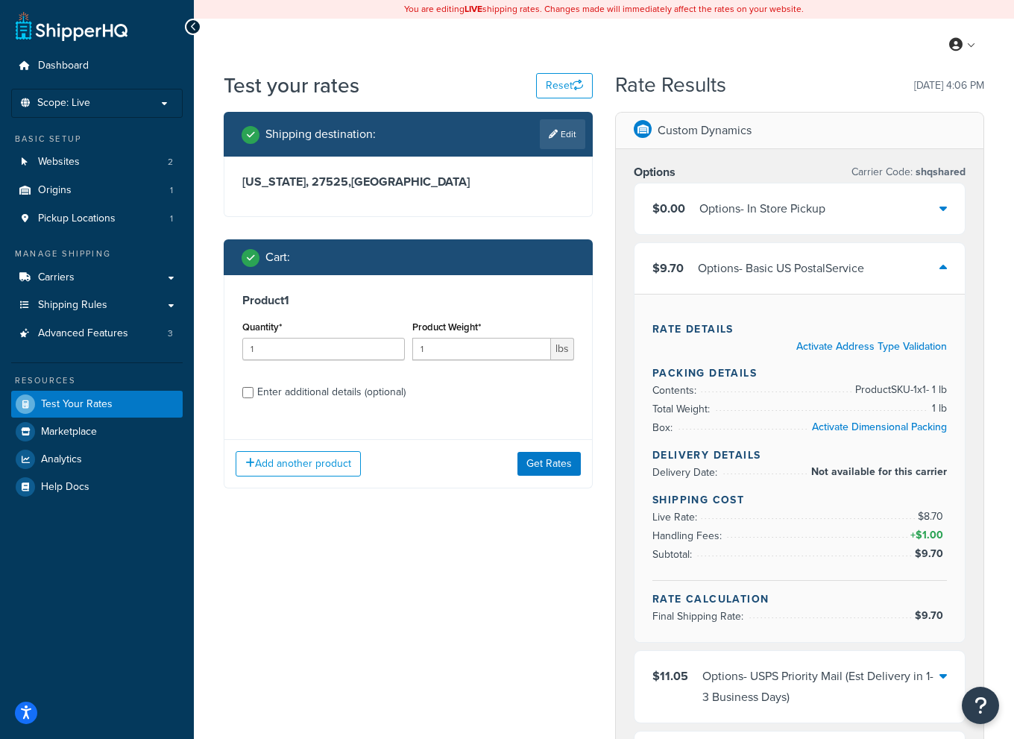
click at [255, 392] on div "Enter additional details (optional)" at bounding box center [408, 391] width 332 height 24
click at [250, 392] on input "Enter additional details (optional)" at bounding box center [247, 392] width 11 height 11
checkbox input "true"
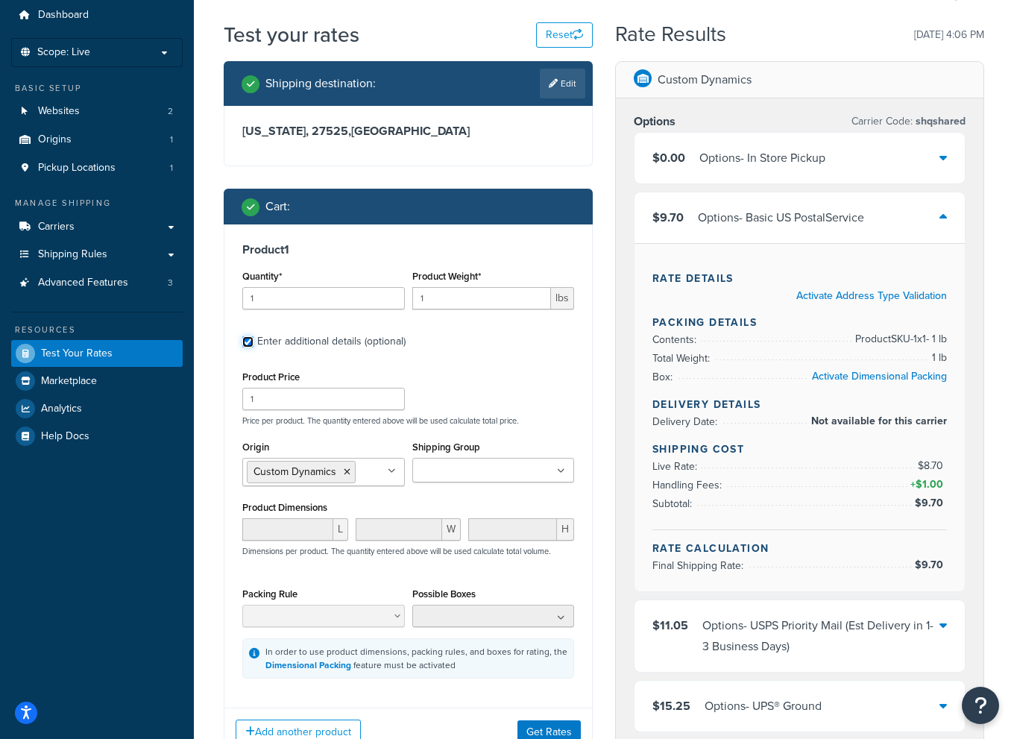
scroll to position [149, 0]
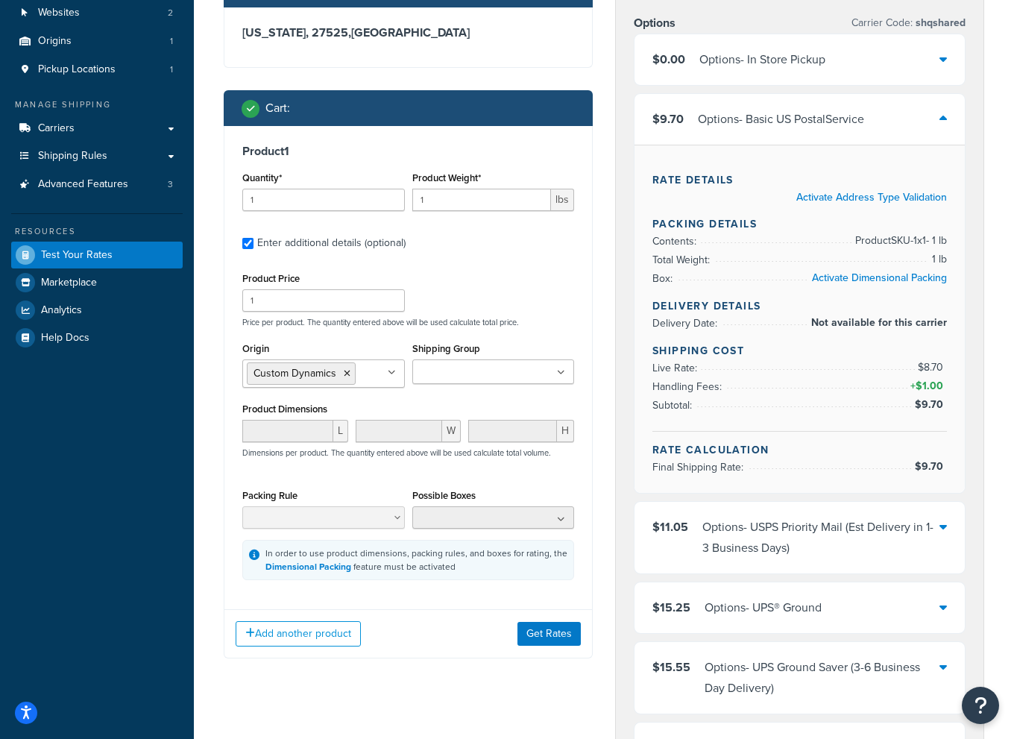
click at [531, 533] on div "Possible Boxes No results found" at bounding box center [494, 512] width 170 height 54
click at [535, 521] on ul at bounding box center [493, 517] width 163 height 22
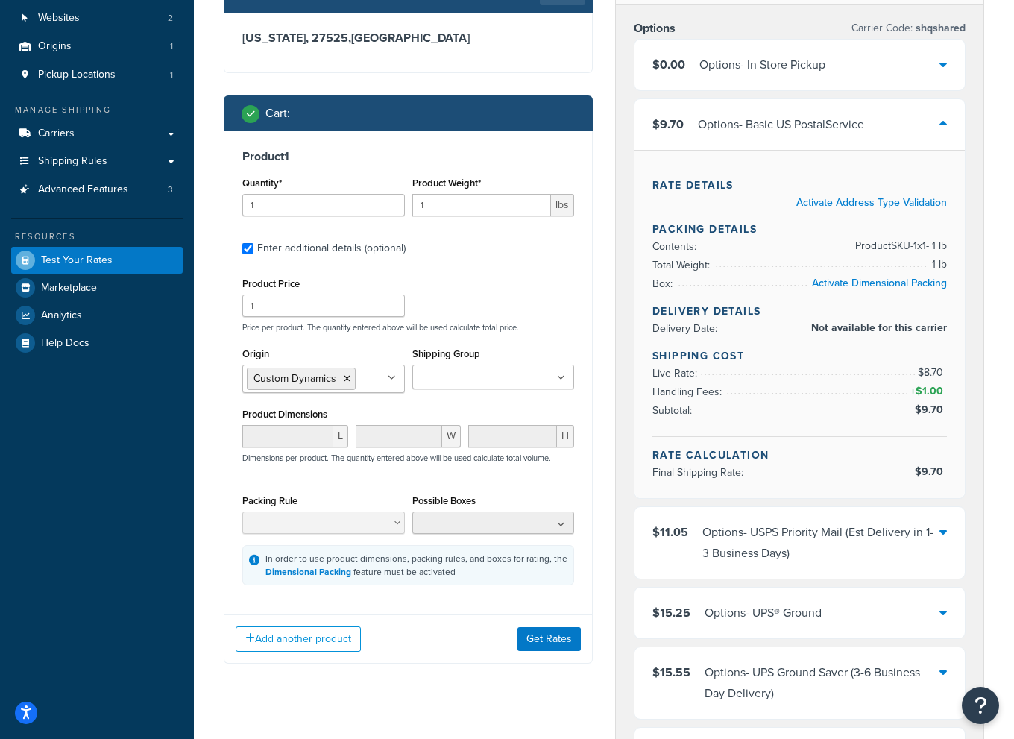
scroll to position [0, 0]
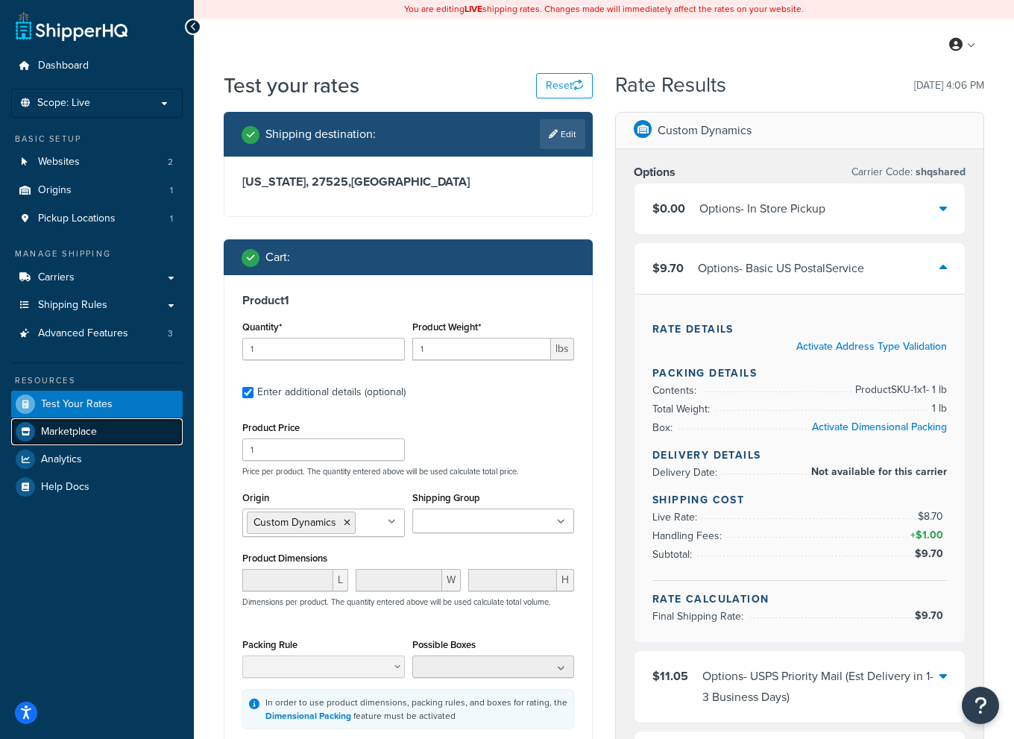
click at [83, 426] on span "Marketplace" at bounding box center [69, 432] width 56 height 13
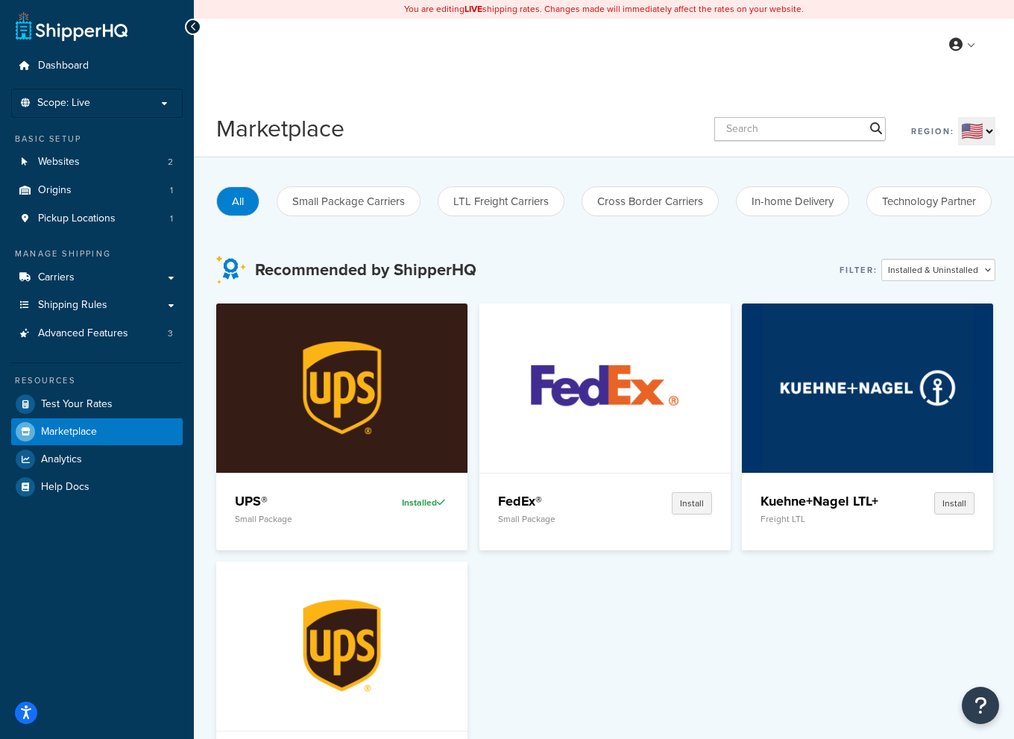
drag, startPoint x: 649, startPoint y: 663, endPoint x: 655, endPoint y: 649, distance: 15.4
click at [649, 663] on div "UPS® Small Package Installed FedEx® Small Package Install Kuehne+Nagel LTL+ Fre…" at bounding box center [605, 561] width 779 height 516
click at [72, 461] on span "Analytics" at bounding box center [61, 459] width 41 height 13
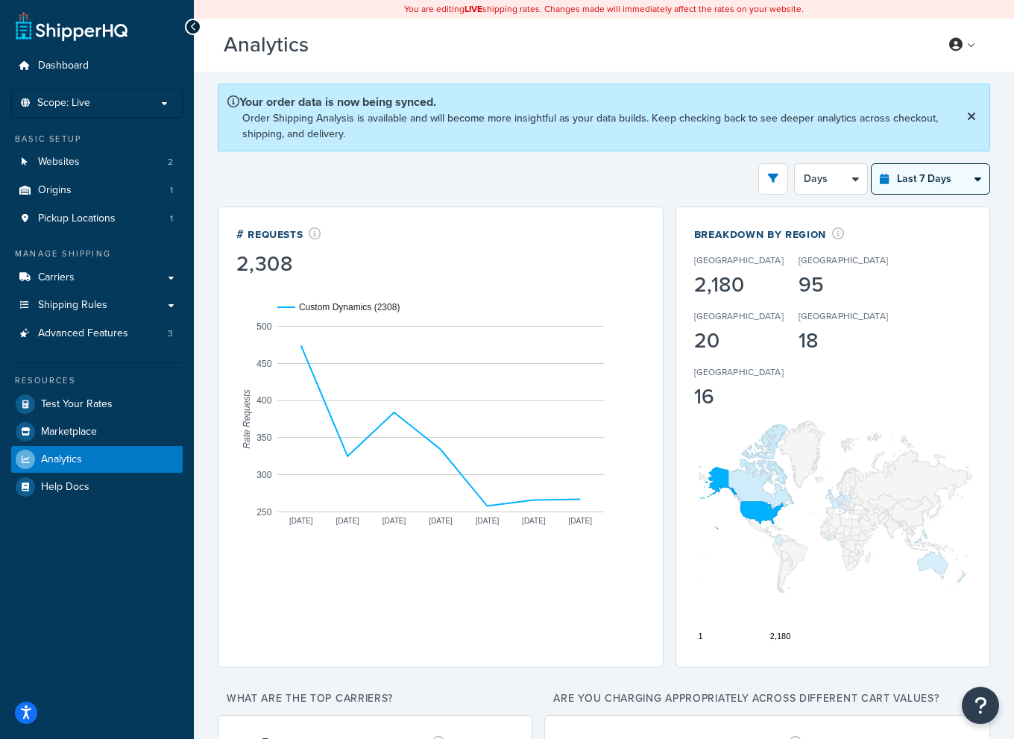
click at [965, 189] on select "Last 24 Hours Last 7 Days Last 30 Days Last 3 Months Last 6 Months Last 12 Mont…" at bounding box center [931, 179] width 118 height 30
select select "last_30_days"
click at [872, 164] on select "Last 24 Hours Last 7 Days Last 30 Days Last 3 Months Last 6 Months Last 12 Mont…" at bounding box center [931, 179] width 118 height 30
select select "5d"
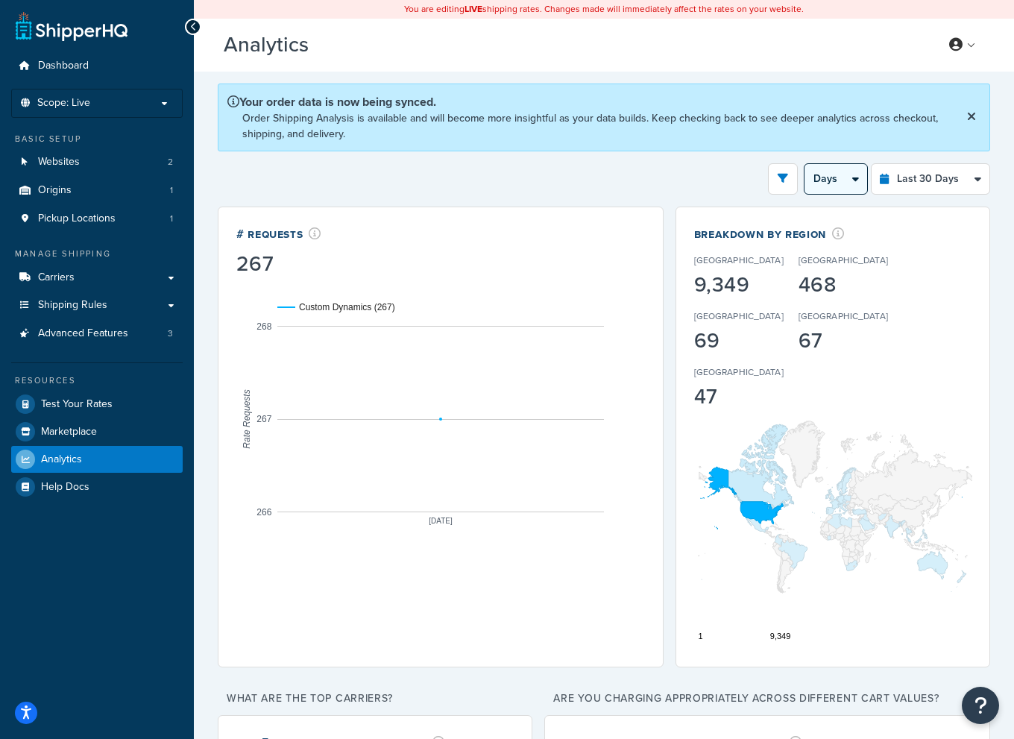
click at [850, 169] on select "Days Weeks" at bounding box center [835, 179] width 63 height 30
click at [580, 168] on div "Filters Website Custom Dynamics Custom Dynamics Backup Settings Destination [GE…" at bounding box center [604, 178] width 772 height 31
click at [780, 180] on icon "open filter drawer" at bounding box center [783, 178] width 10 height 10
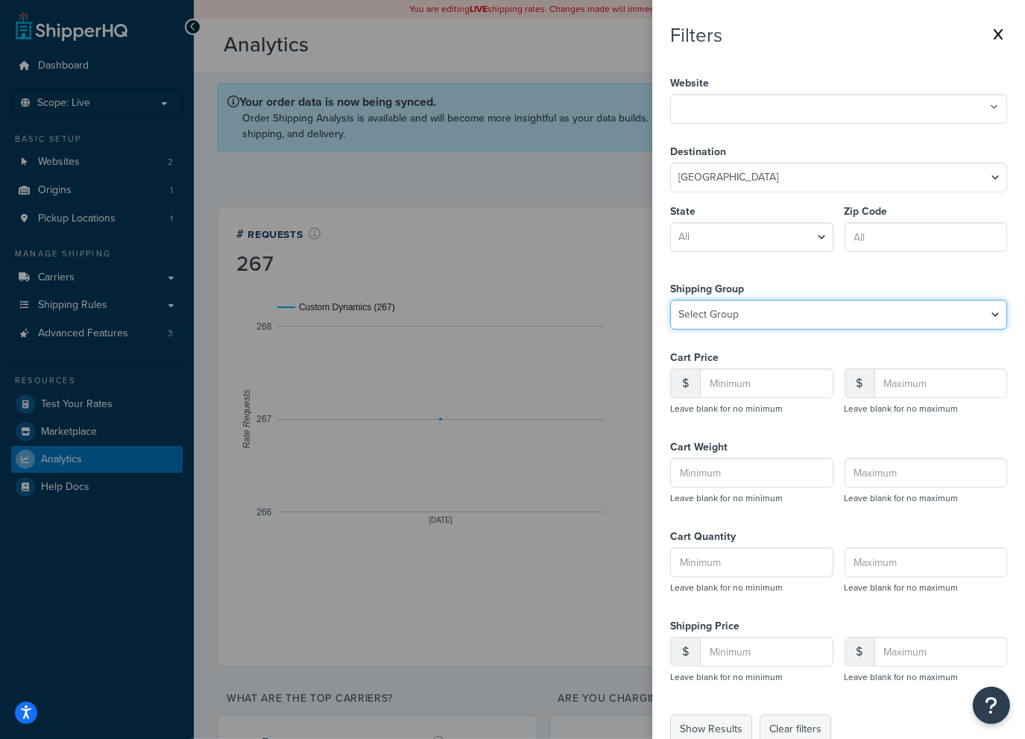
click at [974, 314] on select "Select Group All Products not assigned to a Shipping Group Large Medium Small" at bounding box center [838, 315] width 337 height 30
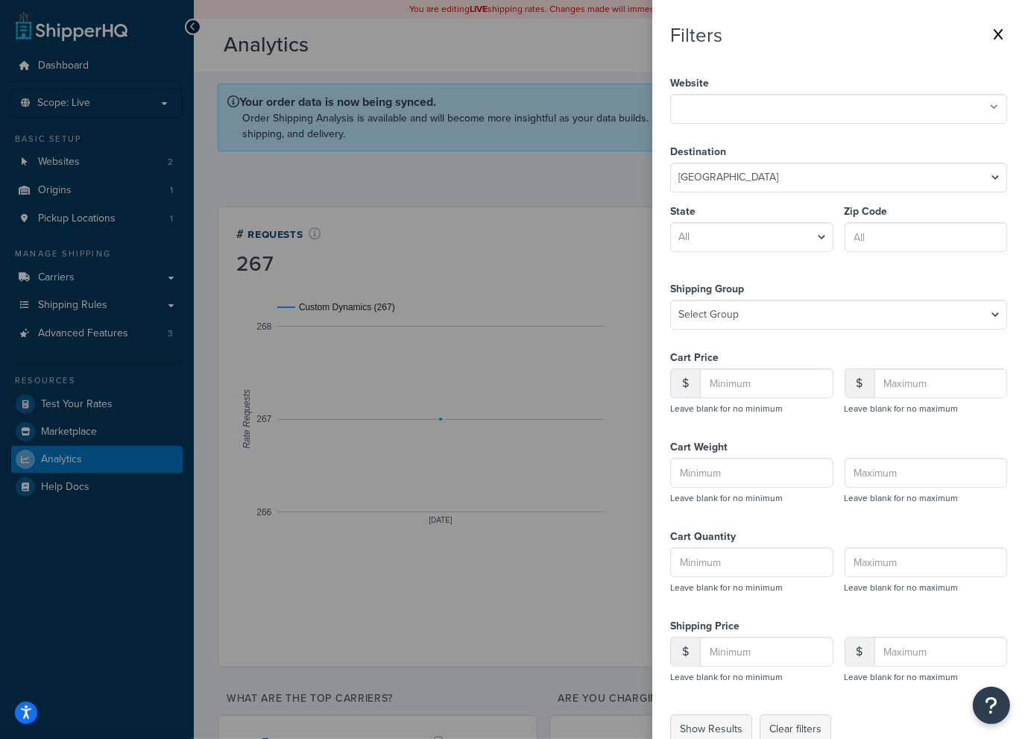
drag, startPoint x: 982, startPoint y: 212, endPoint x: 981, endPoint y: 204, distance: 9.0
click at [982, 212] on label "Zip Code" at bounding box center [926, 211] width 163 height 21
click at [982, 222] on input "Zip Code" at bounding box center [926, 237] width 163 height 30
click at [994, 31] on icon at bounding box center [998, 34] width 9 height 12
